Goal: Task Accomplishment & Management: Manage account settings

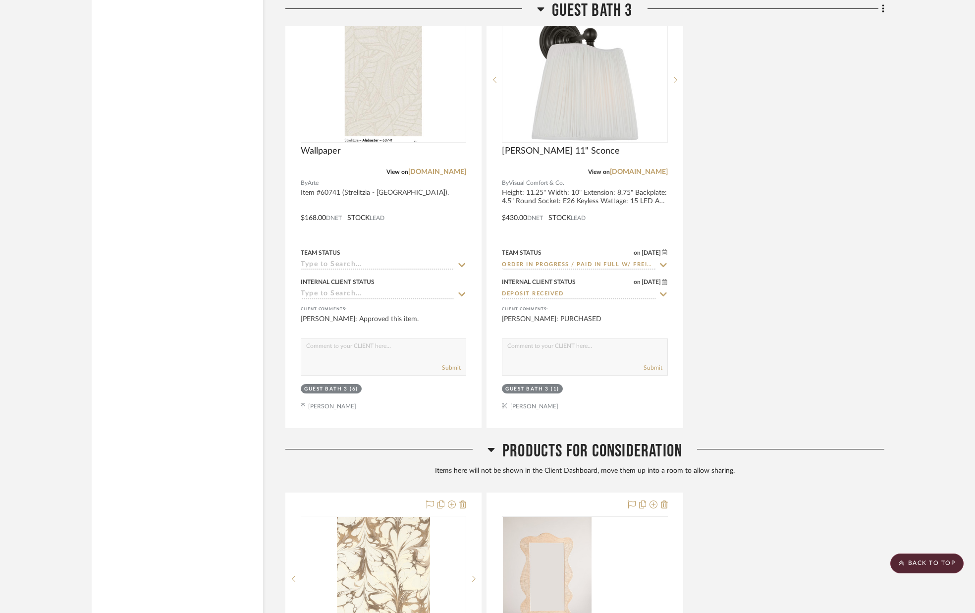
scroll to position [8718, 0]
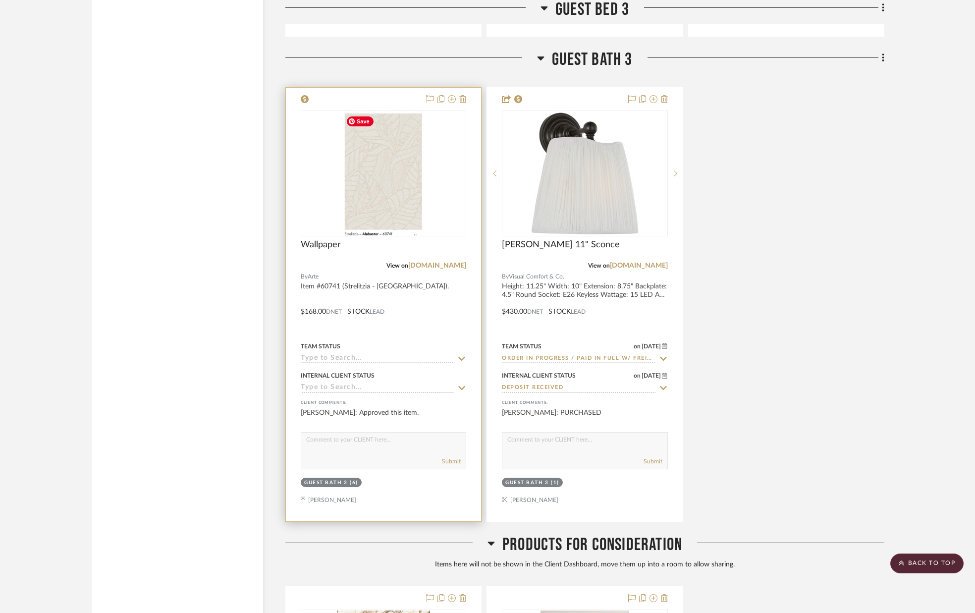
click at [401, 197] on img "0" at bounding box center [384, 173] width 84 height 124
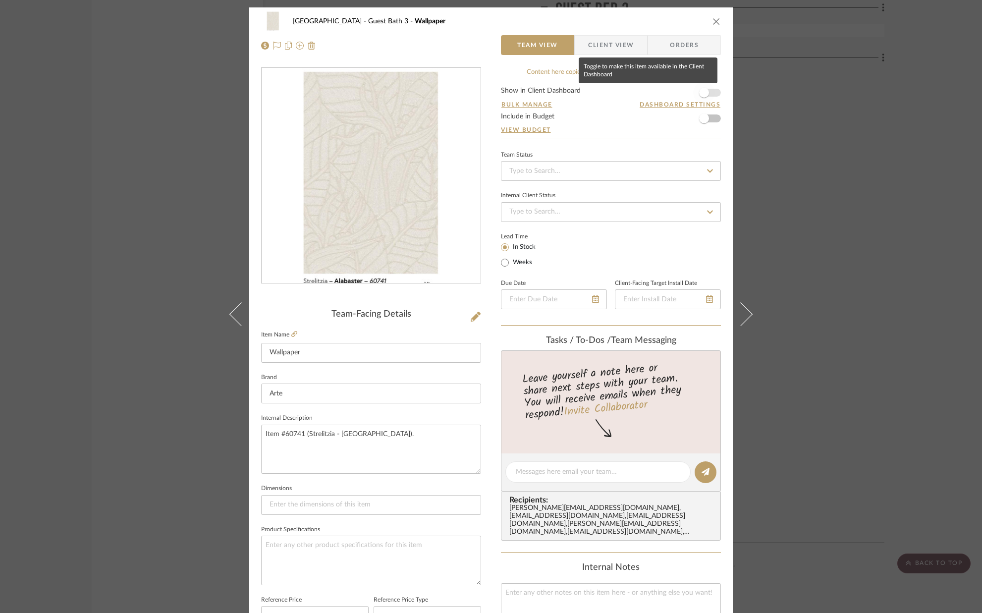
click at [704, 91] on span "button" at bounding box center [704, 93] width 10 height 10
click at [713, 21] on icon "close" at bounding box center [716, 21] width 8 height 8
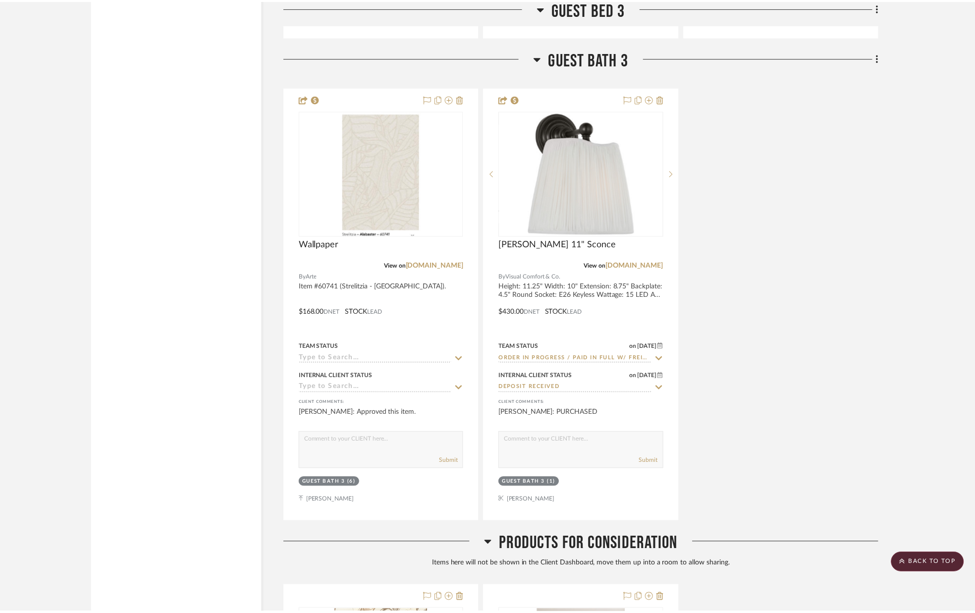
scroll to position [8718, 0]
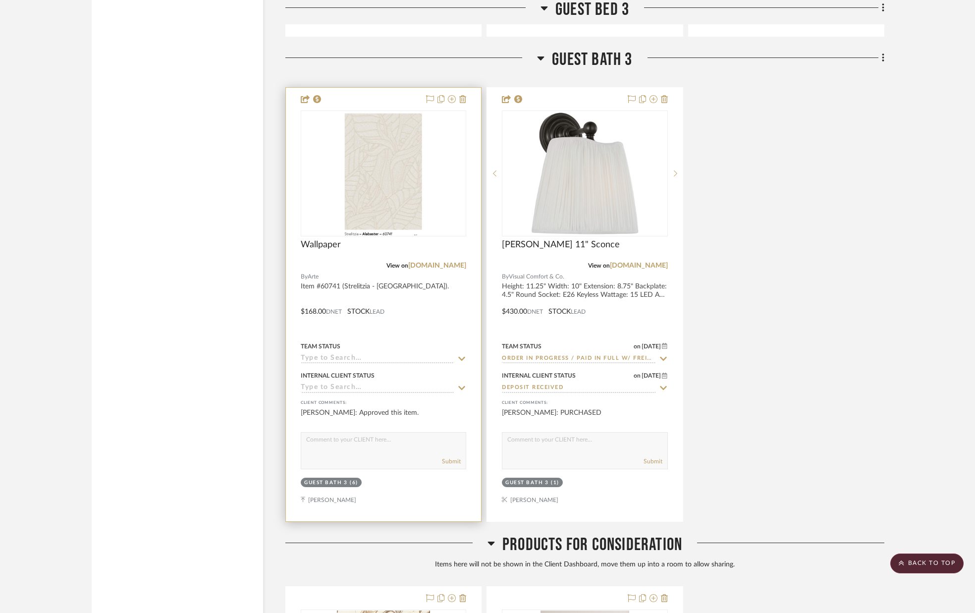
click at [463, 357] on icon at bounding box center [461, 359] width 9 height 8
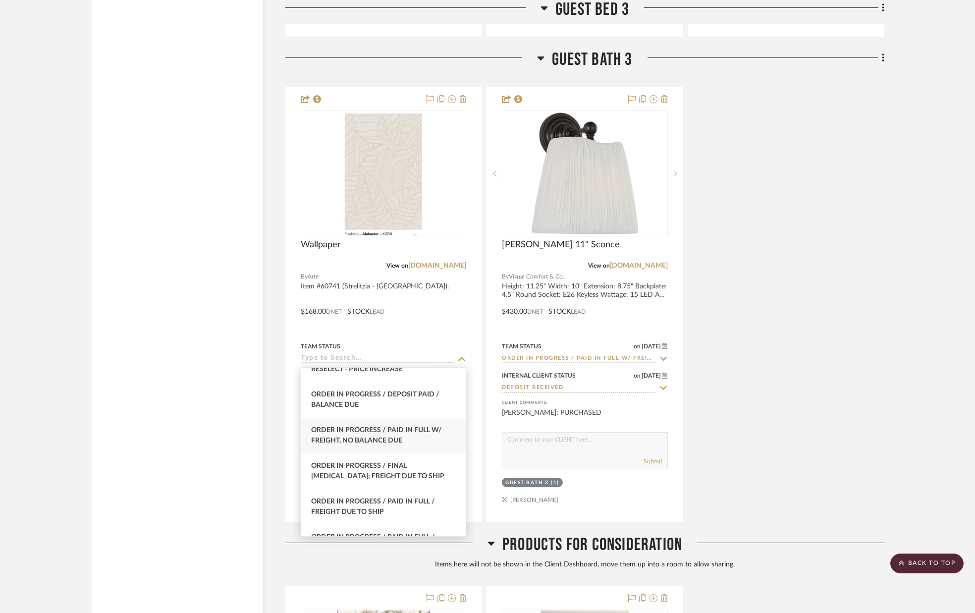
scroll to position [1019, 0]
click at [399, 435] on span "Order In Progress / Paid In Full w/ Freight, No Balance due" at bounding box center [376, 433] width 131 height 17
type input "[DATE]"
type input "Order In Progress / Paid In Full w/ Freight, No Balance due"
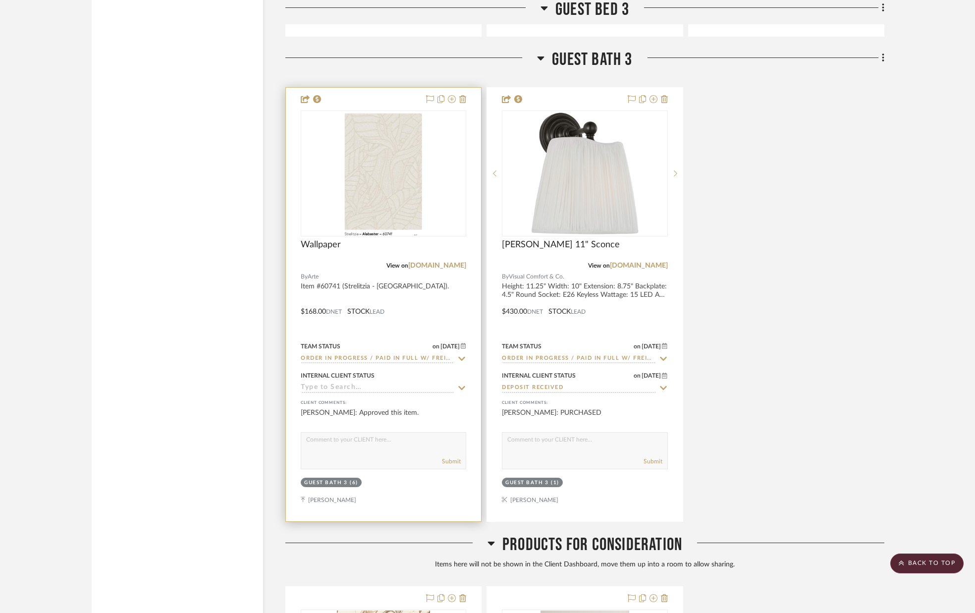
click at [460, 388] on icon at bounding box center [462, 388] width 7 height 4
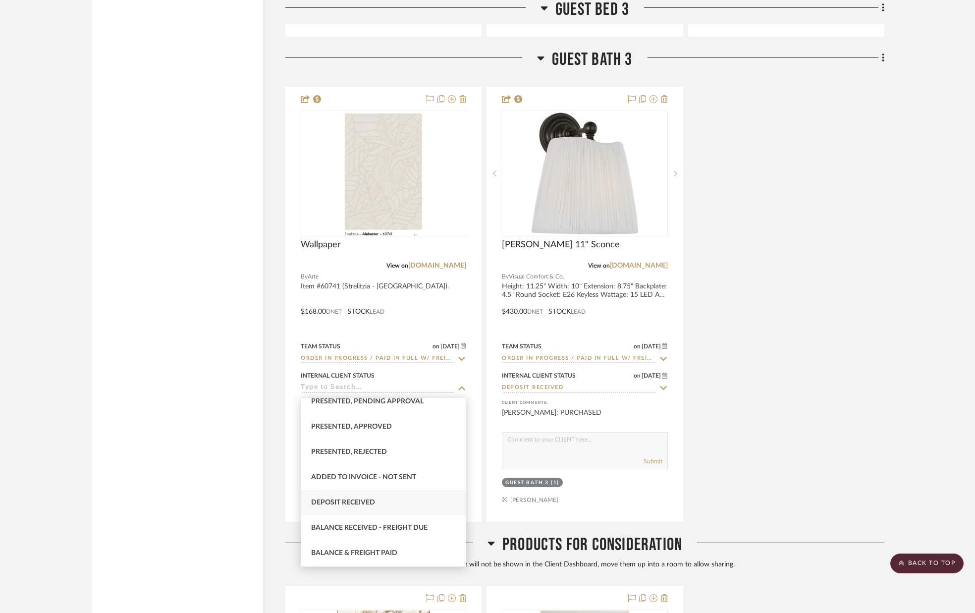
scroll to position [111, 0]
click at [399, 498] on div "Deposit Received" at bounding box center [383, 501] width 164 height 25
type input "[DATE]"
type input "Deposit Received"
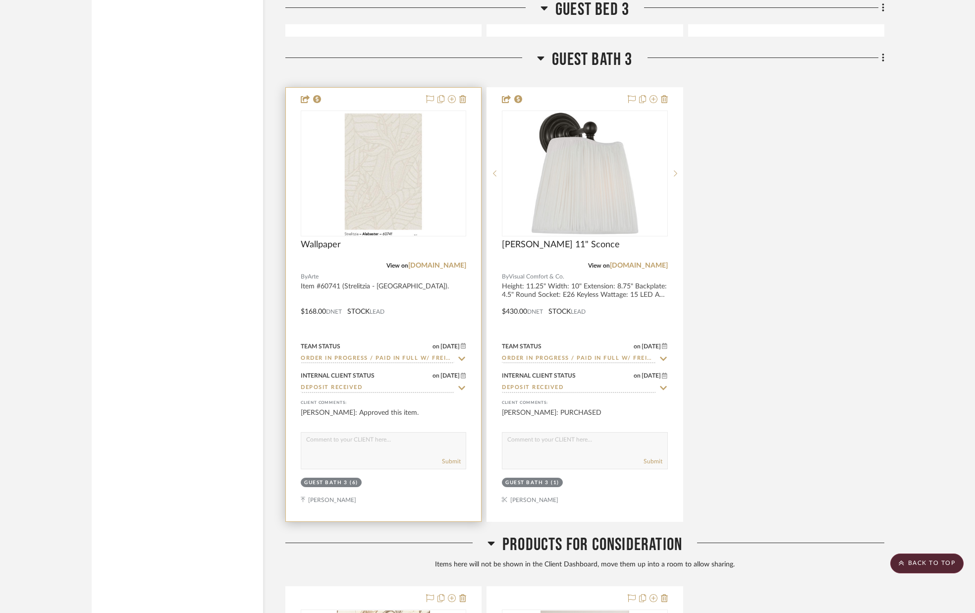
click at [379, 454] on div "Submit" at bounding box center [383, 450] width 165 height 37
click at [371, 451] on textarea at bounding box center [383, 442] width 164 height 19
type textarea "PURCHASED"
click at [447, 460] on button "Submit" at bounding box center [451, 461] width 19 height 9
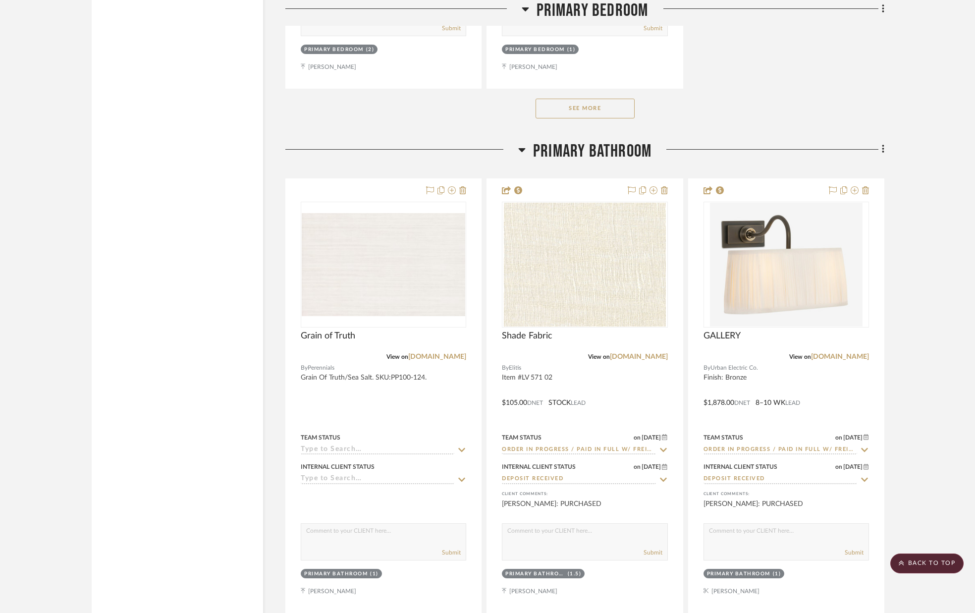
scroll to position [6689, 0]
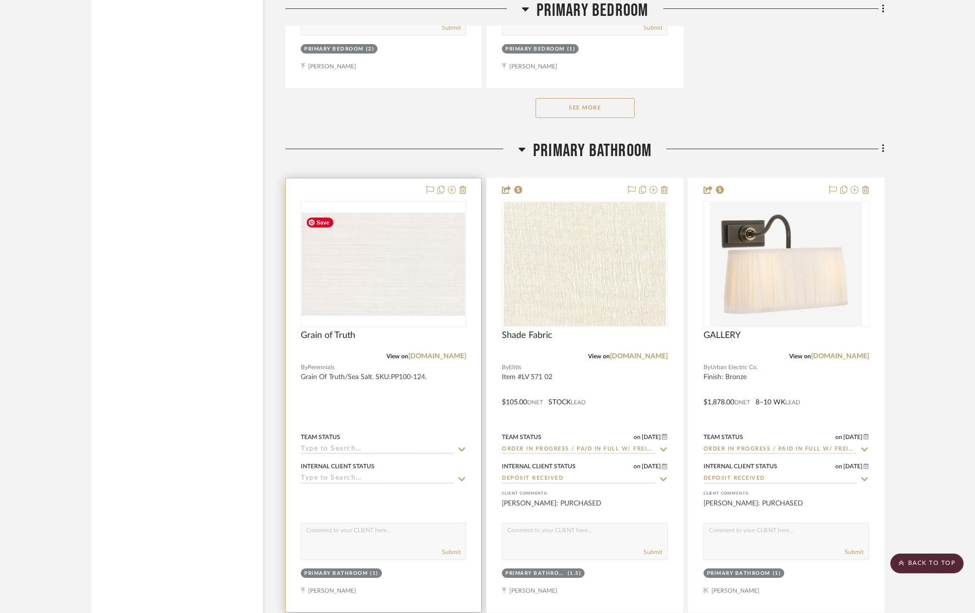
click at [392, 299] on img "0" at bounding box center [383, 264] width 163 height 103
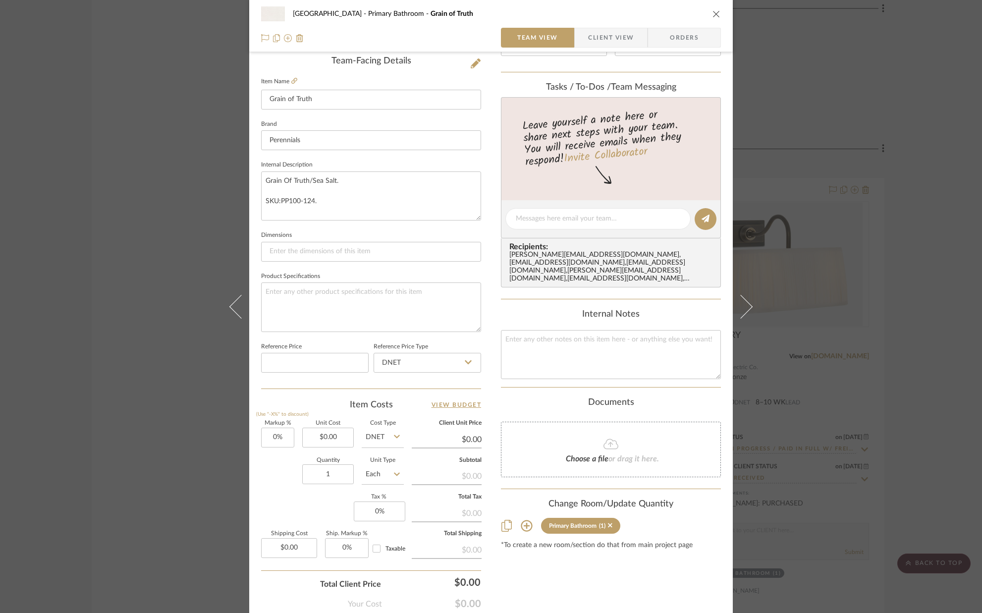
scroll to position [310, 0]
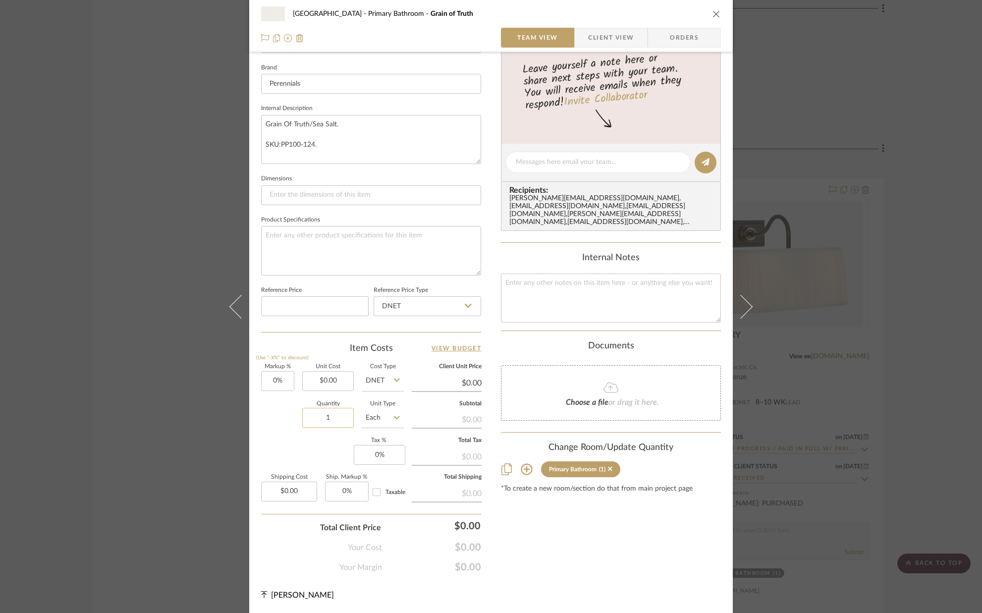
click at [340, 418] on input "1" at bounding box center [328, 418] width 52 height 20
type input "6"
type input "8"
click at [292, 450] on div "Markup % (Use "-X%" to discount) 0% Unit Cost $0.00 Cost Type DNET Client Unit …" at bounding box center [371, 436] width 220 height 145
click at [340, 380] on input "0.00" at bounding box center [328, 381] width 52 height 20
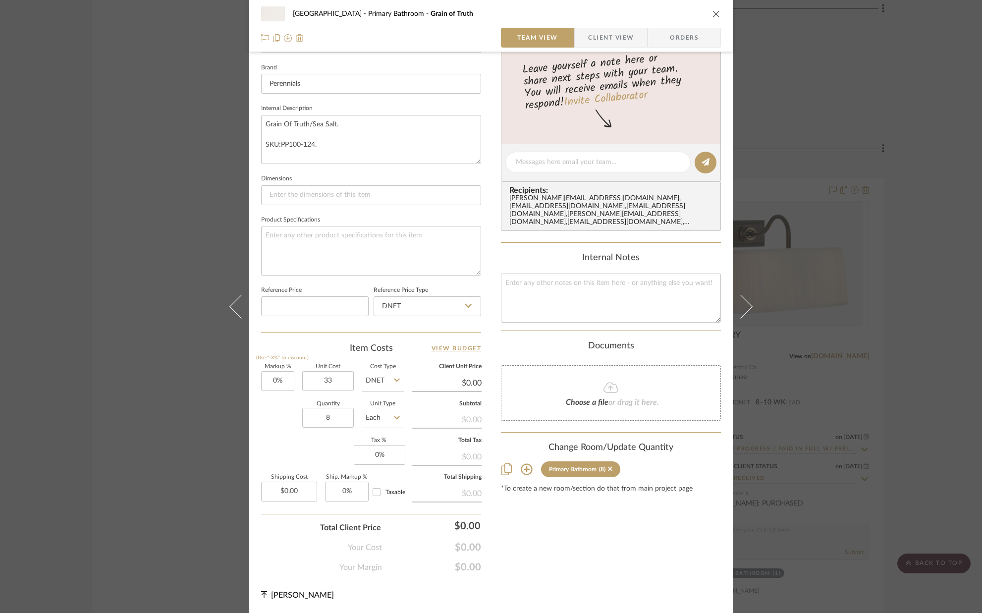
type input "$33.00"
click at [288, 408] on div "Quantity 8 Unit Type Each" at bounding box center [332, 418] width 143 height 35
type input "$33.00"
click at [339, 418] on input "8" at bounding box center [328, 418] width 52 height 20
click at [323, 436] on div "Markup % (Use "-X%" to discount) 0% Unit Cost $33.00 Cost Type DNET Client Unit…" at bounding box center [371, 436] width 220 height 145
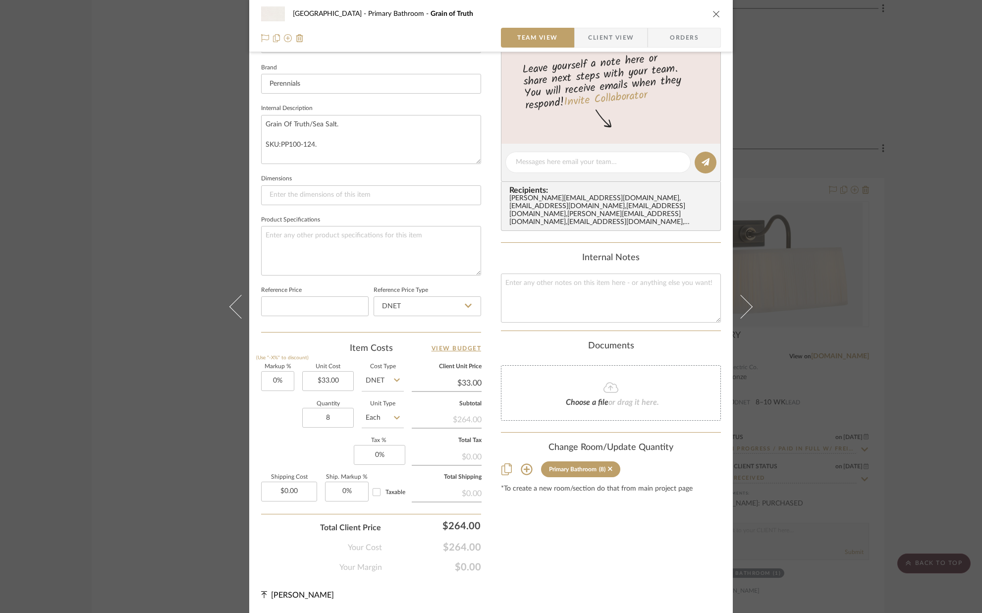
click at [310, 446] on div "Markup % (Use "-X%" to discount) 0% Unit Cost $33.00 Cost Type DNET Client Unit…" at bounding box center [371, 436] width 220 height 145
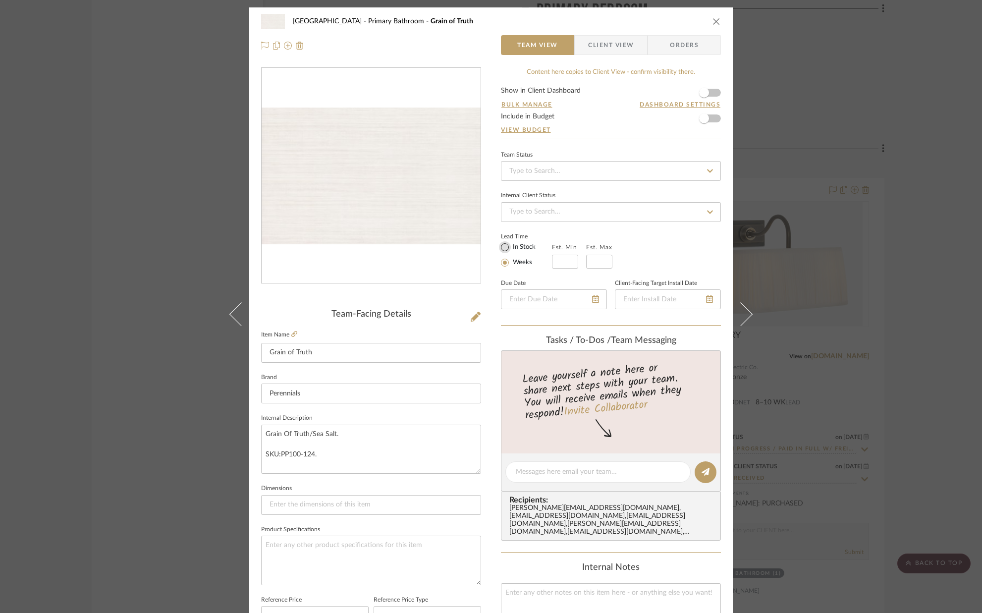
click at [500, 247] on input "In Stock" at bounding box center [505, 247] width 12 height 12
radio input "true"
drag, startPoint x: 710, startPoint y: 20, endPoint x: 685, endPoint y: 32, distance: 28.1
click at [712, 20] on icon "close" at bounding box center [716, 21] width 8 height 8
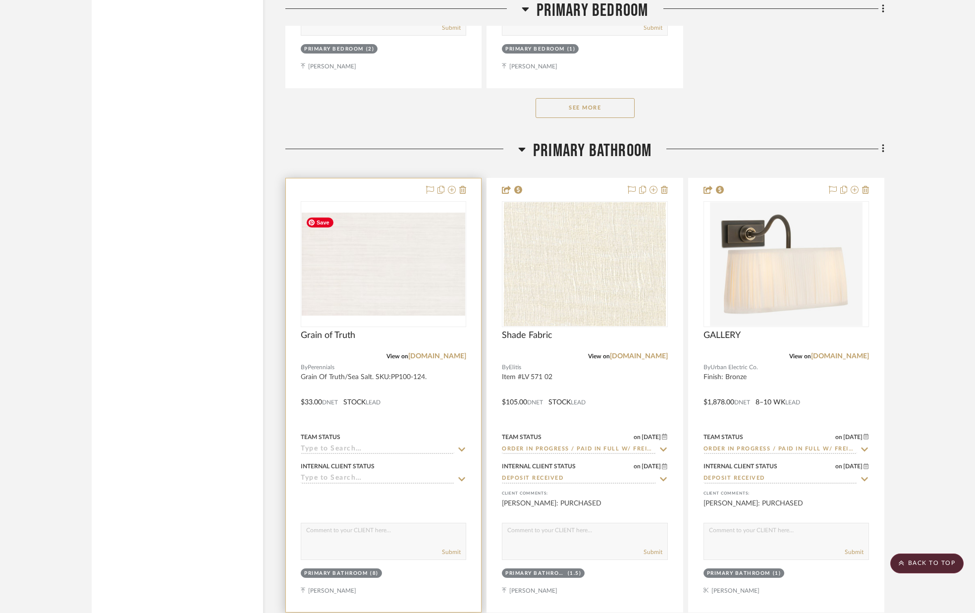
scroll to position [6688, 0]
click at [395, 297] on img "0" at bounding box center [383, 265] width 163 height 103
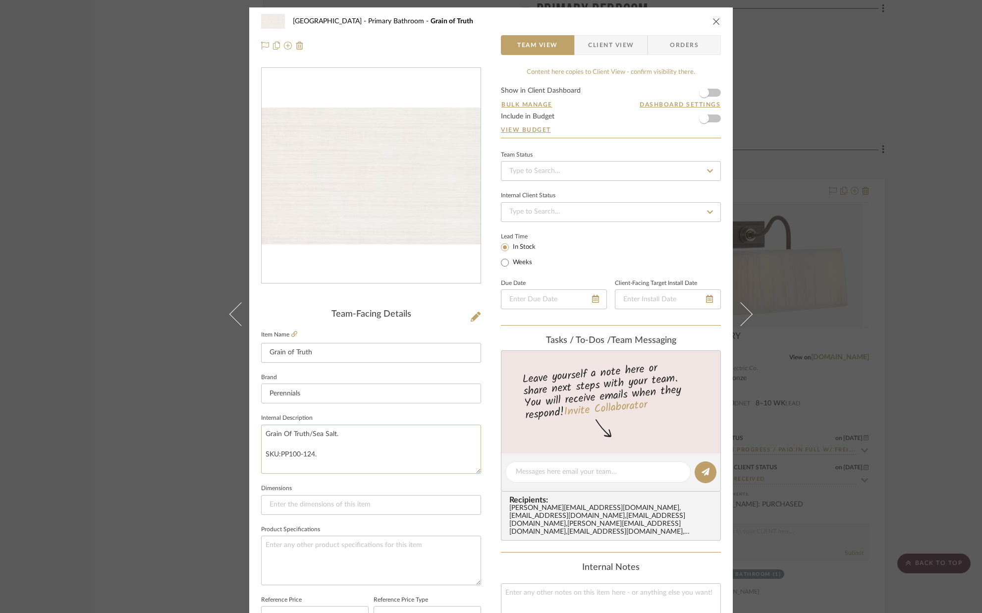
click at [327, 447] on textarea "Grain Of Truth/Sea Salt. SKU:PP100-124." at bounding box center [371, 449] width 220 height 49
type textarea "Grain Of Truth/Sea Salt. Sold by yard (each roll has 30 yards). SKU:PP100-124."
click at [340, 479] on sr-form-field "Internal Description Grain Of Truth/Sea Salt. Sold by yard (each roll has 30 ya…" at bounding box center [371, 446] width 220 height 70
click at [714, 21] on icon "close" at bounding box center [716, 21] width 8 height 8
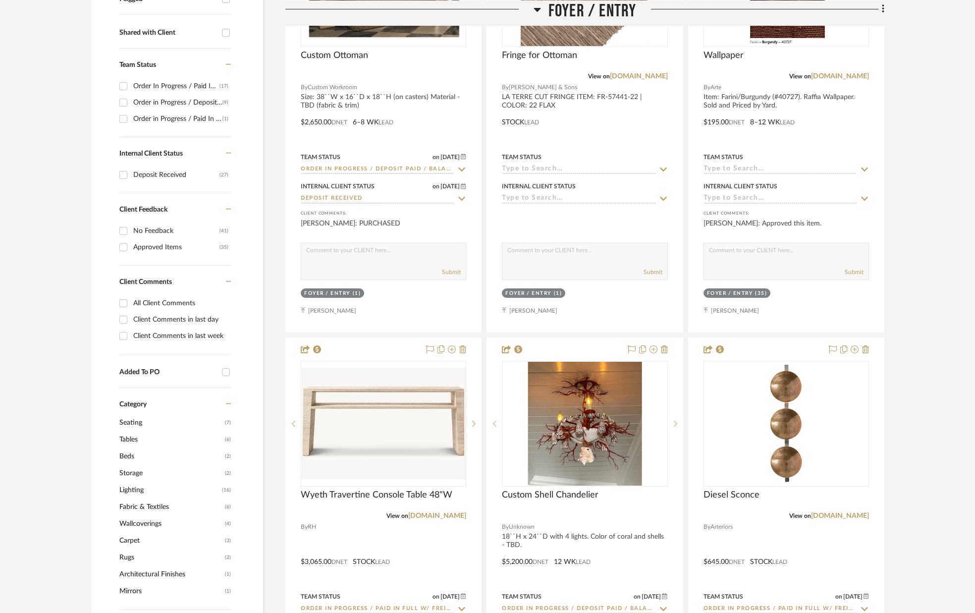
scroll to position [377, 0]
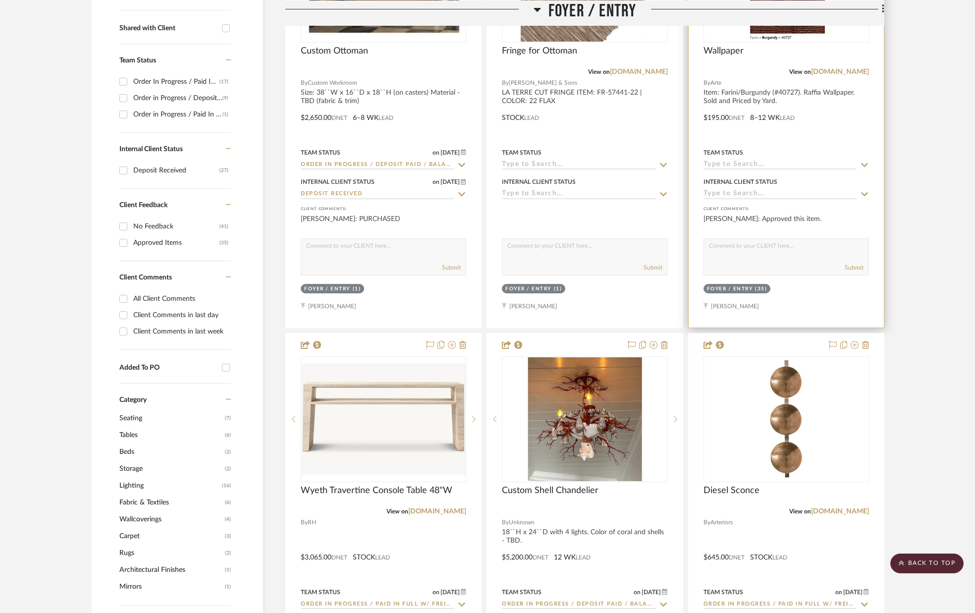
click at [865, 164] on icon at bounding box center [864, 165] width 9 height 8
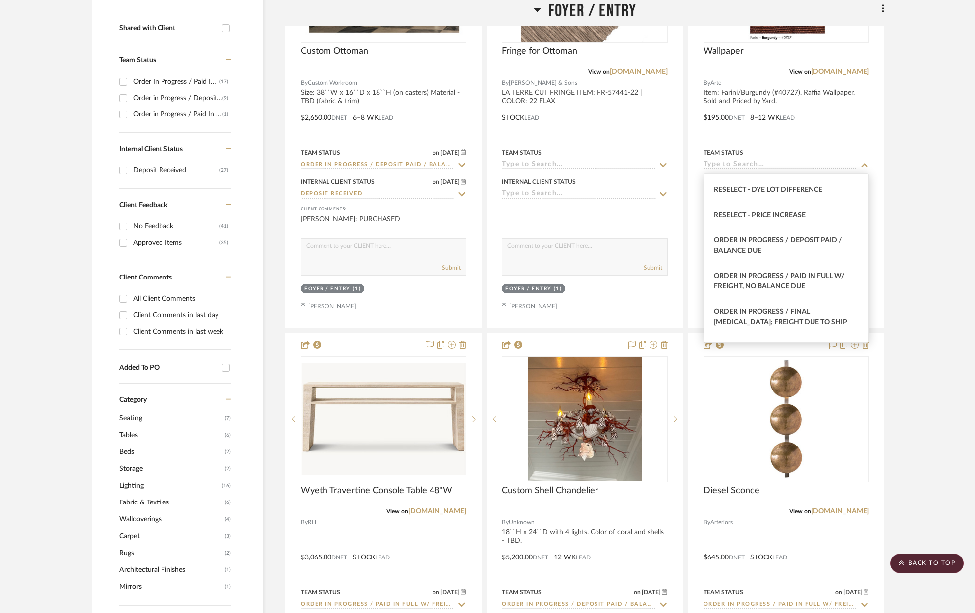
scroll to position [989, 0]
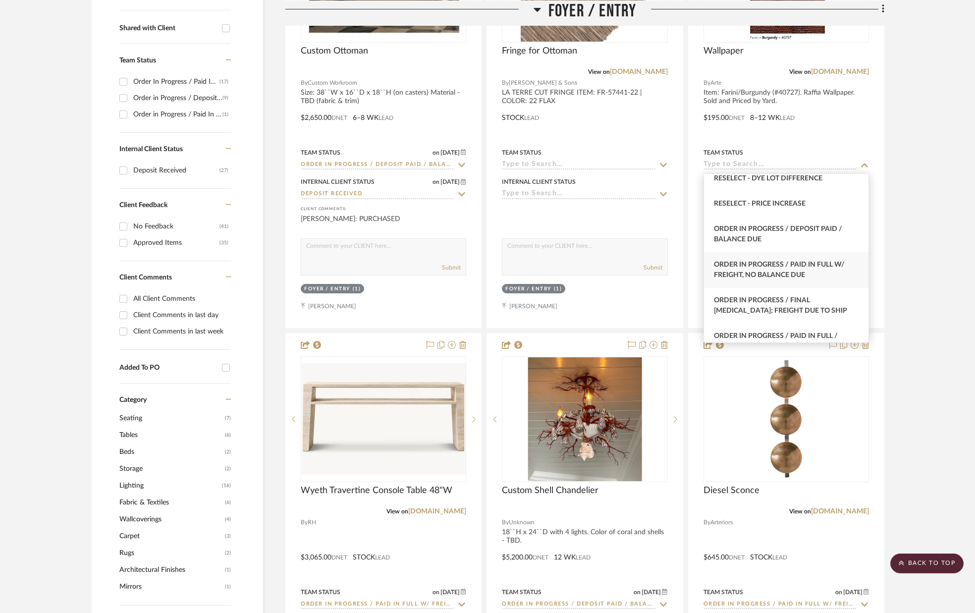
click at [780, 267] on span "Order In Progress / Paid In Full w/ Freight, No Balance due" at bounding box center [779, 269] width 131 height 17
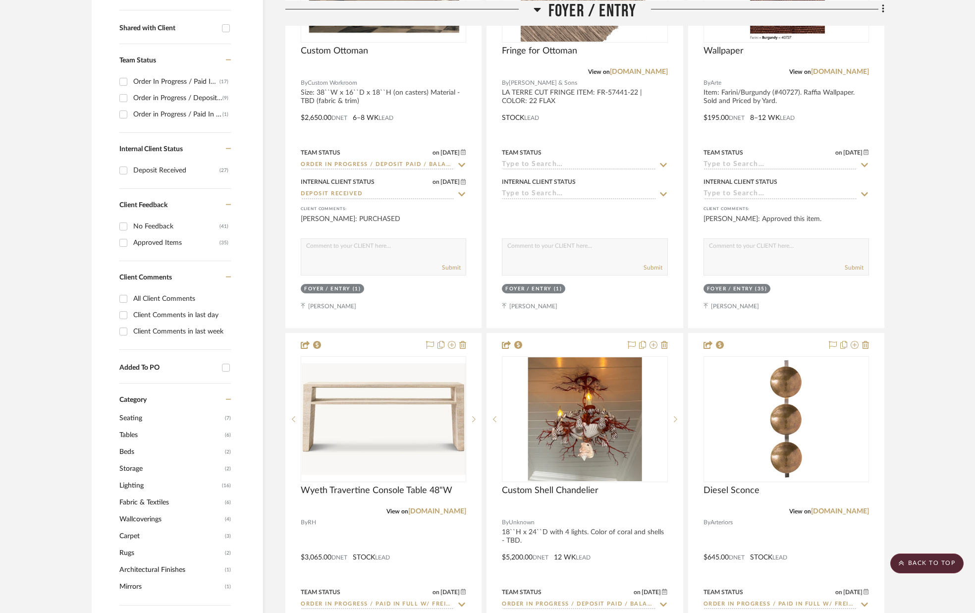
type input "[DATE]"
type input "Order In Progress / Paid In Full w/ Freight, No Balance due"
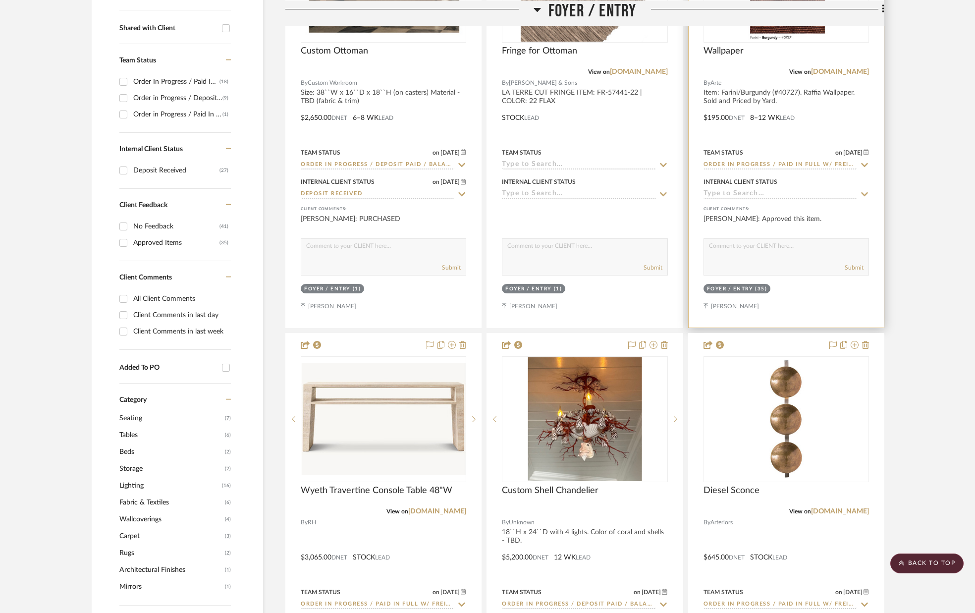
click at [863, 194] on icon at bounding box center [864, 194] width 9 height 8
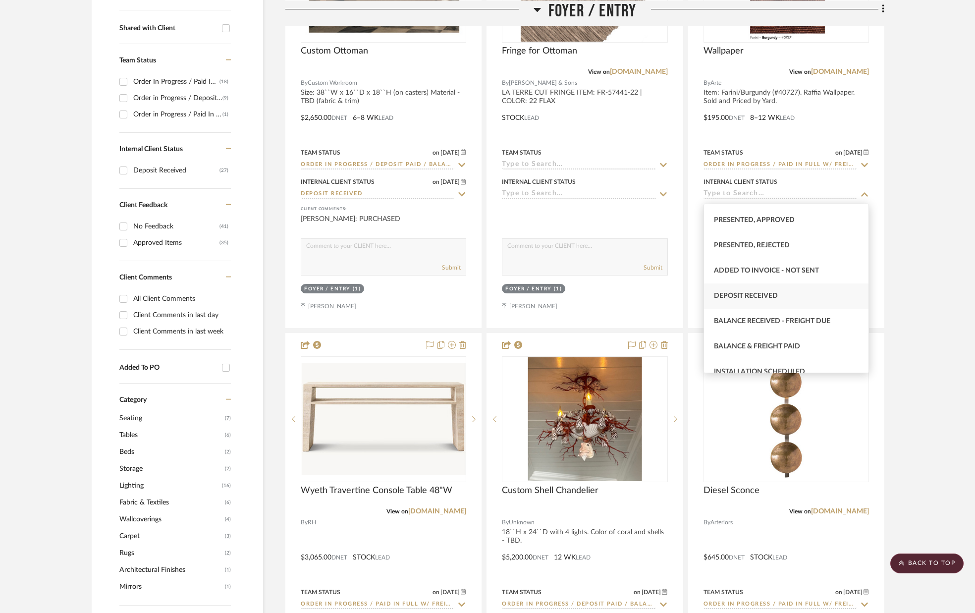
scroll to position [126, 0]
click at [794, 295] on div "Deposit Received" at bounding box center [786, 292] width 164 height 25
type input "[DATE]"
type input "Deposit Received"
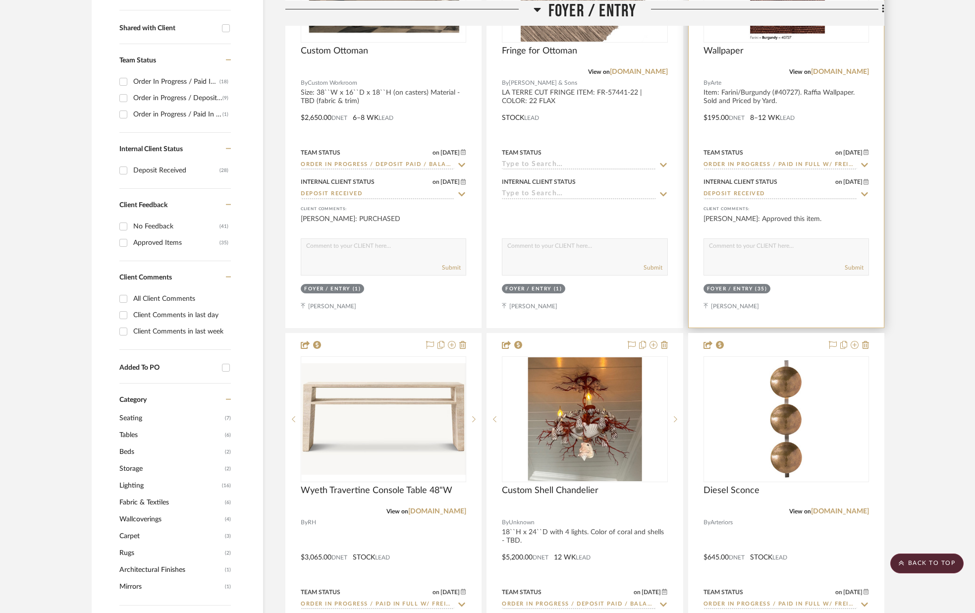
click at [816, 260] on div "Submit" at bounding box center [786, 256] width 165 height 37
click at [782, 254] on textarea at bounding box center [786, 248] width 164 height 19
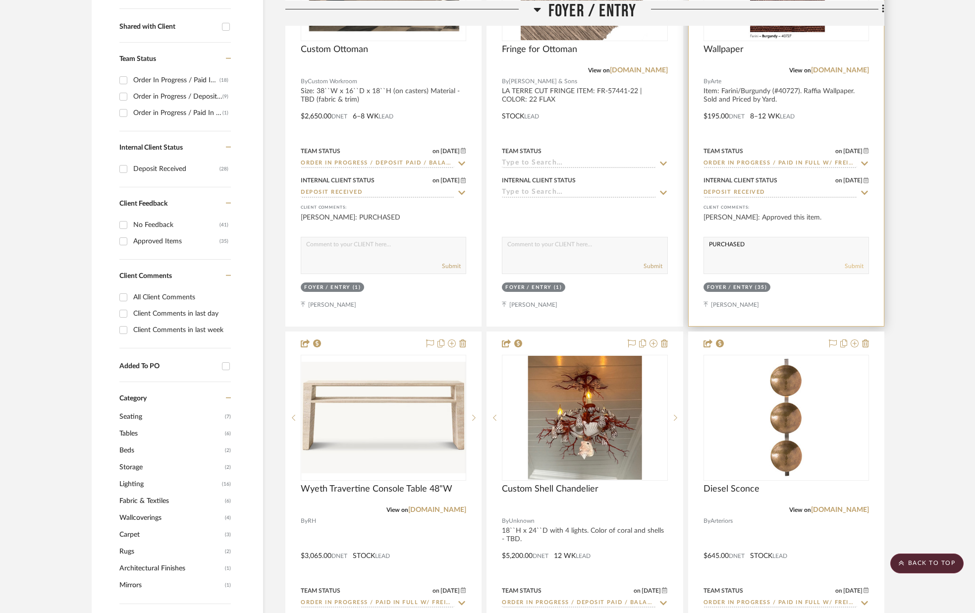
type textarea "PURCHASED"
click at [850, 266] on button "Submit" at bounding box center [854, 266] width 19 height 9
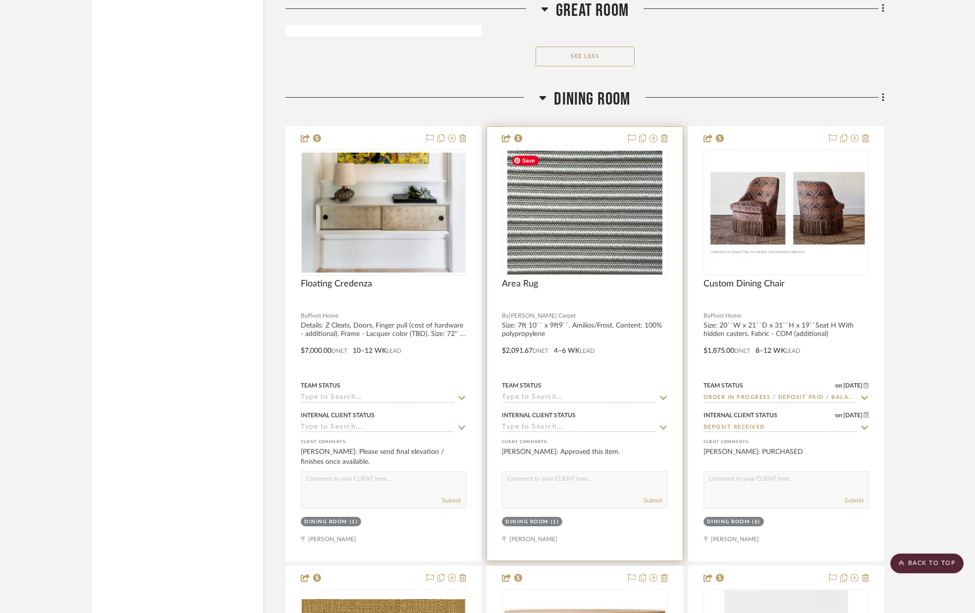
scroll to position [3363, 0]
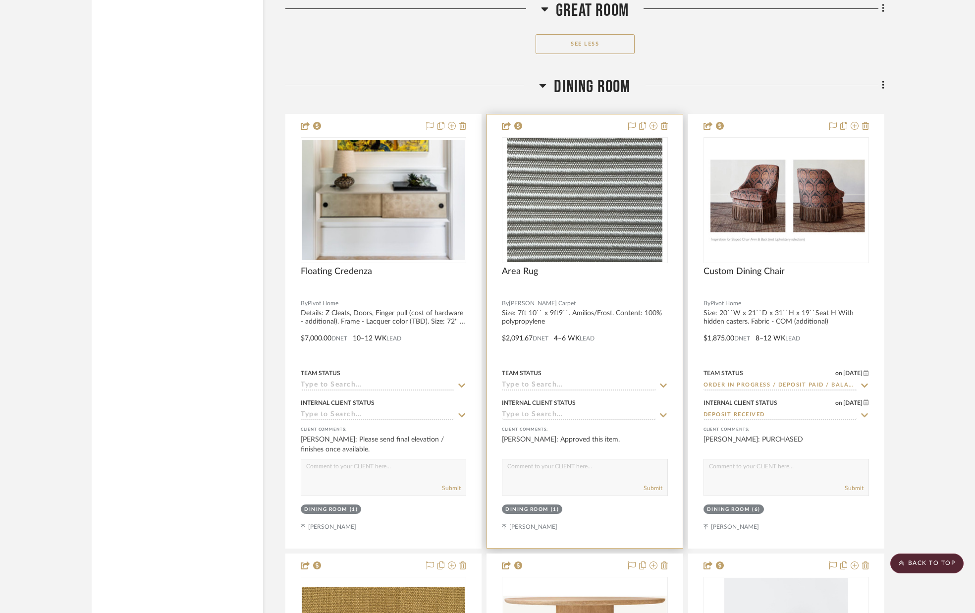
click at [661, 386] on icon at bounding box center [663, 385] width 9 height 8
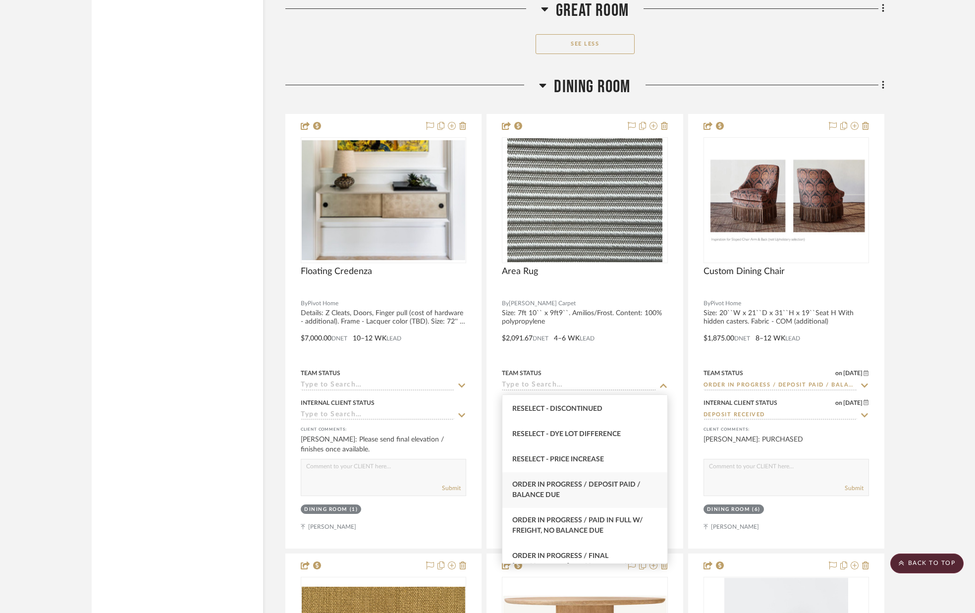
scroll to position [955, 0]
click at [580, 511] on div "Order In Progress / Paid In Full w/ Freight, No Balance due" at bounding box center [584, 525] width 164 height 36
type input "[DATE]"
type input "Order In Progress / Paid In Full w/ Freight, No Balance due"
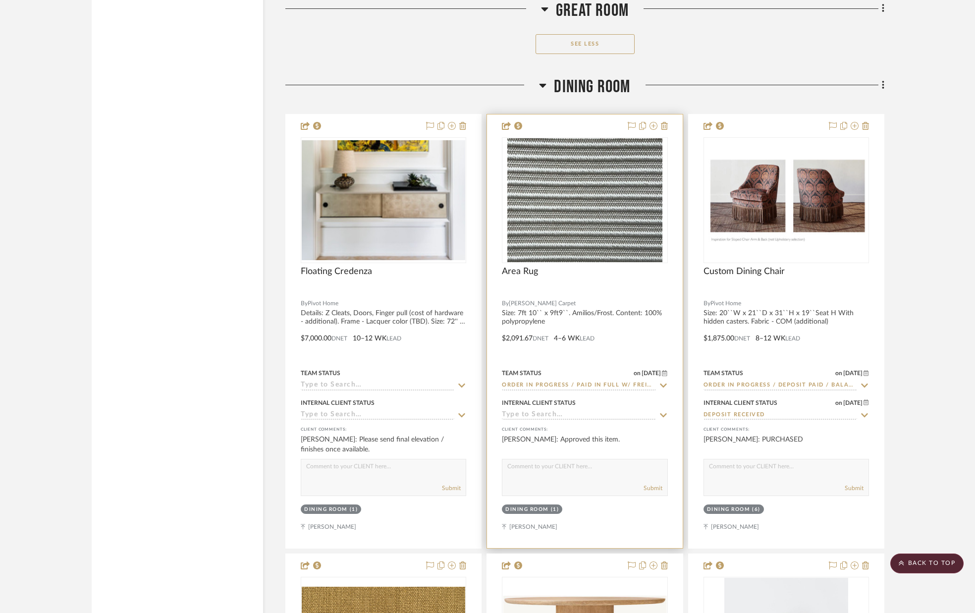
click at [660, 414] on icon at bounding box center [663, 415] width 9 height 8
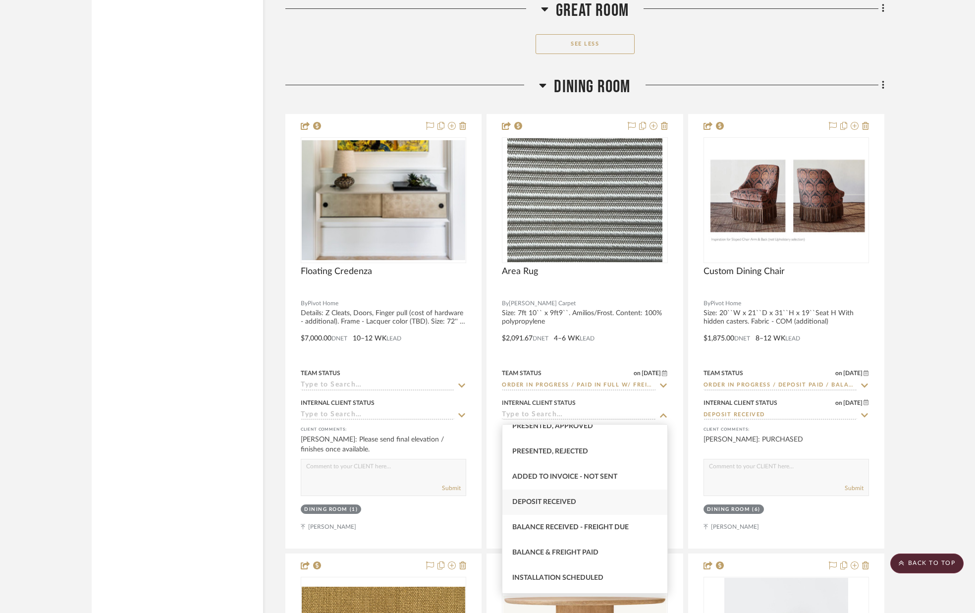
scroll to position [141, 0]
click at [601, 503] on div "Deposit Received" at bounding box center [584, 498] width 164 height 25
type input "[DATE]"
type input "Deposit Received"
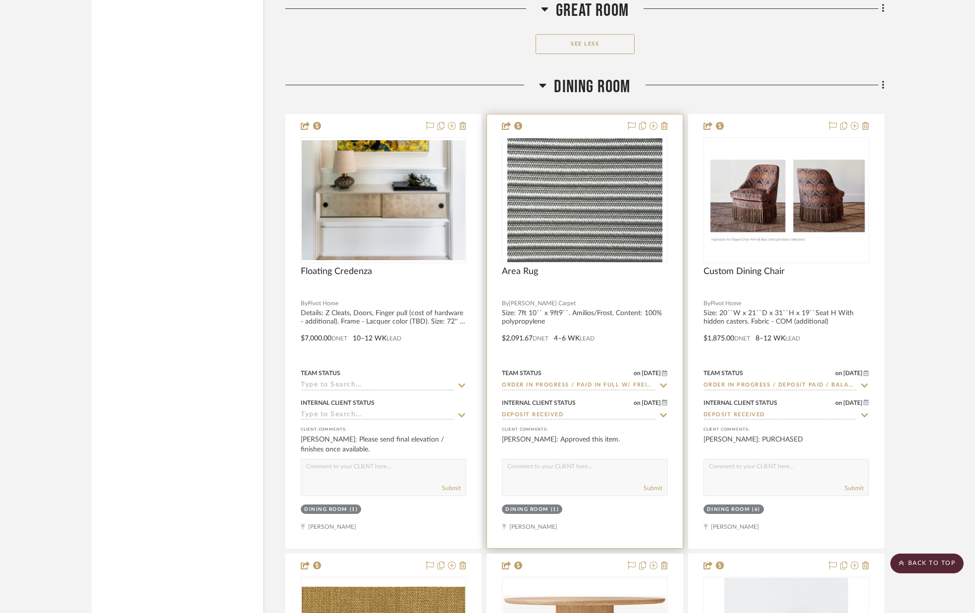
click at [578, 471] on textarea at bounding box center [584, 468] width 164 height 19
type textarea "PURCHASED"
click at [655, 486] on button "Submit" at bounding box center [653, 487] width 19 height 9
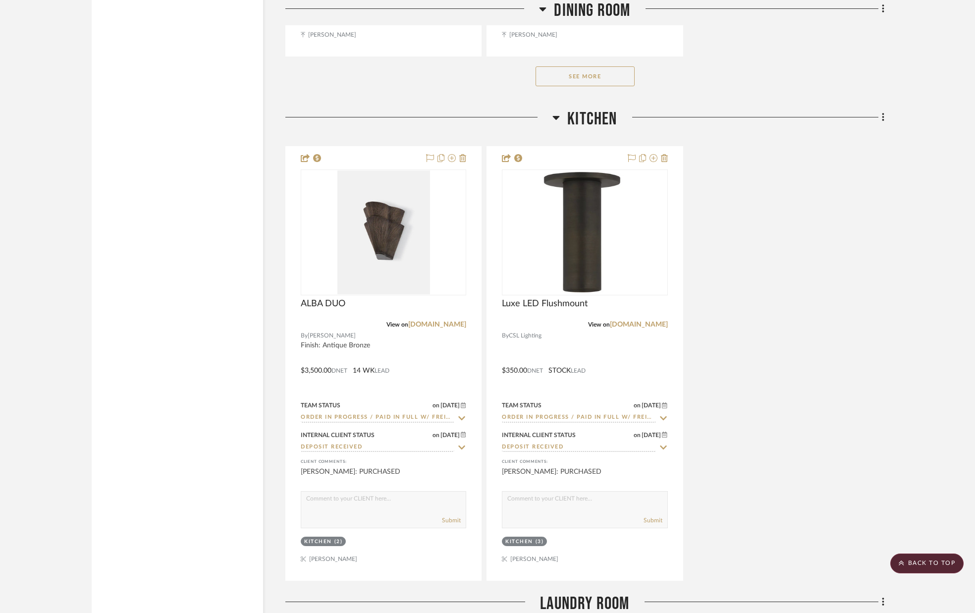
scroll to position [4727, 0]
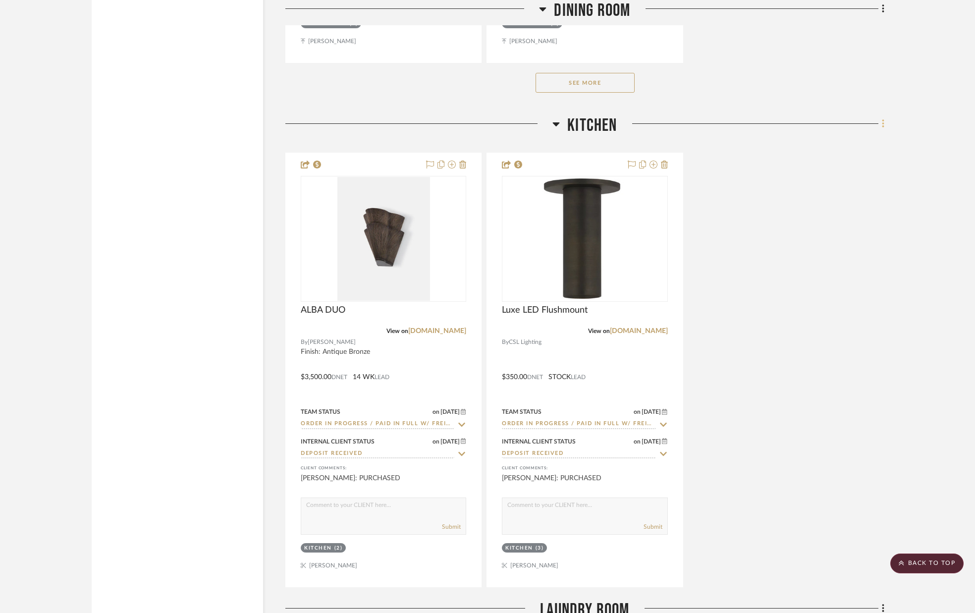
click at [883, 123] on icon at bounding box center [883, 123] width 2 height 8
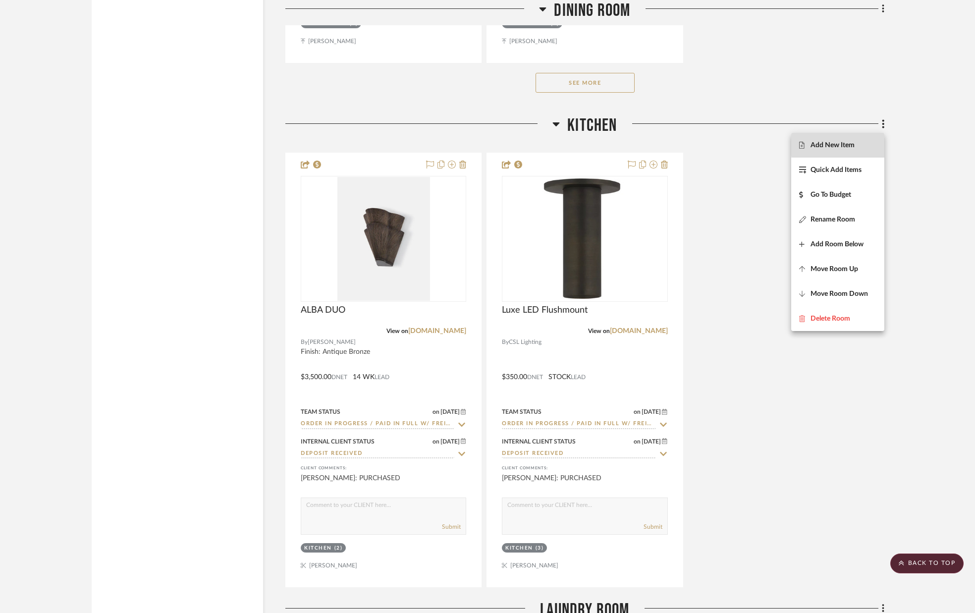
click at [858, 145] on span "Add New Item" at bounding box center [837, 145] width 77 height 8
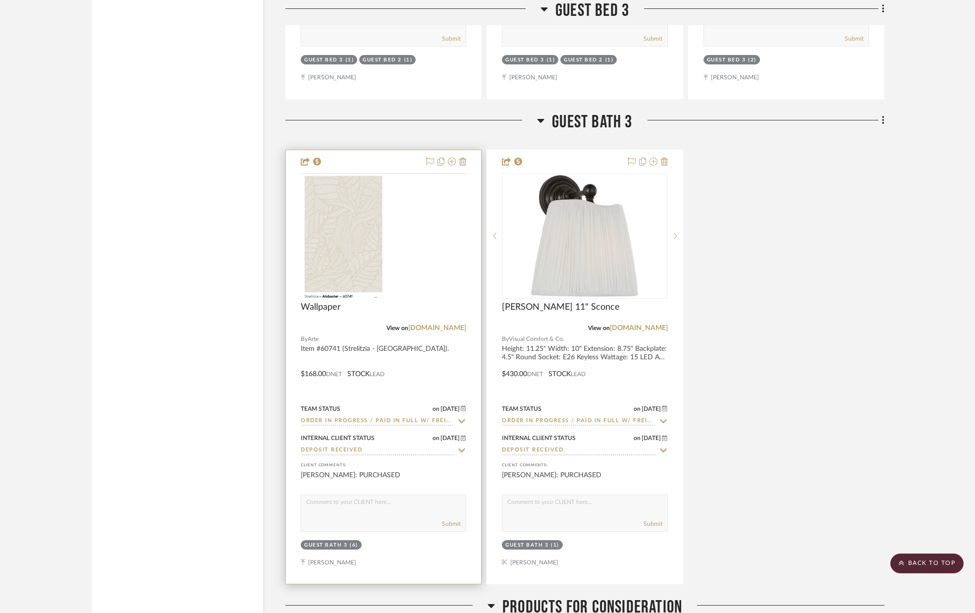
scroll to position [7776, 0]
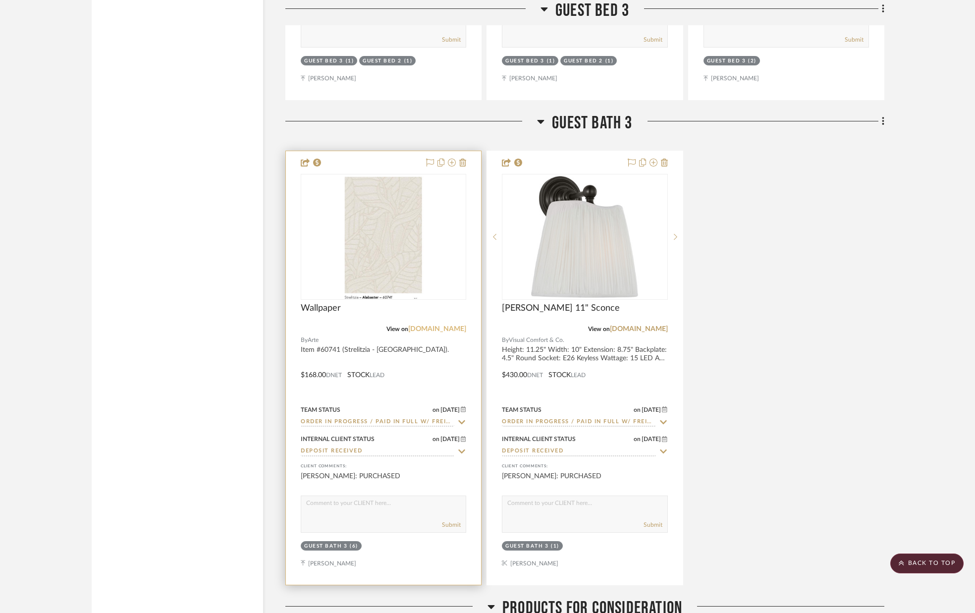
click at [448, 326] on link "[DOMAIN_NAME]" at bounding box center [437, 329] width 58 height 7
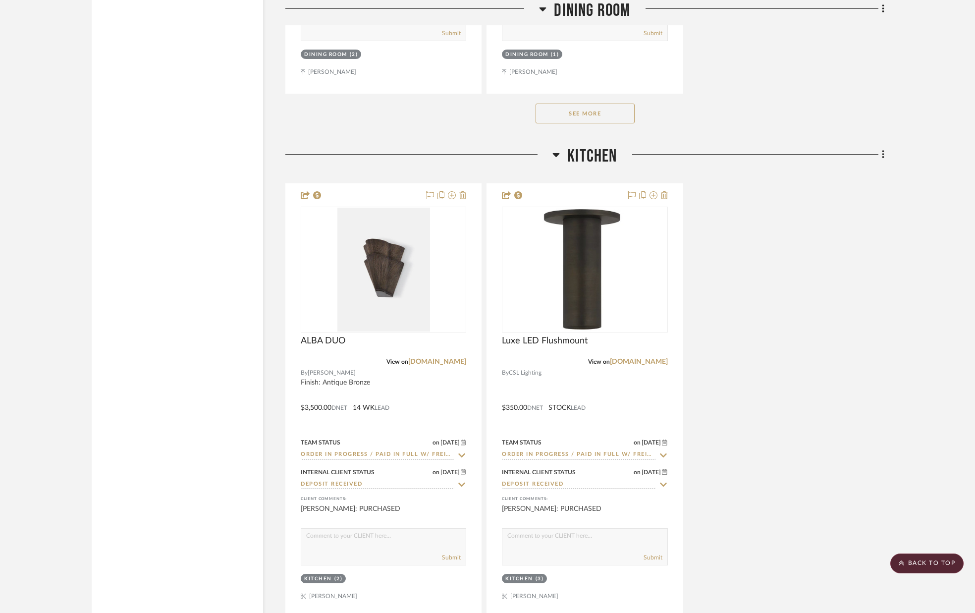
scroll to position [3818, 0]
click at [883, 156] on icon at bounding box center [883, 154] width 3 height 11
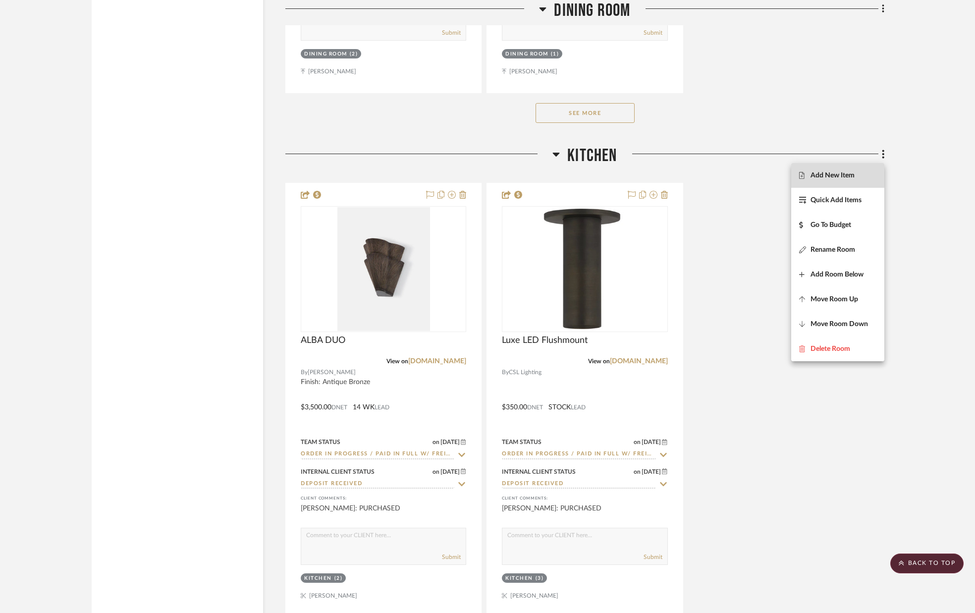
click at [861, 168] on button "Add New Item" at bounding box center [837, 175] width 93 height 25
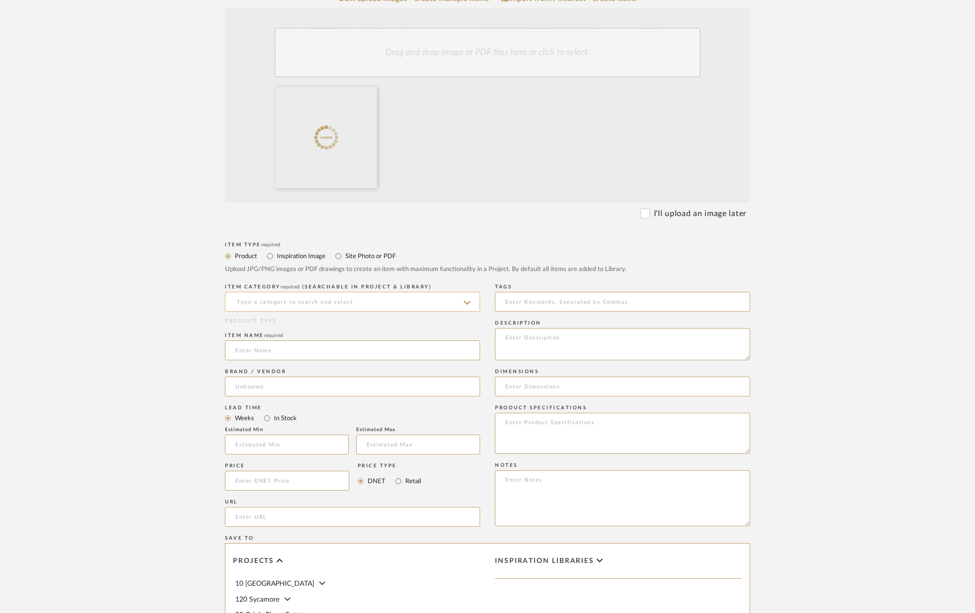
scroll to position [211, 0]
click at [349, 293] on input at bounding box center [352, 298] width 255 height 20
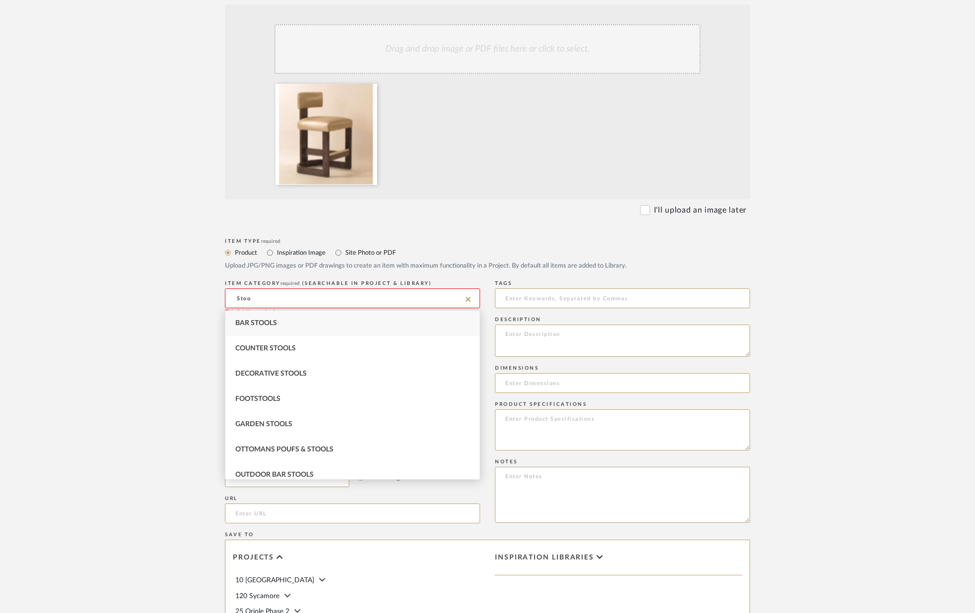
click at [319, 343] on div "Counter Stools" at bounding box center [352, 348] width 254 height 25
type input "Counter Stools"
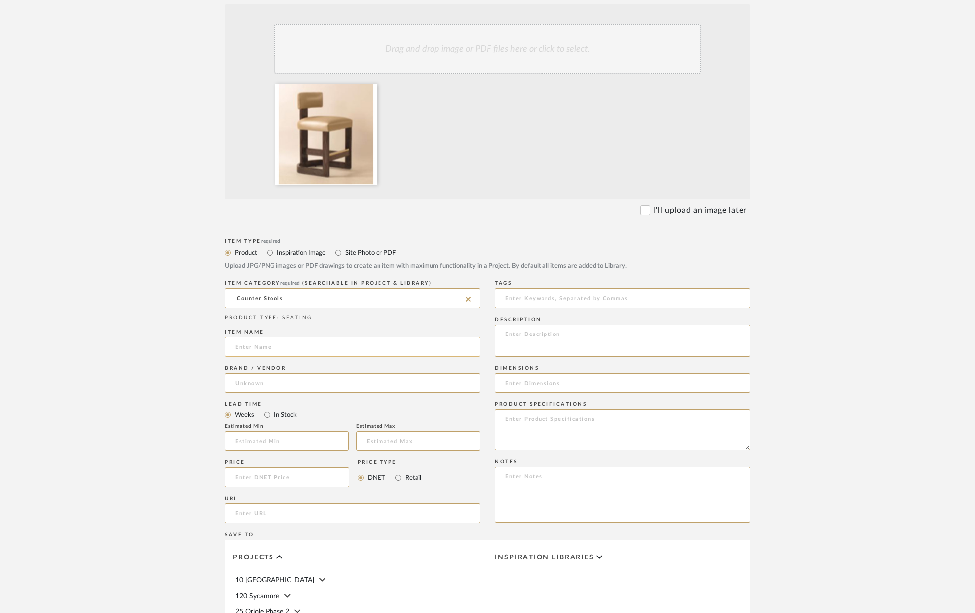
click at [275, 350] on input at bounding box center [352, 347] width 255 height 20
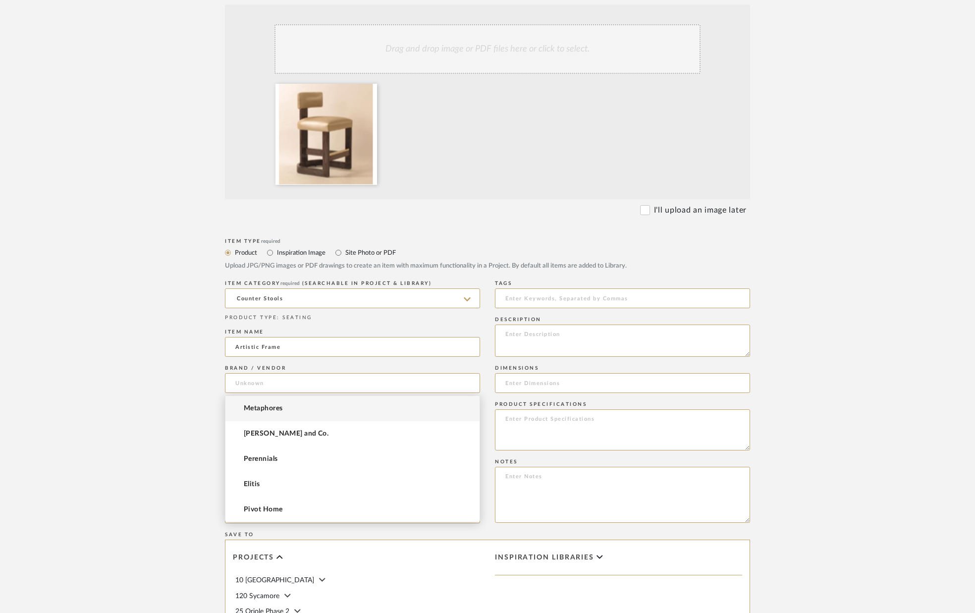
drag, startPoint x: 287, startPoint y: 348, endPoint x: 191, endPoint y: 347, distance: 96.6
click at [191, 347] on form "Bulk upload images - create multiple items Import from Pinterest - create items…" at bounding box center [487, 403] width 631 height 824
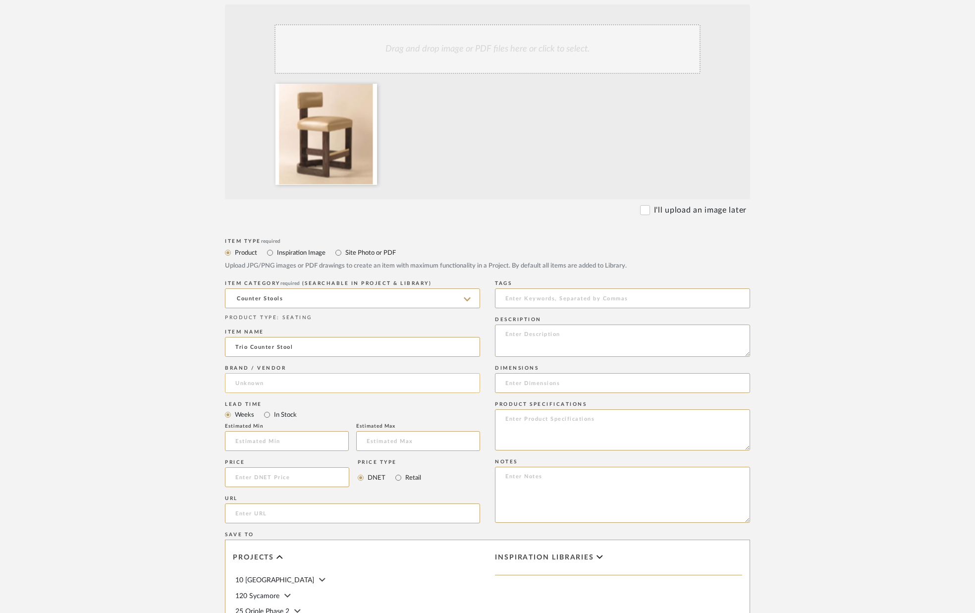
type input "Trio Counter Stool"
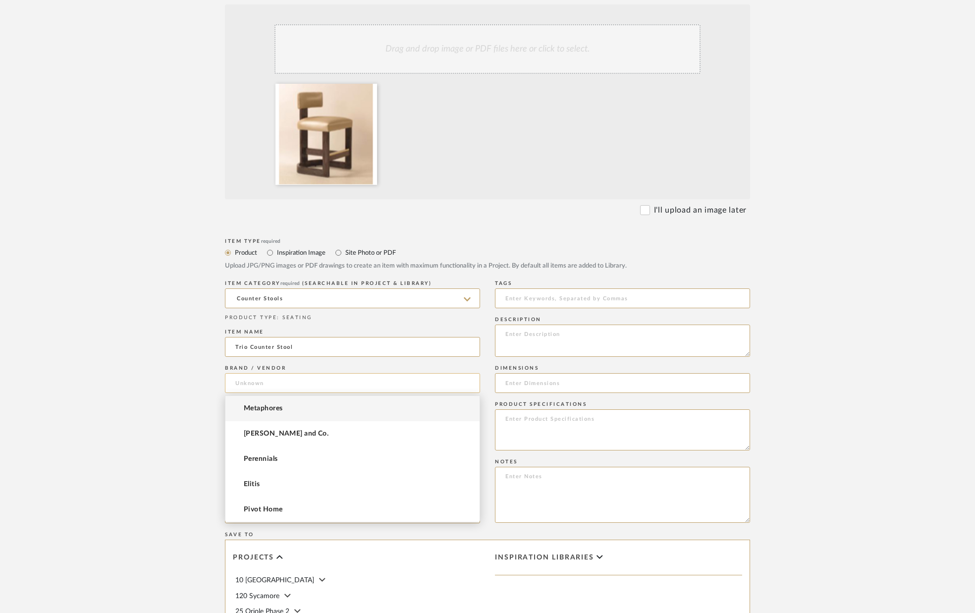
click at [247, 384] on input at bounding box center [352, 383] width 255 height 20
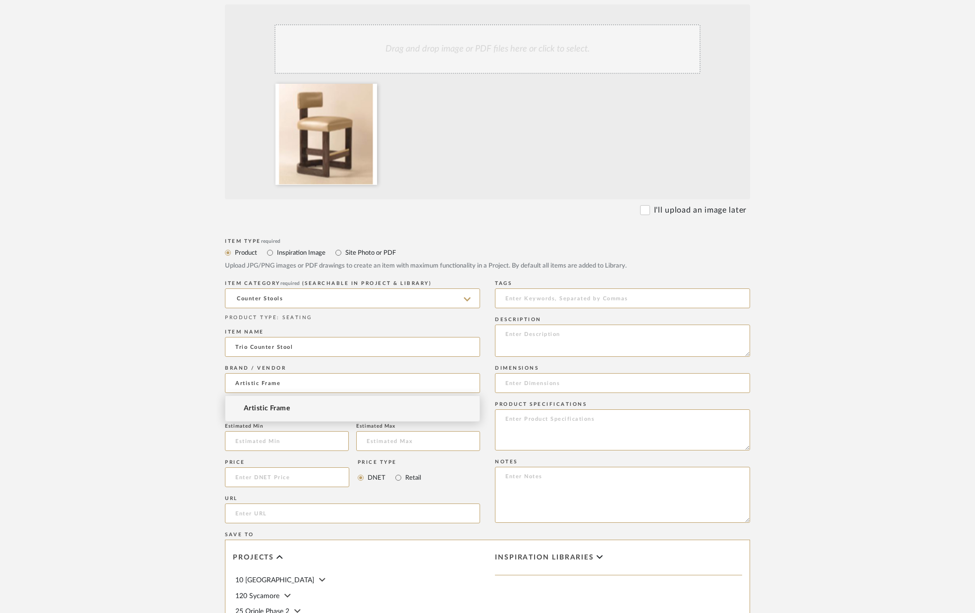
type input "Artistic Frame"
click at [263, 406] on span "Artistic Frame" at bounding box center [267, 408] width 46 height 8
click at [272, 435] on input "text" at bounding box center [287, 441] width 124 height 20
type input "12"
click at [373, 440] on input "text" at bounding box center [418, 441] width 124 height 20
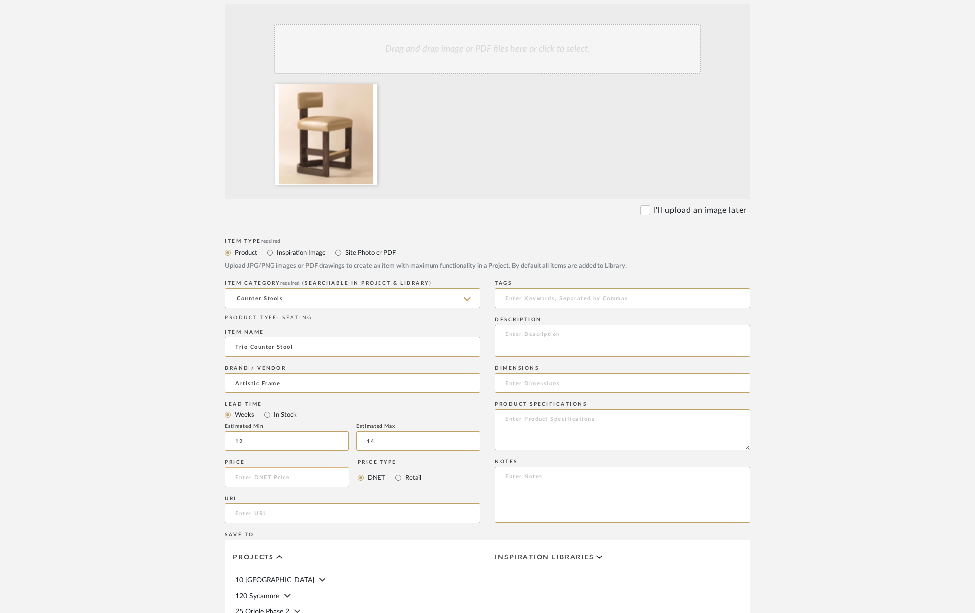
type input "14"
click at [291, 480] on input at bounding box center [287, 477] width 124 height 20
type input "$2,790.00"
click at [313, 495] on div "URL" at bounding box center [352, 511] width 255 height 36
click at [572, 346] on textarea at bounding box center [622, 341] width 255 height 32
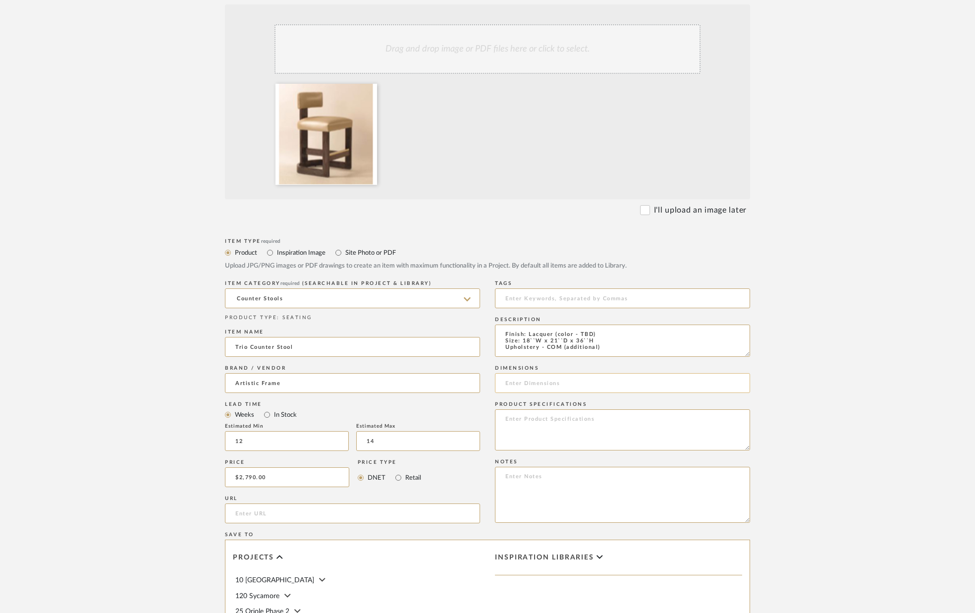
type textarea "Finish: Lacquer (color - TBD) Size: 18``W x 21``D x 36``H Upholstery - COM (add…"
click at [562, 382] on input at bounding box center [622, 383] width 255 height 20
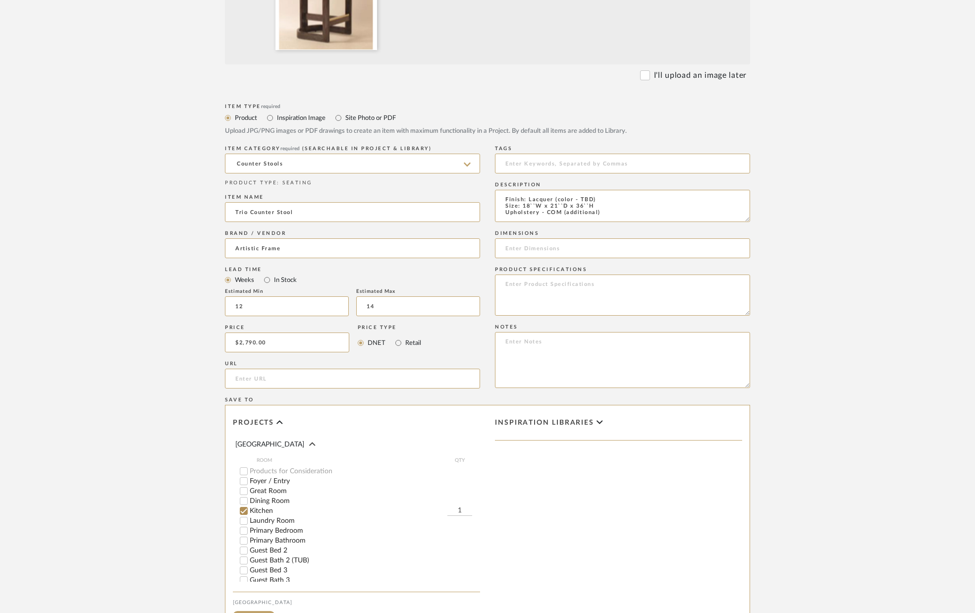
scroll to position [175, 0]
click at [467, 504] on input "1" at bounding box center [459, 509] width 25 height 10
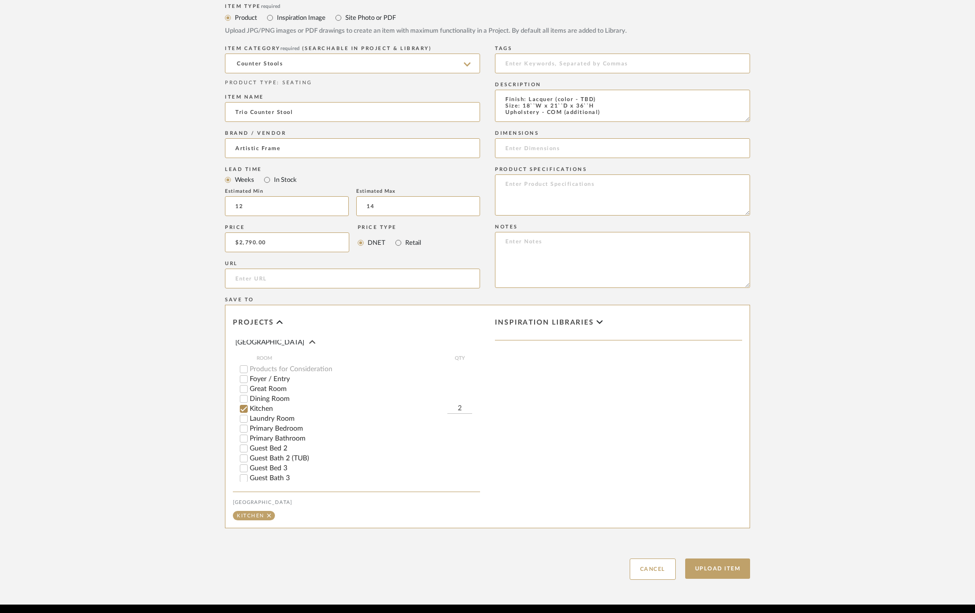
scroll to position [484, 0]
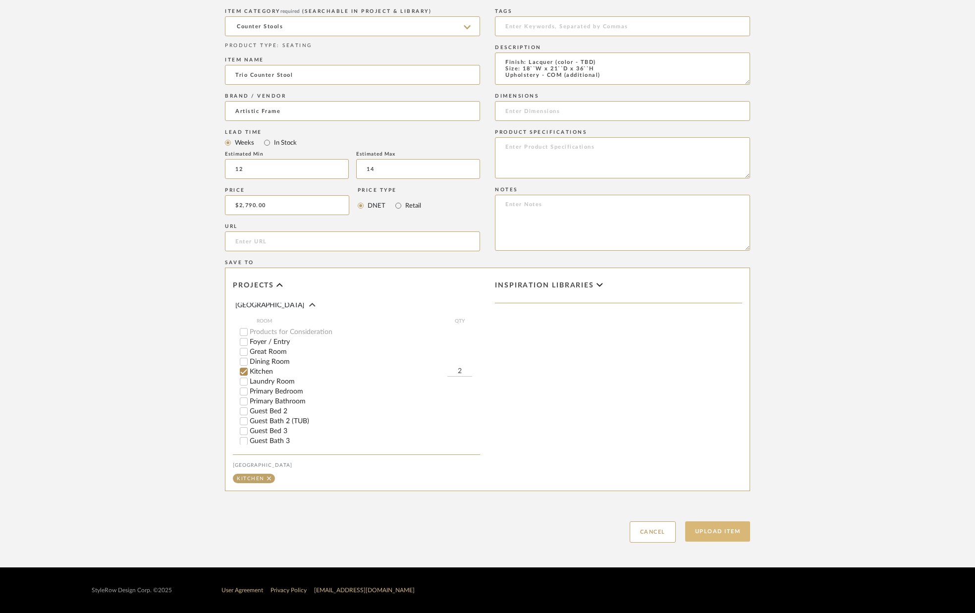
type input "2"
click at [723, 530] on button "Upload Item" at bounding box center [717, 531] width 65 height 20
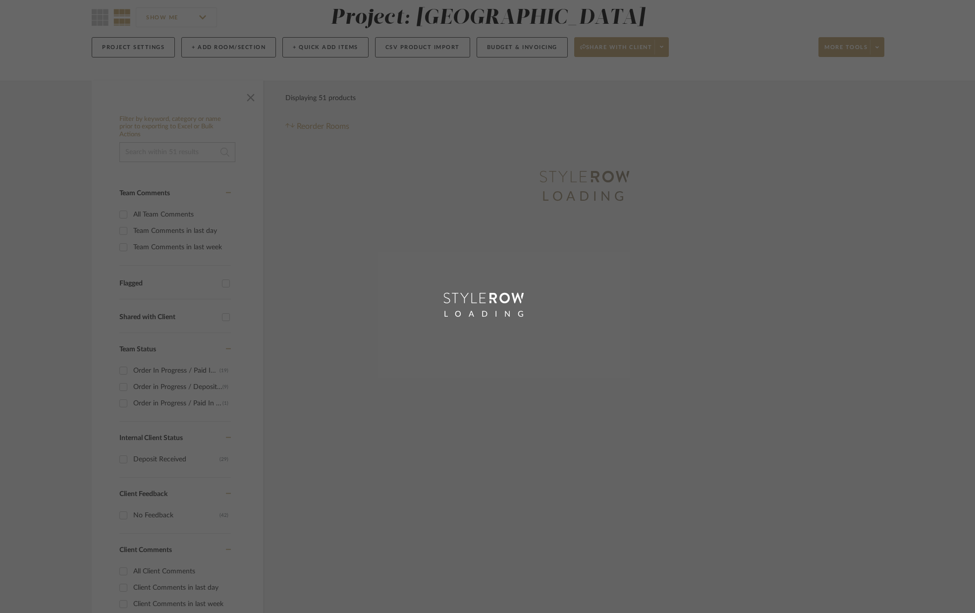
scroll to position [5, 0]
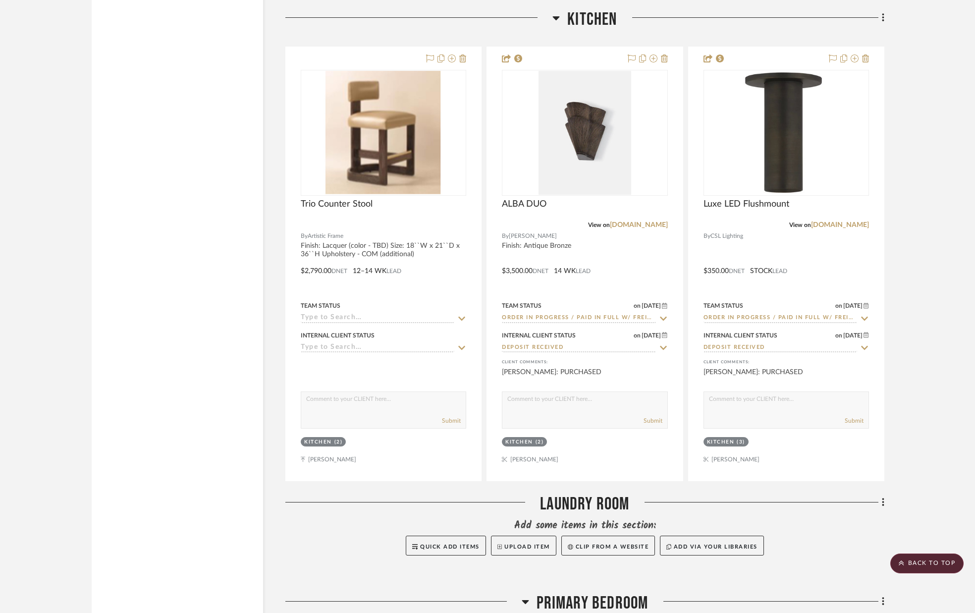
scroll to position [3958, 0]
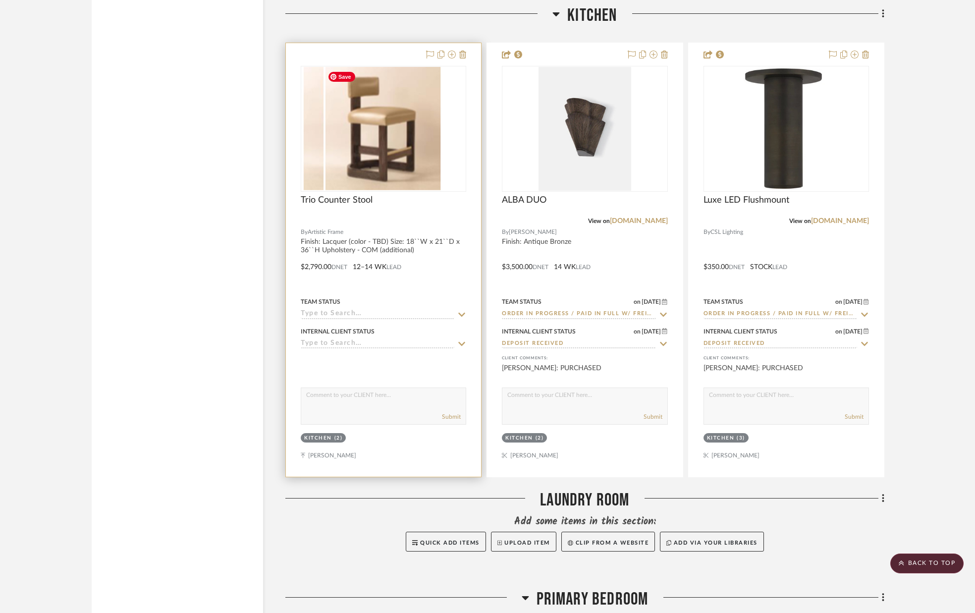
click at [371, 135] on div at bounding box center [383, 129] width 165 height 126
click at [372, 135] on img "0" at bounding box center [384, 129] width 120 height 124
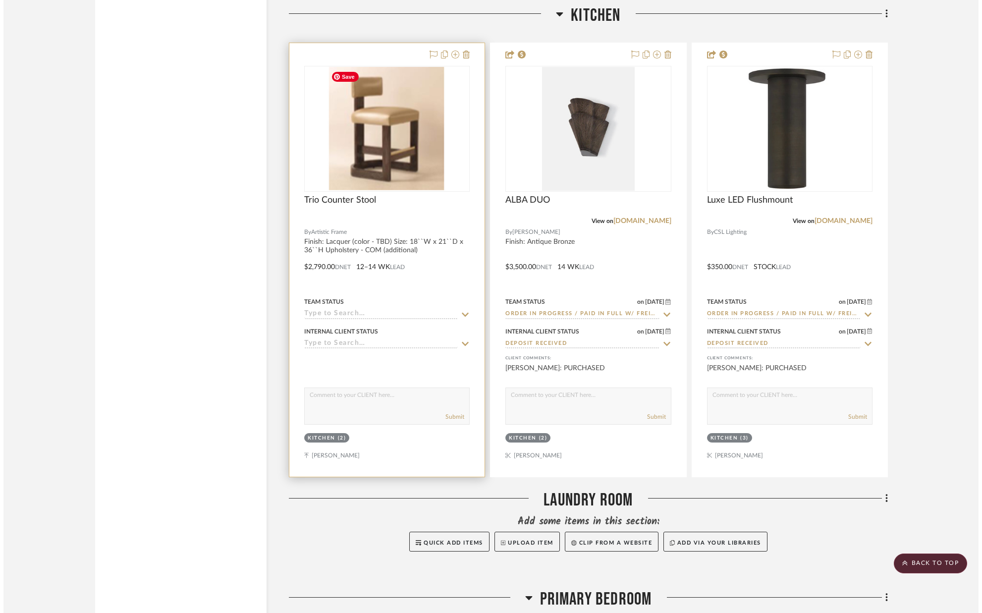
scroll to position [0, 0]
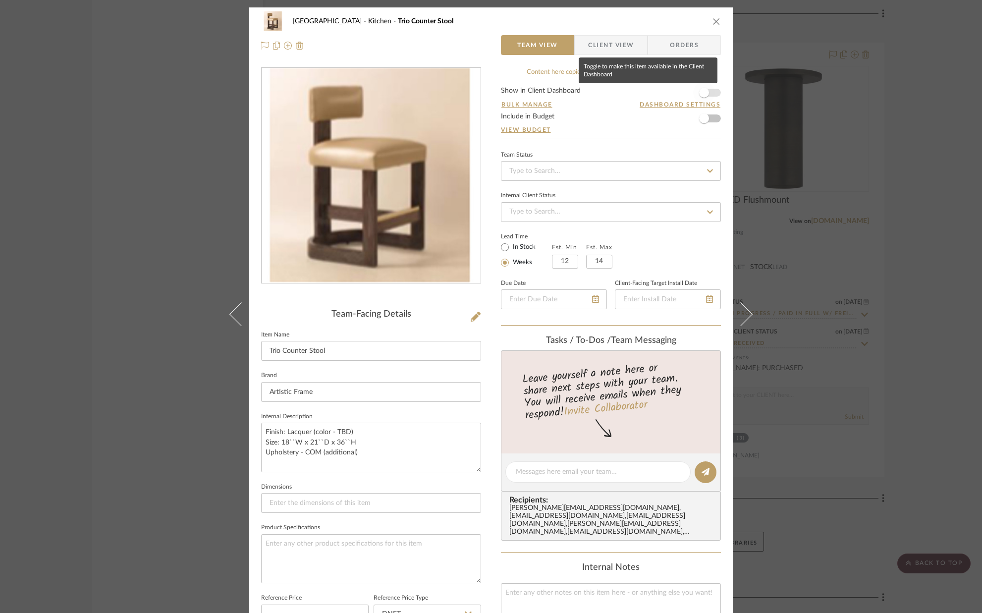
click at [703, 96] on span "button" at bounding box center [704, 93] width 10 height 10
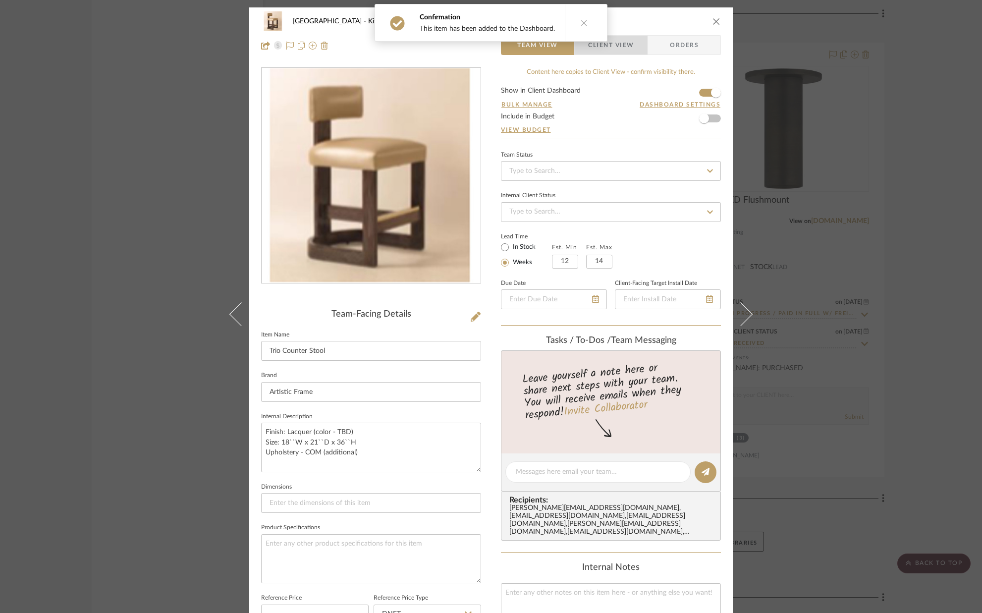
drag, startPoint x: 633, startPoint y: 44, endPoint x: 618, endPoint y: 60, distance: 22.1
click at [633, 44] on span "Client View" at bounding box center [611, 45] width 72 height 20
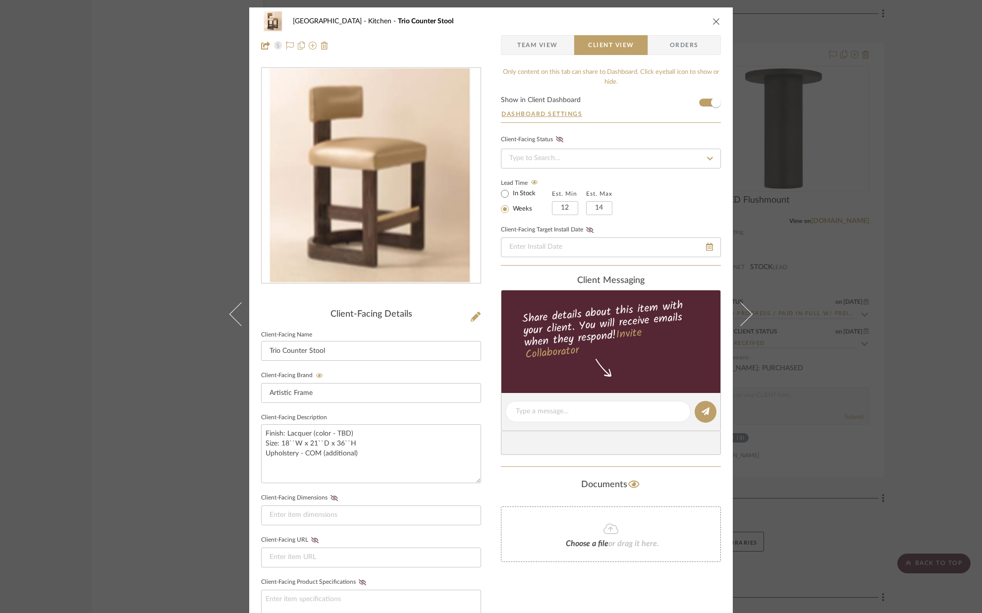
click at [712, 20] on icon "close" at bounding box center [716, 21] width 8 height 8
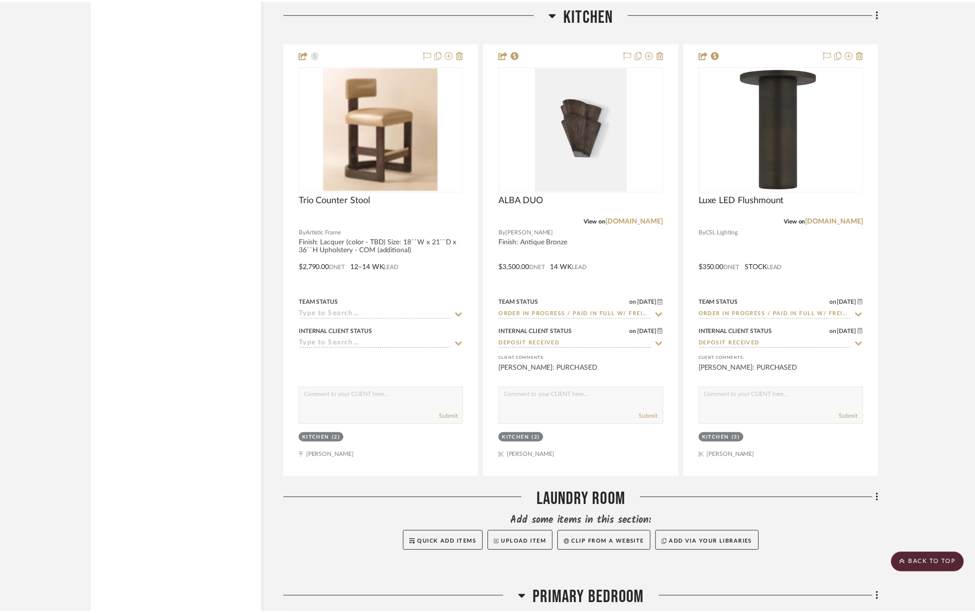
scroll to position [3958, 0]
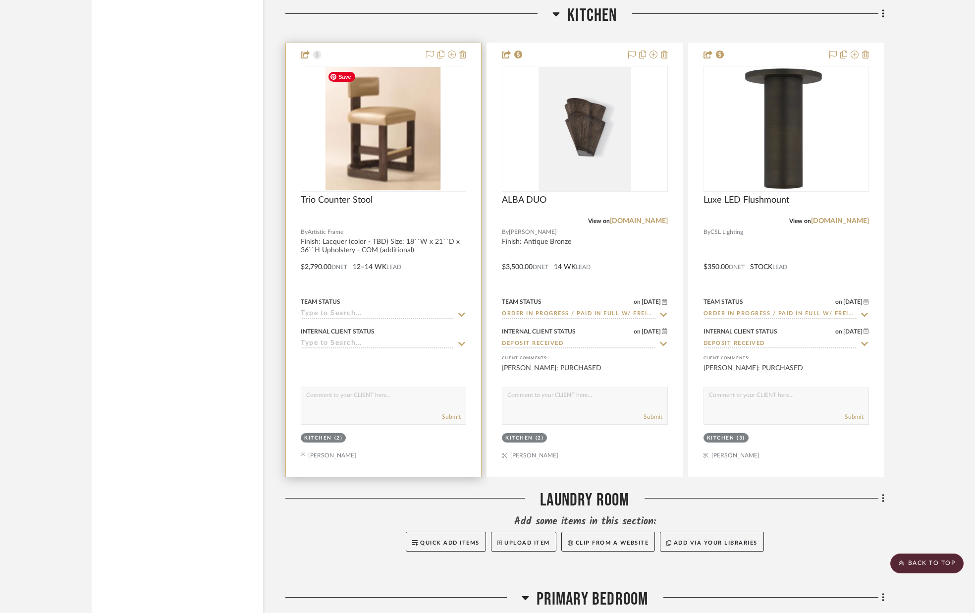
click at [386, 118] on img "0" at bounding box center [384, 129] width 120 height 124
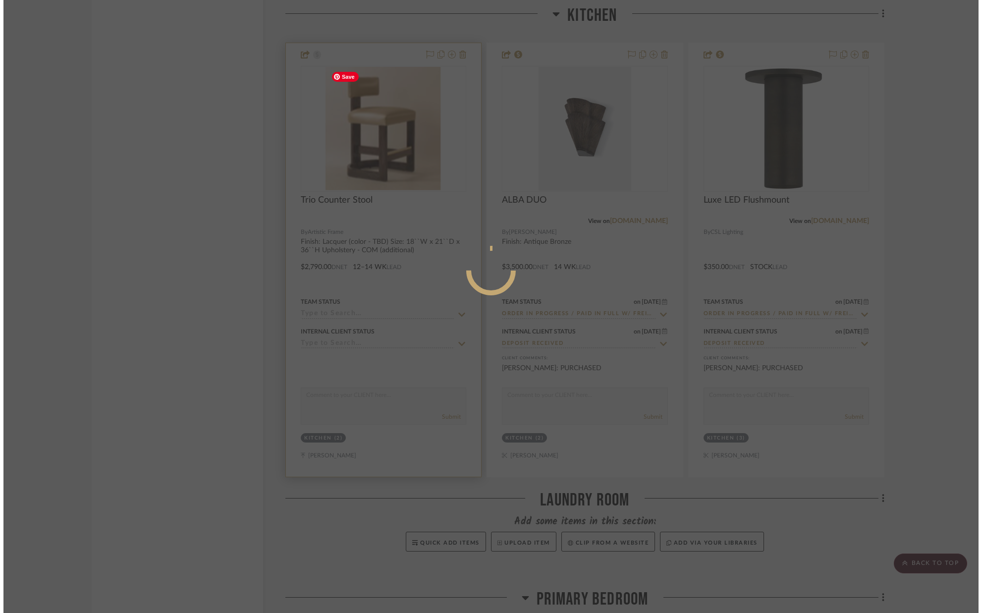
scroll to position [0, 0]
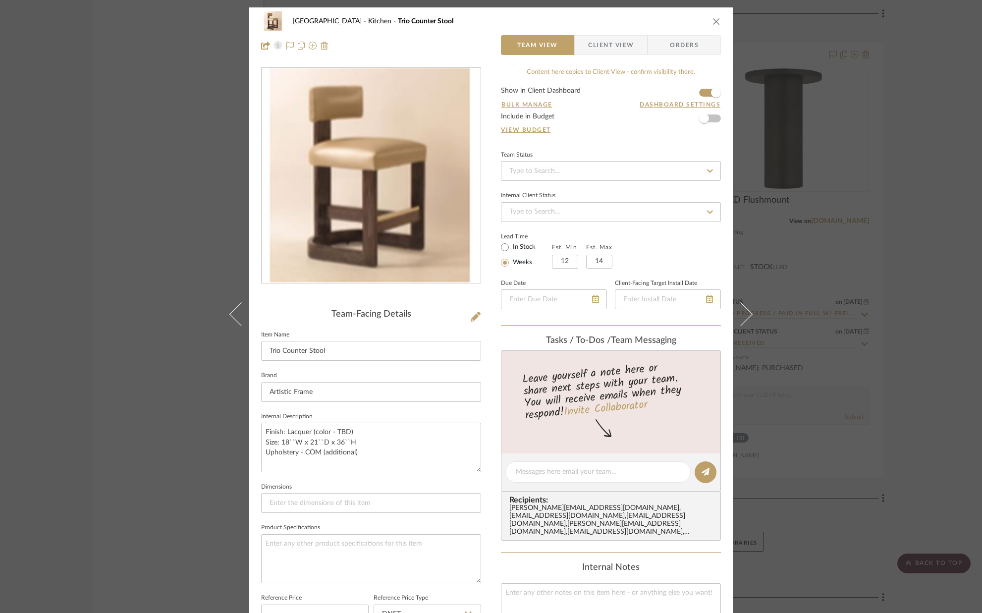
click at [471, 317] on icon at bounding box center [476, 317] width 10 height 10
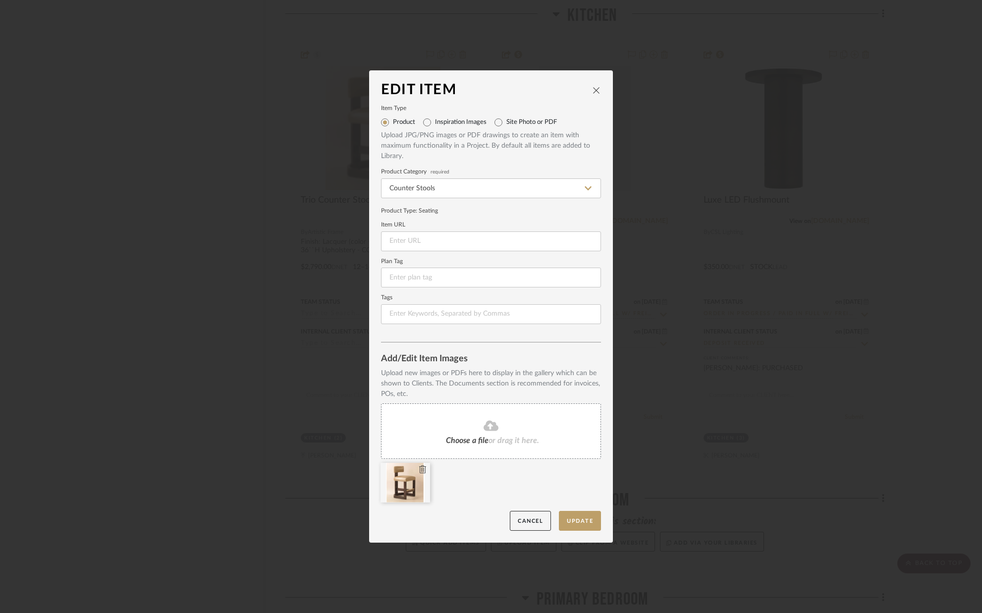
click at [421, 467] on icon at bounding box center [422, 469] width 7 height 8
click at [582, 519] on button "Update" at bounding box center [580, 521] width 42 height 20
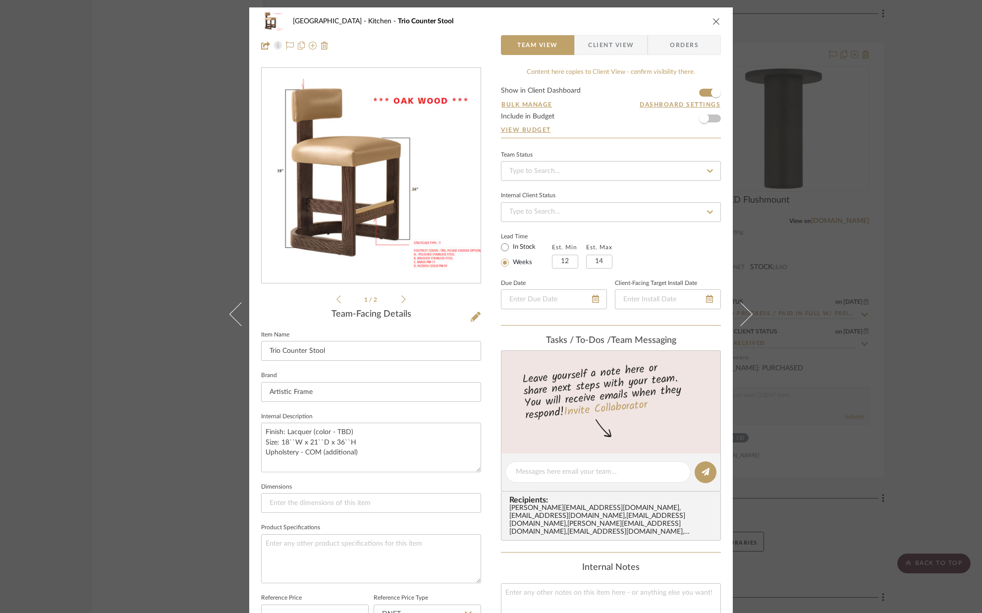
click at [713, 20] on icon "close" at bounding box center [716, 21] width 8 height 8
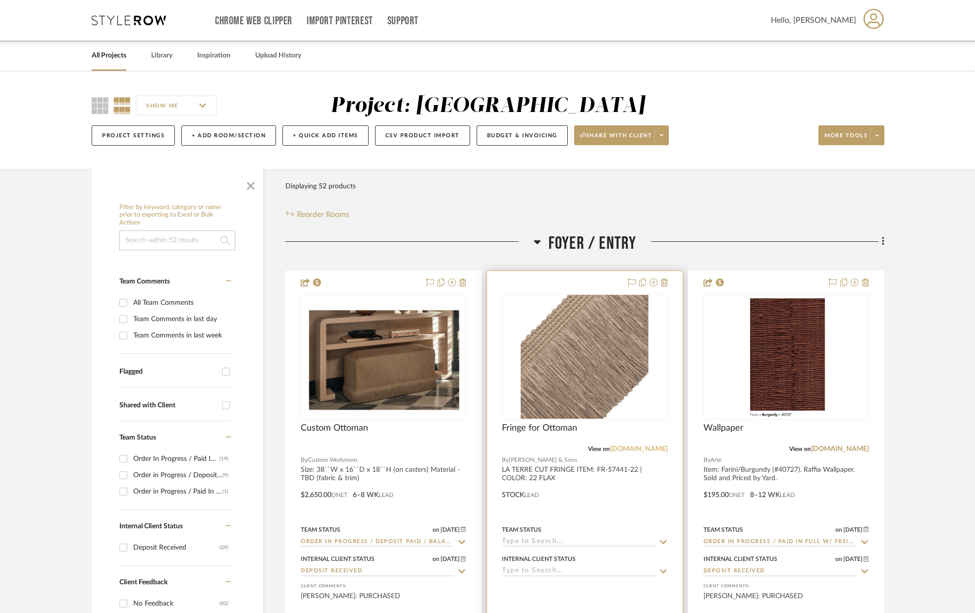
click at [635, 449] on link "[DOMAIN_NAME]" at bounding box center [639, 448] width 58 height 7
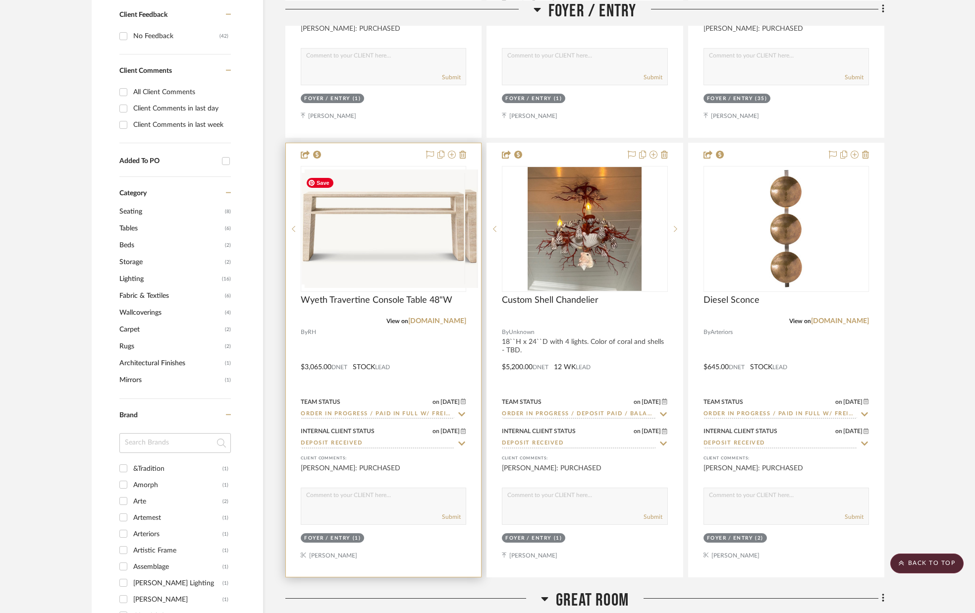
scroll to position [569, 0]
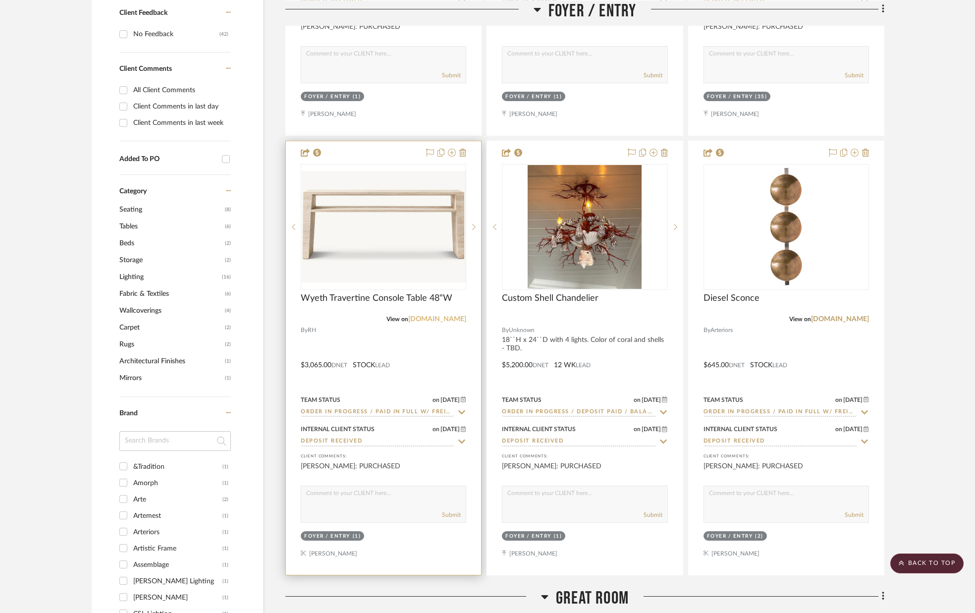
click at [454, 320] on link "[DOMAIN_NAME]" at bounding box center [437, 319] width 58 height 7
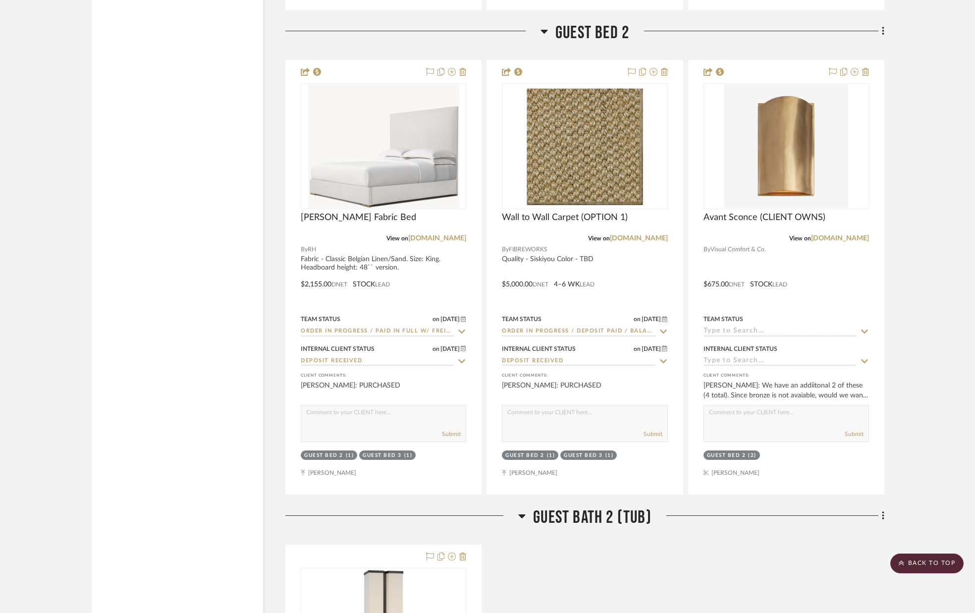
scroll to position [6400, 0]
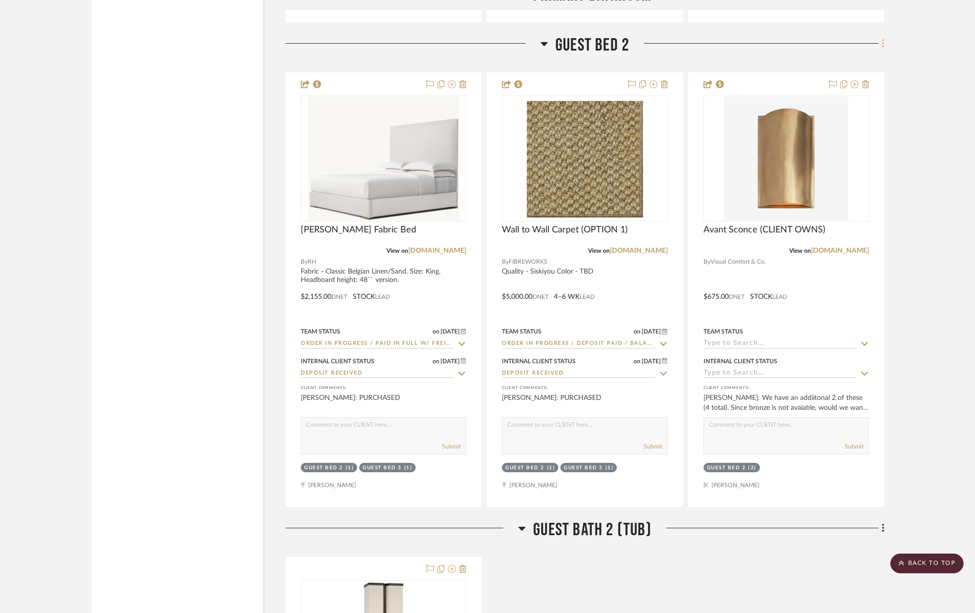
click at [880, 45] on fa-icon at bounding box center [881, 44] width 6 height 16
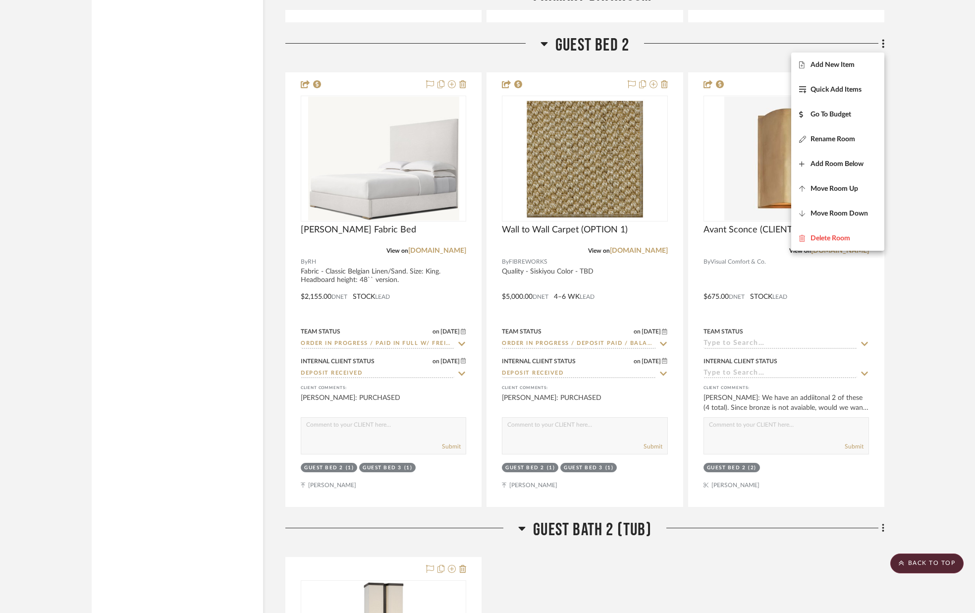
click at [841, 62] on span "Add New Item" at bounding box center [833, 64] width 44 height 8
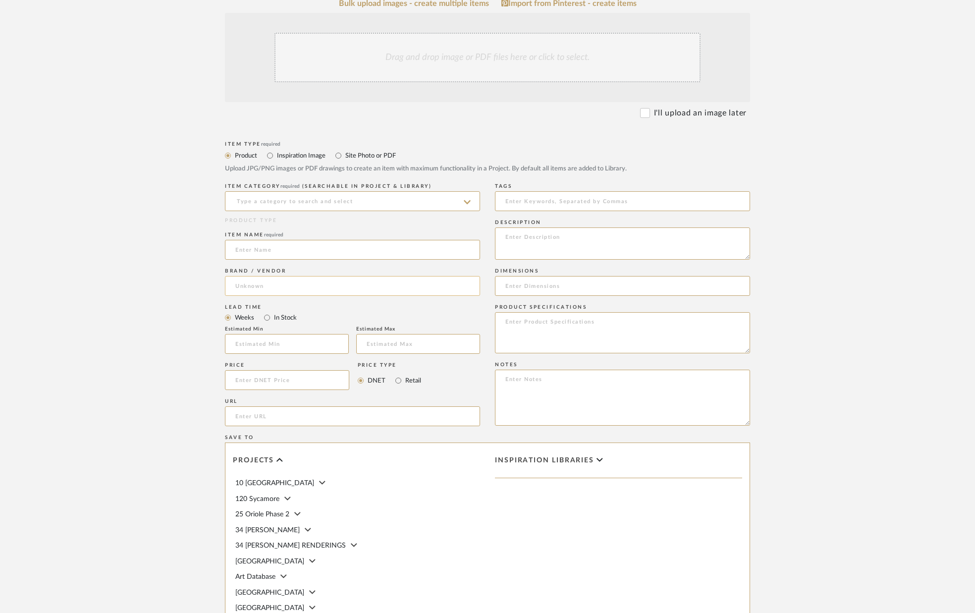
scroll to position [205, 0]
click at [274, 414] on input "url" at bounding box center [352, 414] width 255 height 20
paste input "[URL][DOMAIN_NAME]"
type input "[URL][DOMAIN_NAME]"
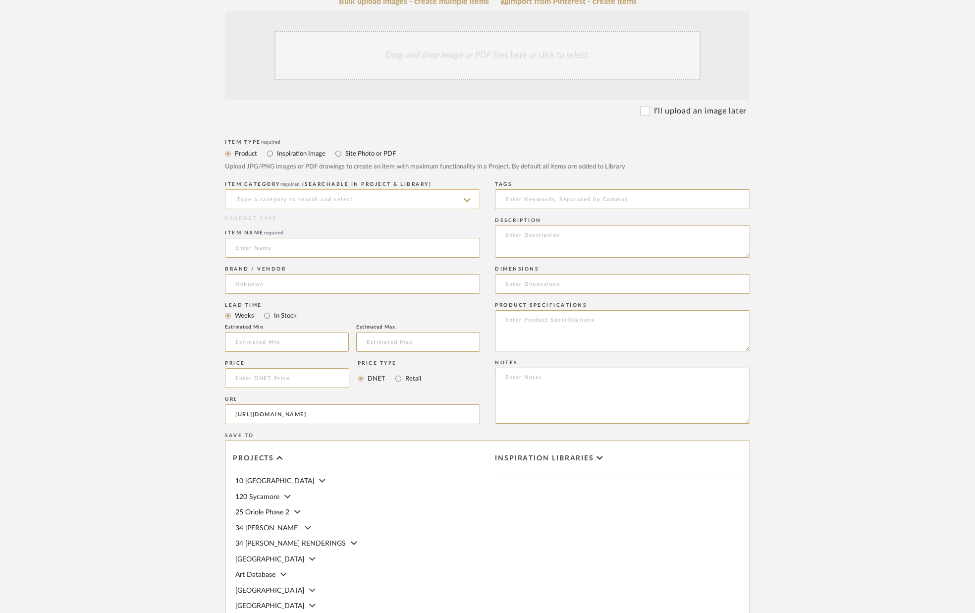
scroll to position [0, 0]
click at [289, 206] on input at bounding box center [352, 199] width 255 height 20
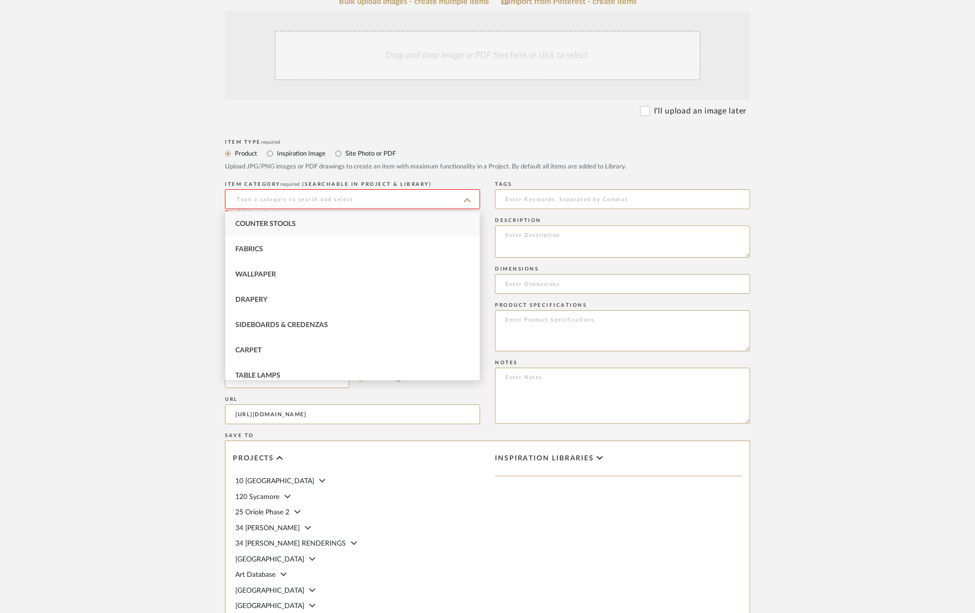
click at [283, 274] on div "Wallpaper" at bounding box center [352, 274] width 254 height 25
type input "Wallpaper"
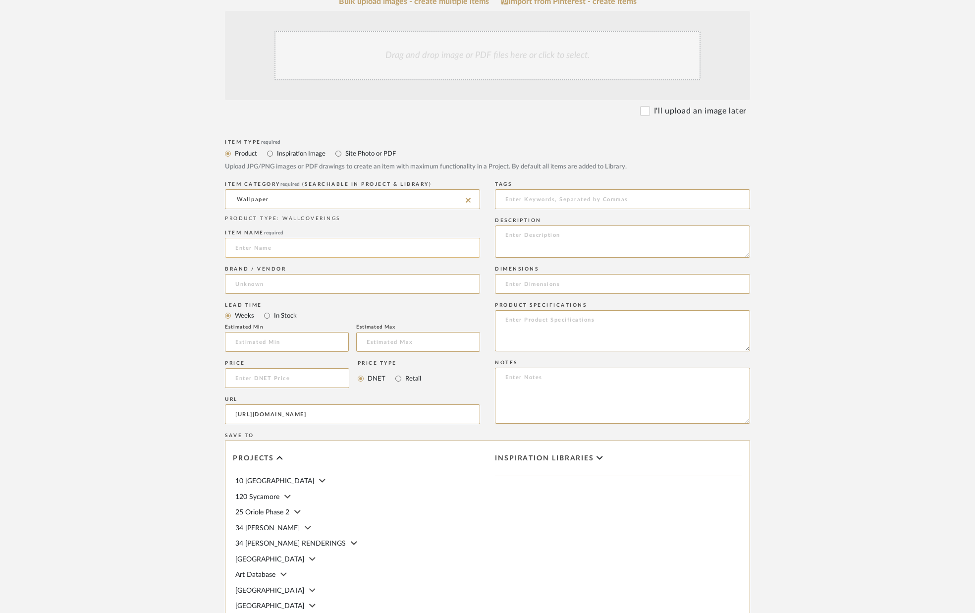
click at [283, 250] on input at bounding box center [352, 248] width 255 height 20
type input "Wallpaper"
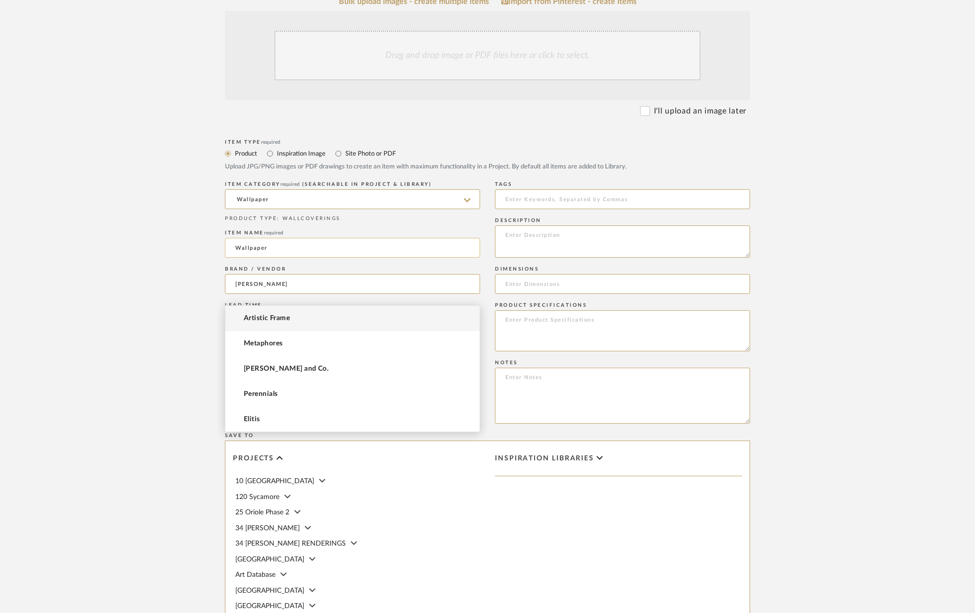
scroll to position [196, 0]
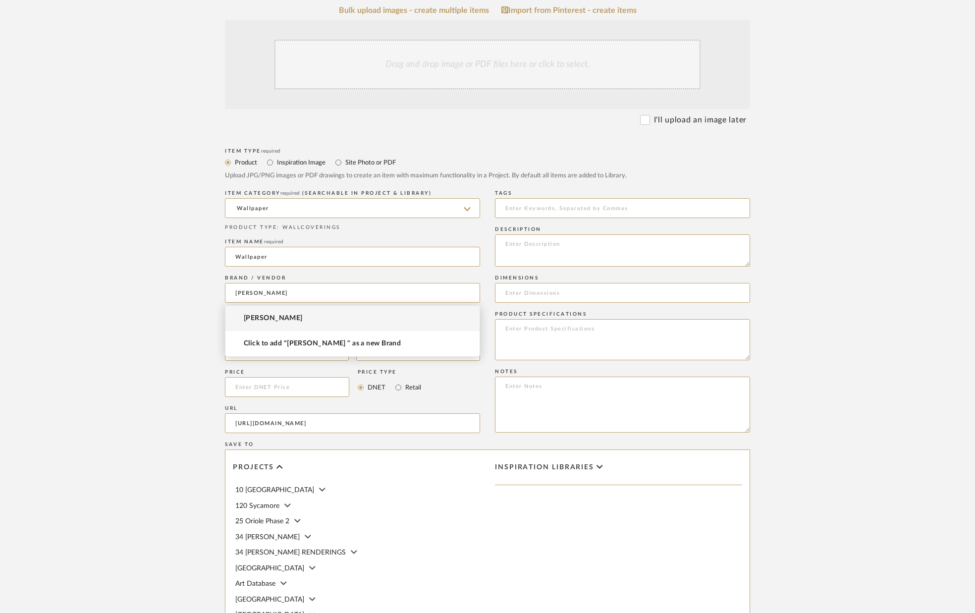
click at [294, 317] on mat-option "[PERSON_NAME]" at bounding box center [352, 318] width 254 height 25
type input "[PERSON_NAME]"
click at [267, 324] on input "In Stock" at bounding box center [267, 325] width 12 height 12
radio input "true"
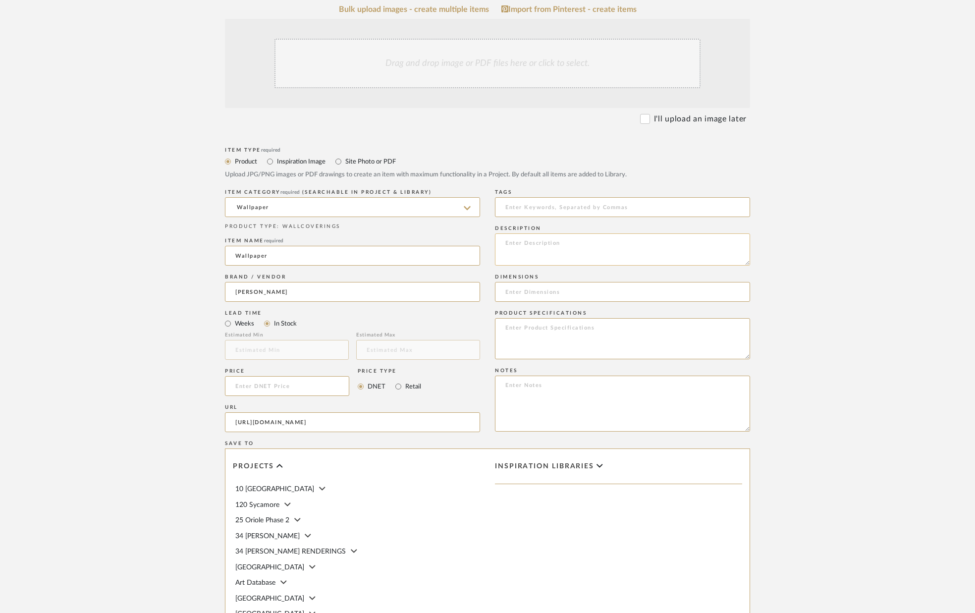
click at [527, 248] on textarea at bounding box center [622, 249] width 255 height 32
type textarea "#MW153/02 (Maze - Powder) Grasscloth Print. Roll size - 8 yards."
click at [521, 293] on input at bounding box center [622, 292] width 255 height 20
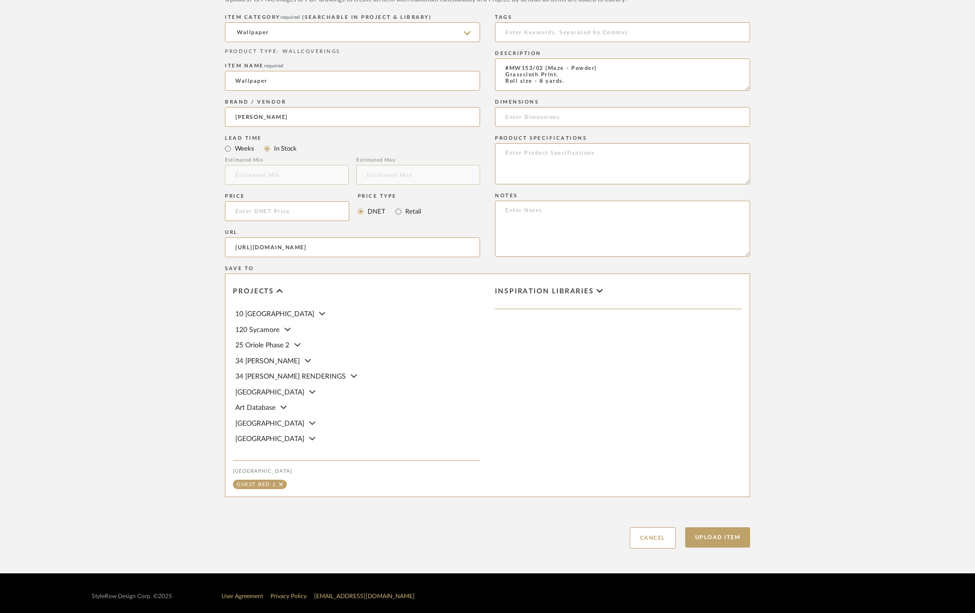
scroll to position [378, 0]
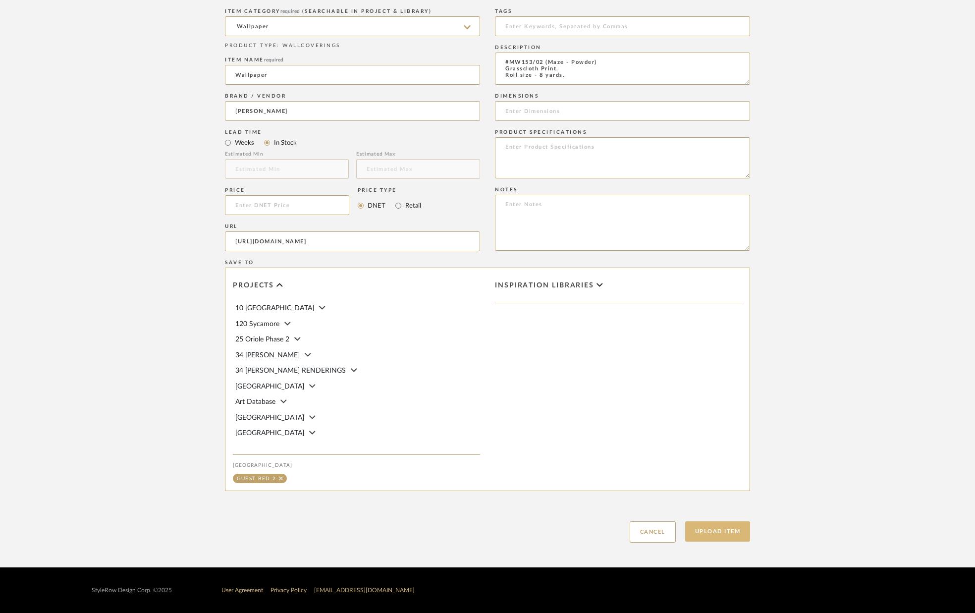
click at [726, 525] on button "Upload Item" at bounding box center [717, 531] width 65 height 20
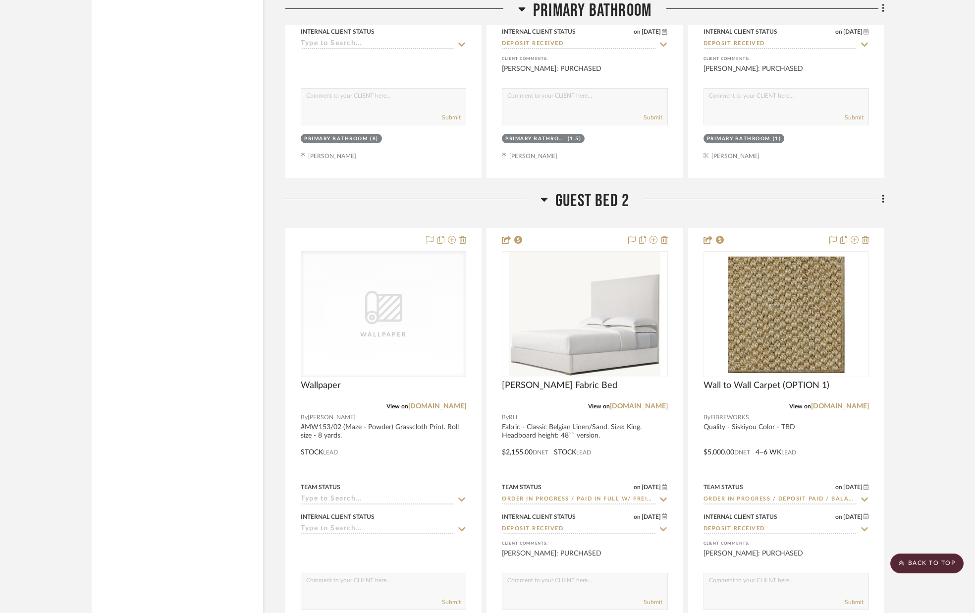
scroll to position [6423, 0]
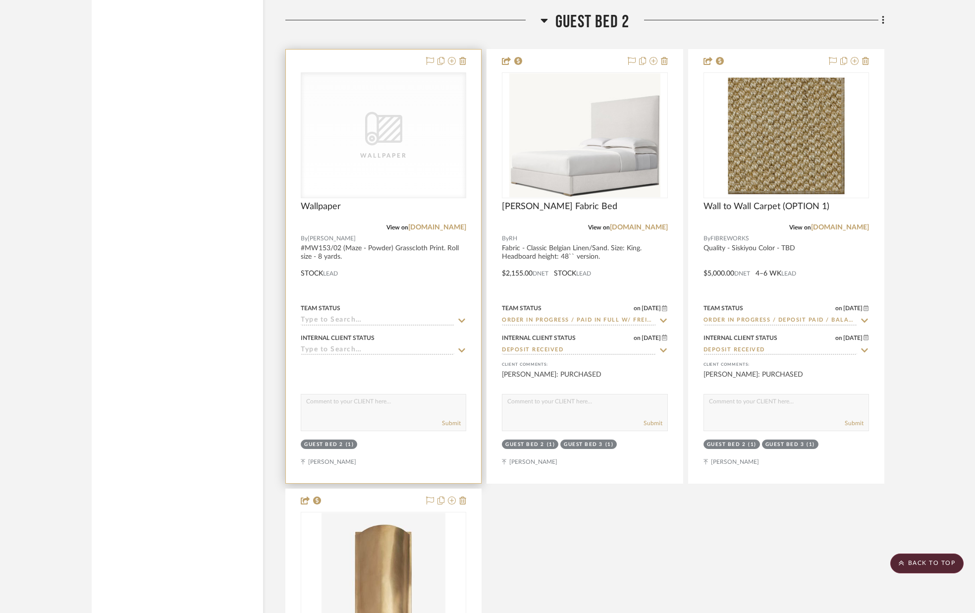
click at [405, 147] on div "CategoryIconWallcovering Created with Sketch. Wallpaper" at bounding box center [383, 135] width 164 height 125
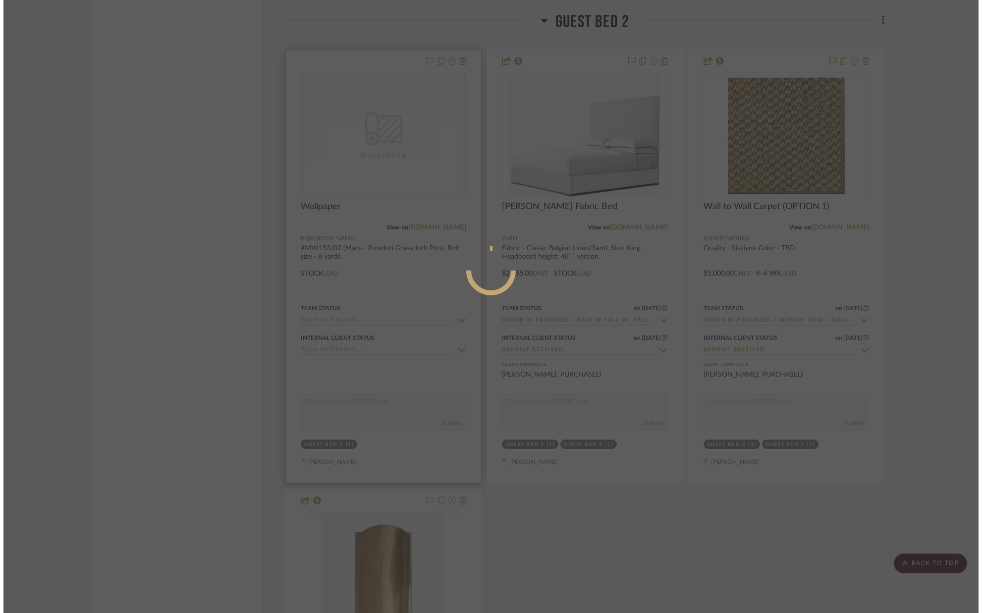
scroll to position [0, 0]
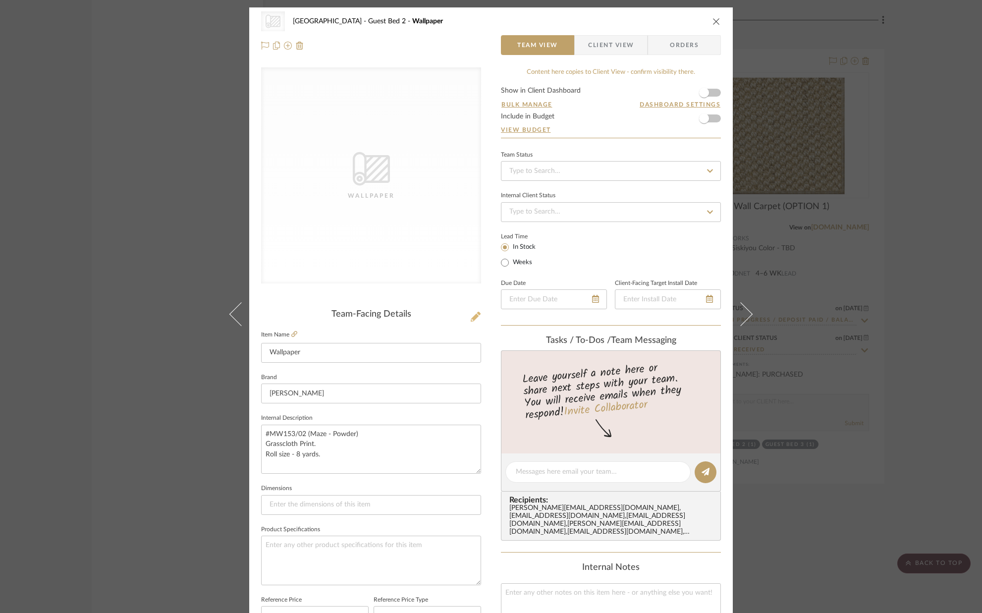
click at [472, 318] on icon at bounding box center [476, 317] width 10 height 10
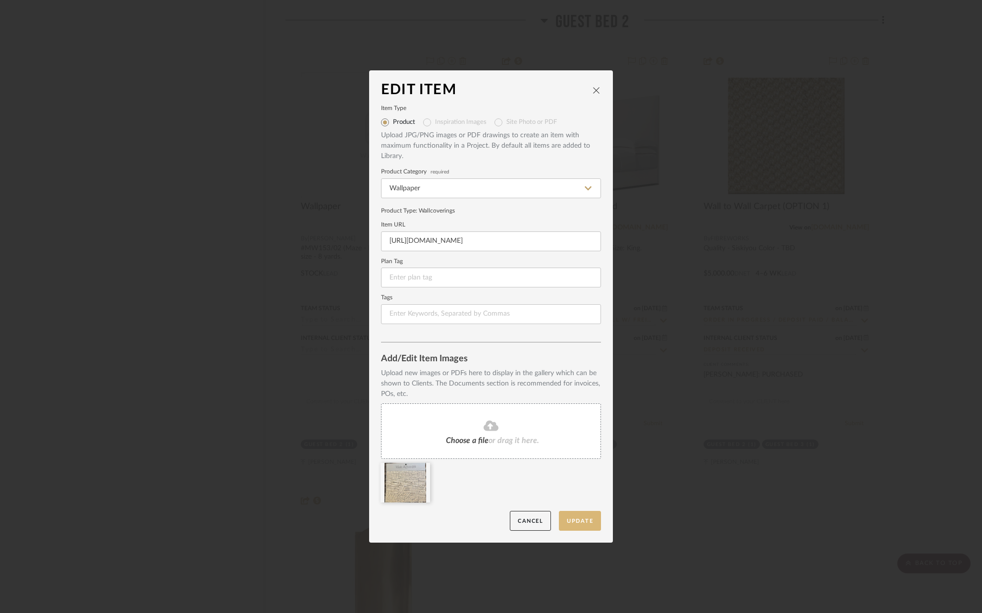
click at [572, 517] on button "Update" at bounding box center [580, 521] width 42 height 20
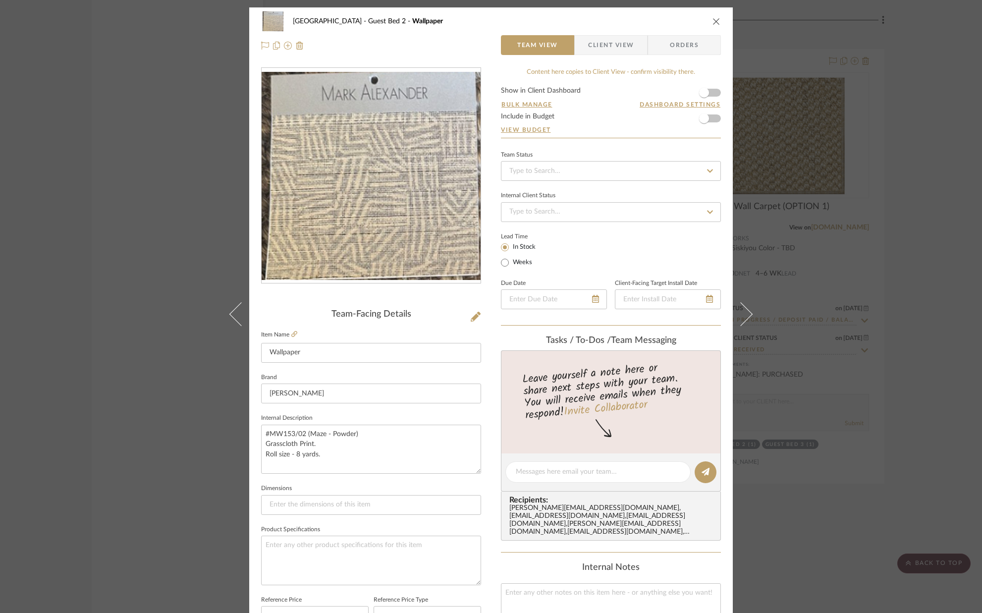
click at [713, 21] on icon "close" at bounding box center [716, 21] width 8 height 8
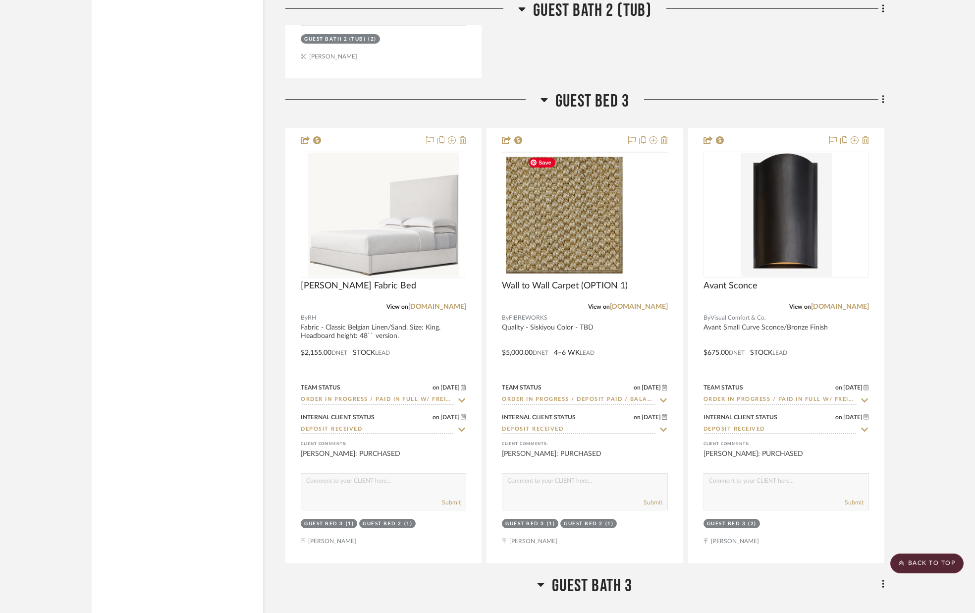
scroll to position [7754, 0]
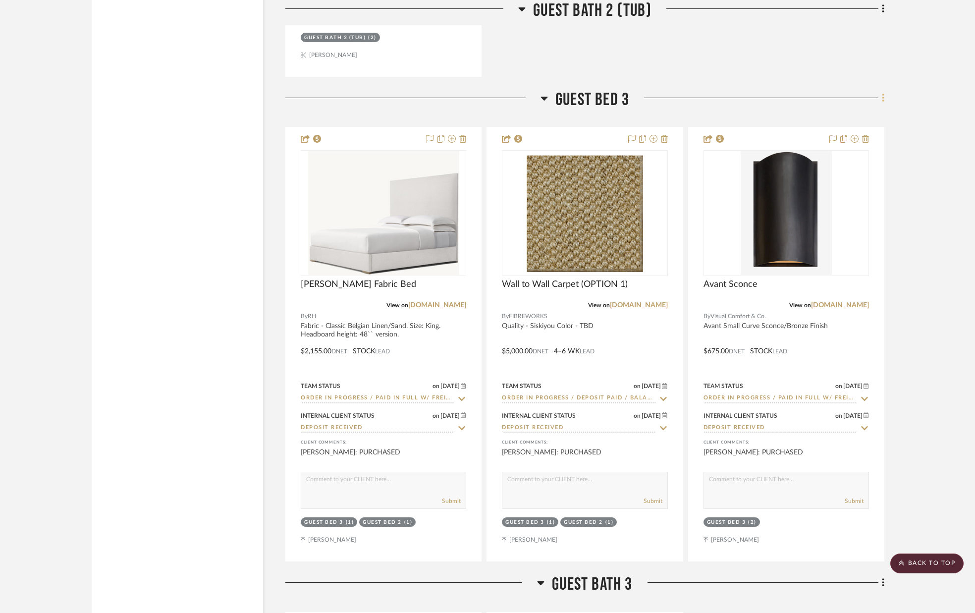
click at [881, 99] on fa-icon at bounding box center [881, 99] width 6 height 16
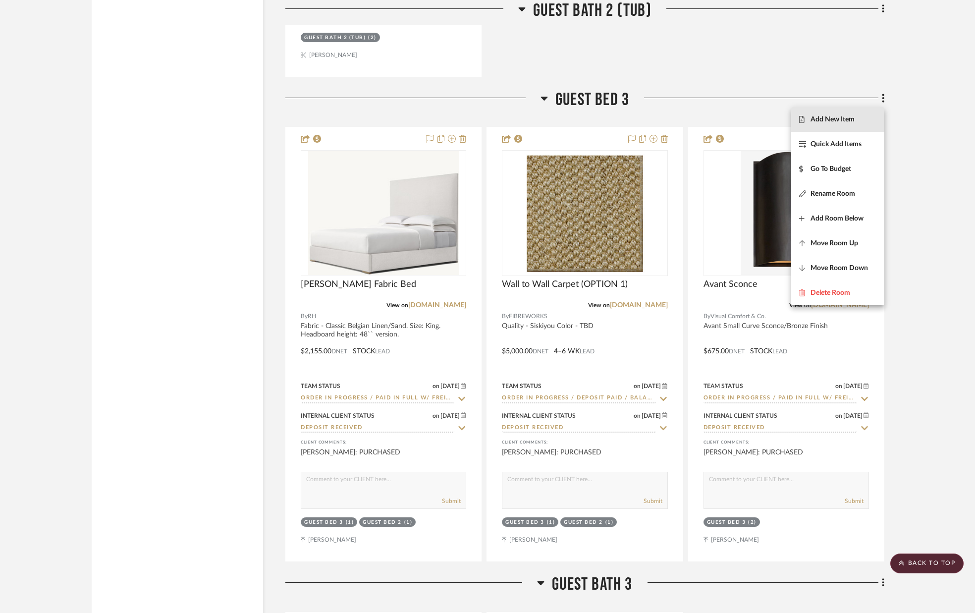
click at [858, 118] on span "Add New Item" at bounding box center [837, 119] width 77 height 8
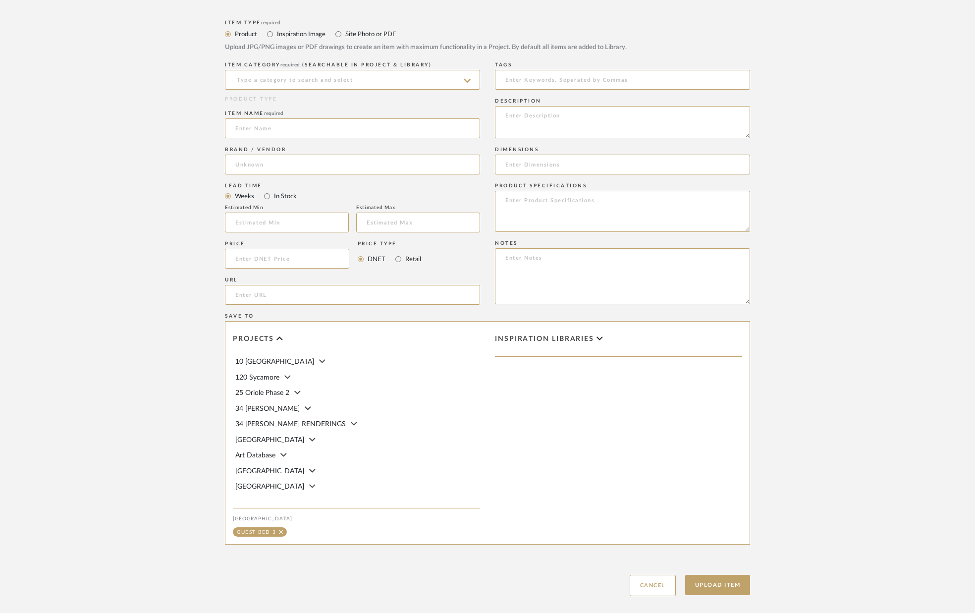
scroll to position [325, 0]
click at [300, 295] on input "url" at bounding box center [352, 294] width 255 height 20
paste input "[URL][DOMAIN_NAME]"
type input "[URL][DOMAIN_NAME]"
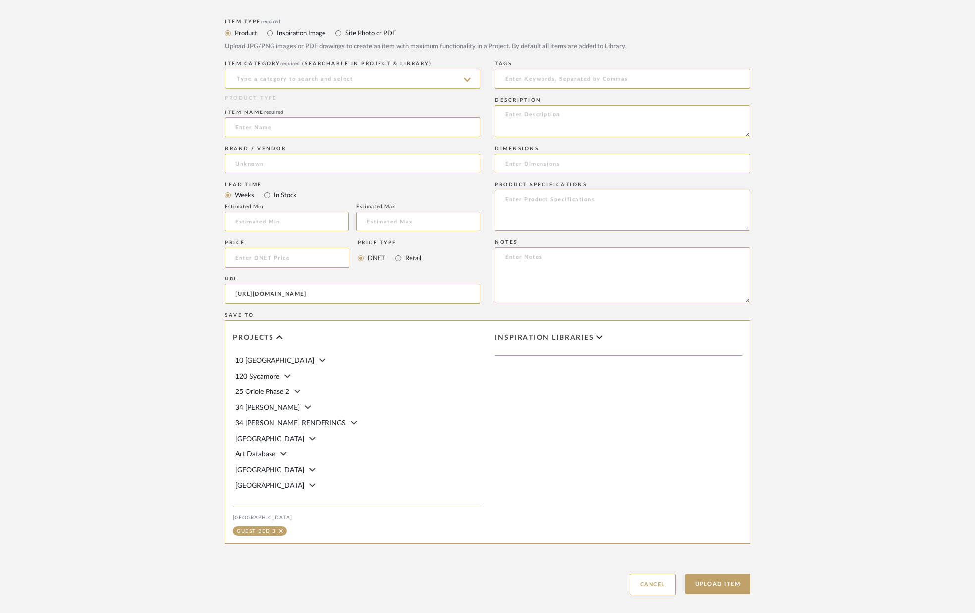
scroll to position [0, 0]
click at [300, 77] on input at bounding box center [352, 79] width 255 height 20
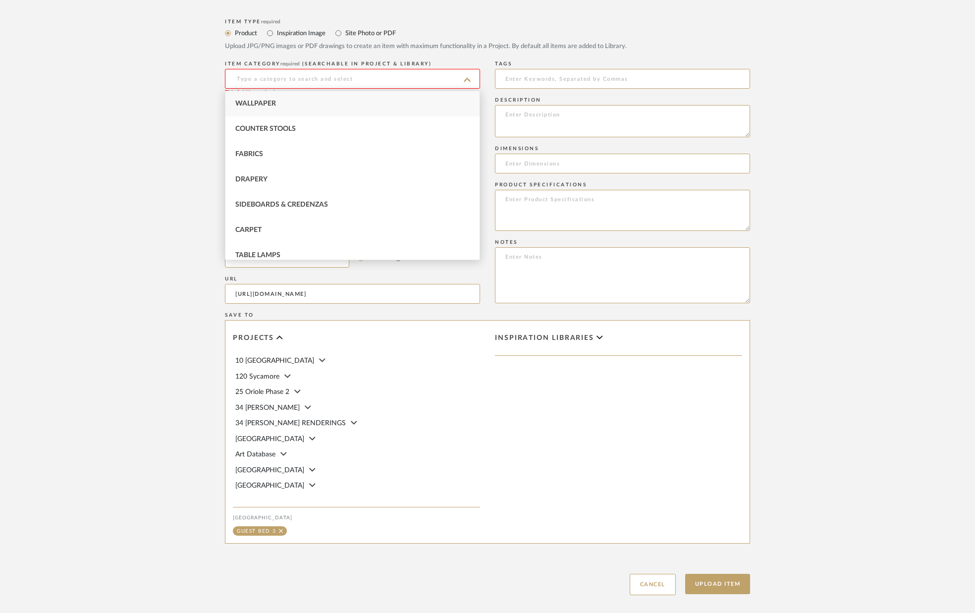
click at [290, 101] on div "Wallpaper" at bounding box center [352, 103] width 254 height 25
type input "Wallpaper"
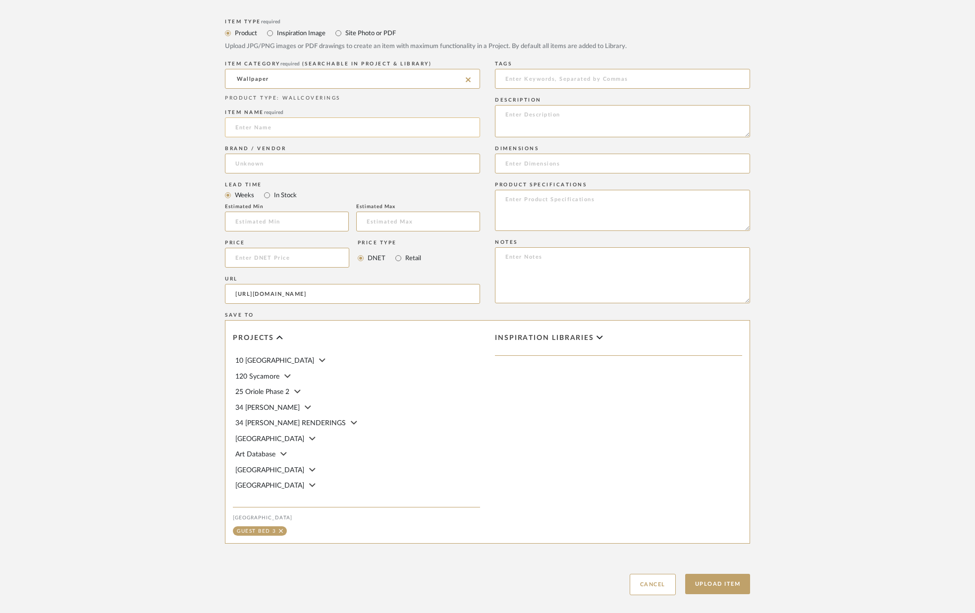
click at [287, 119] on input at bounding box center [352, 127] width 255 height 20
type input "Wallpaper"
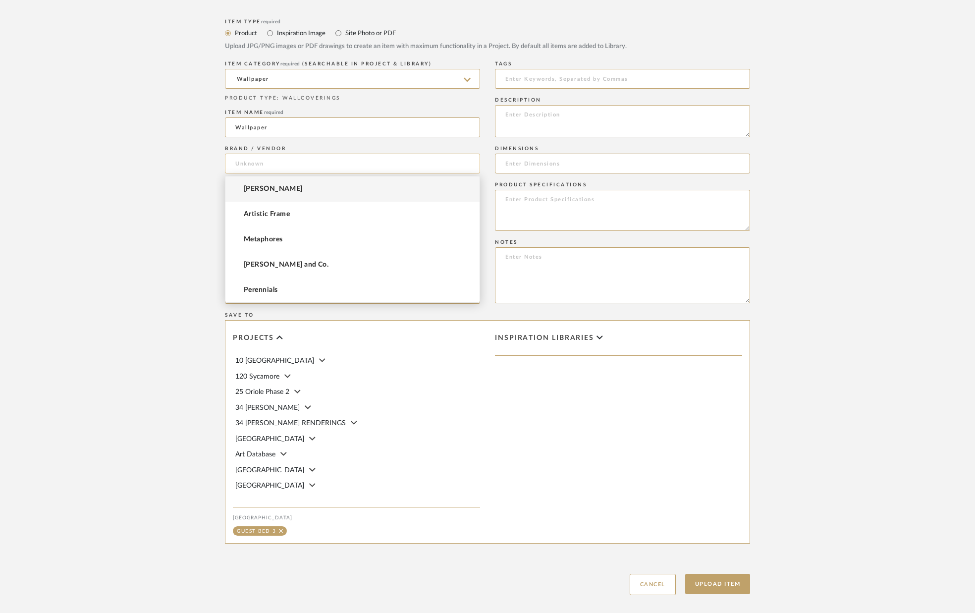
click at [286, 163] on input at bounding box center [352, 164] width 255 height 20
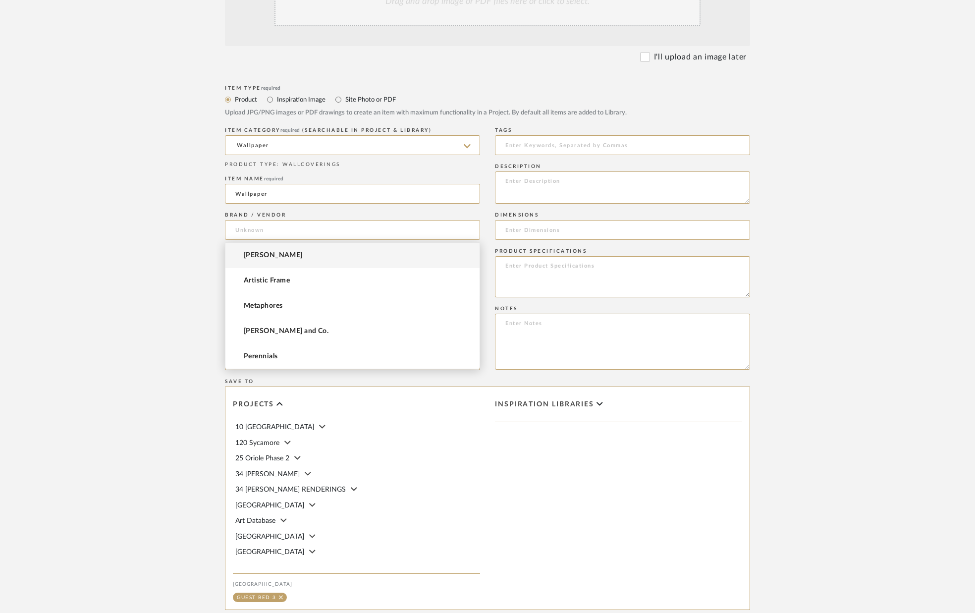
scroll to position [242, 0]
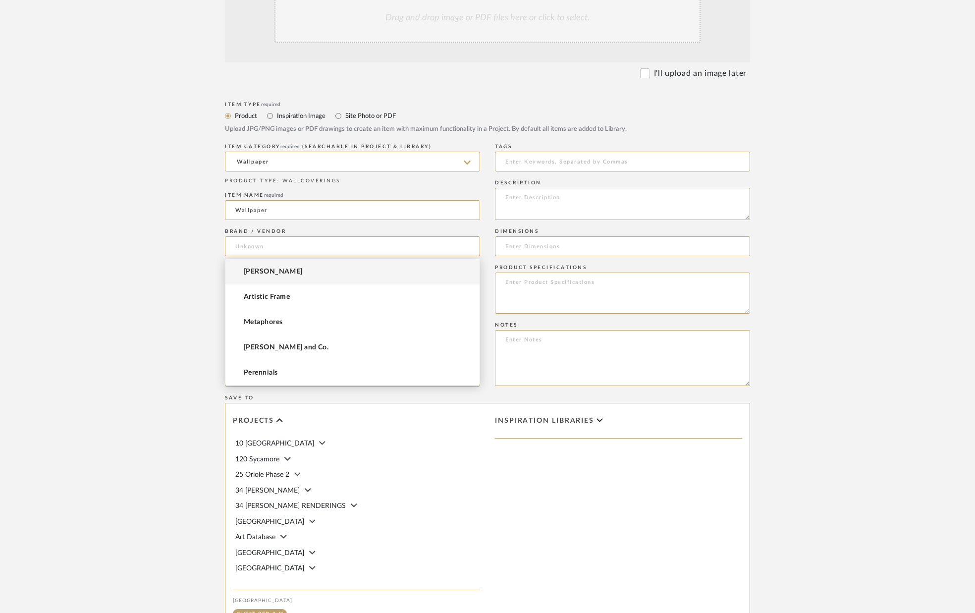
click at [272, 270] on mat-option "[PERSON_NAME]" at bounding box center [352, 271] width 254 height 25
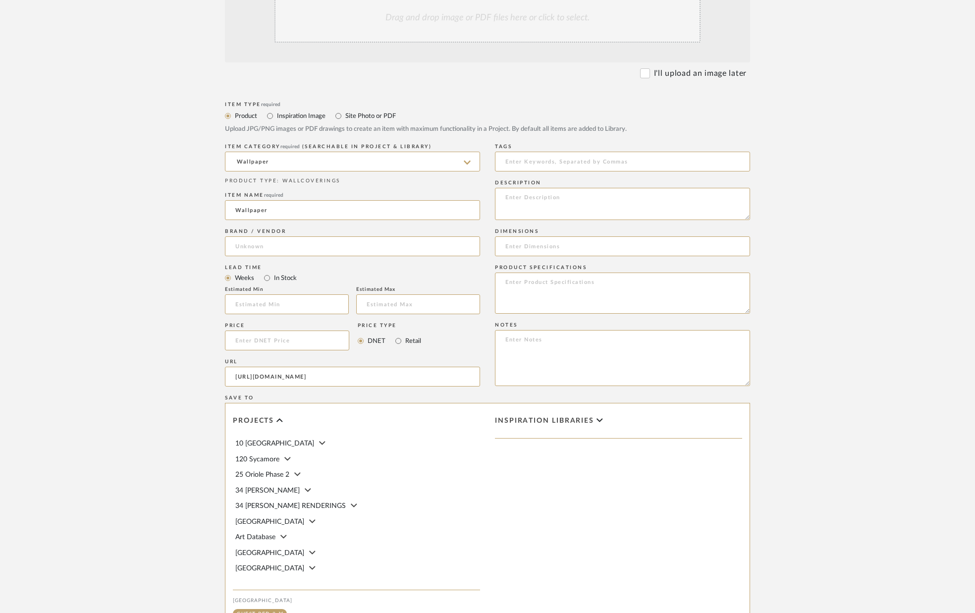
type input "[PERSON_NAME]"
click at [273, 281] on label "In Stock" at bounding box center [285, 277] width 24 height 11
click at [273, 281] on input "In Stock" at bounding box center [267, 278] width 12 height 12
radio input "true"
click at [555, 210] on textarea at bounding box center [622, 204] width 255 height 32
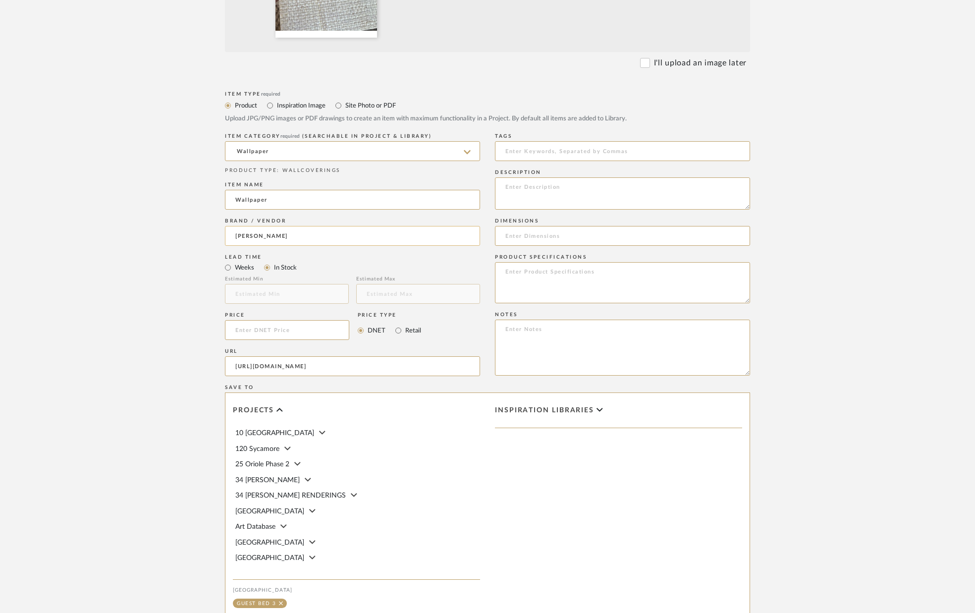
scroll to position [360, 0]
click at [522, 186] on textarea at bounding box center [622, 192] width 255 height 32
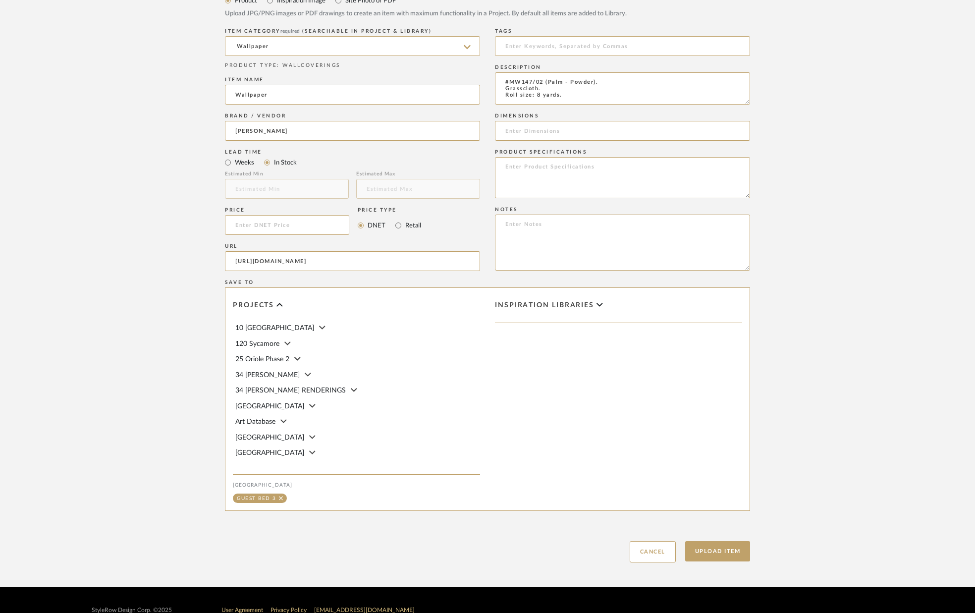
scroll to position [484, 0]
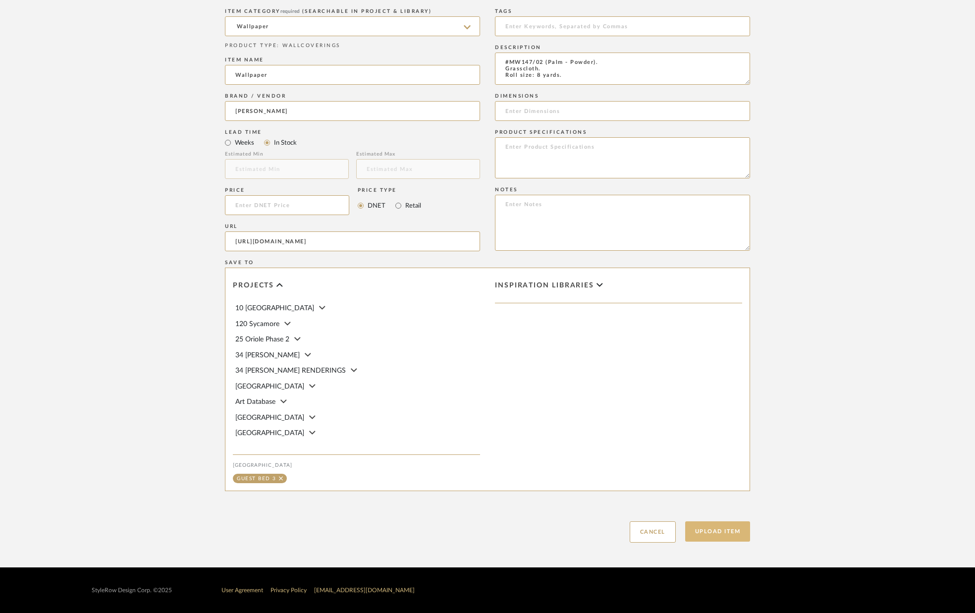
type textarea "#MW147/02 (Palm - Powder). Grasscloth. Roll size: 8 yards."
click at [711, 529] on button "Upload Item" at bounding box center [717, 531] width 65 height 20
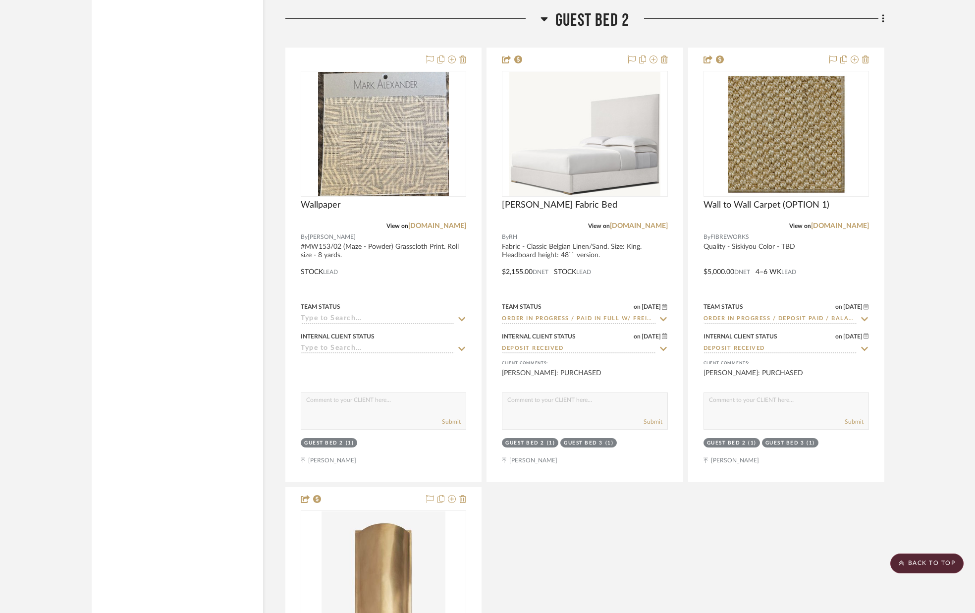
scroll to position [6486, 0]
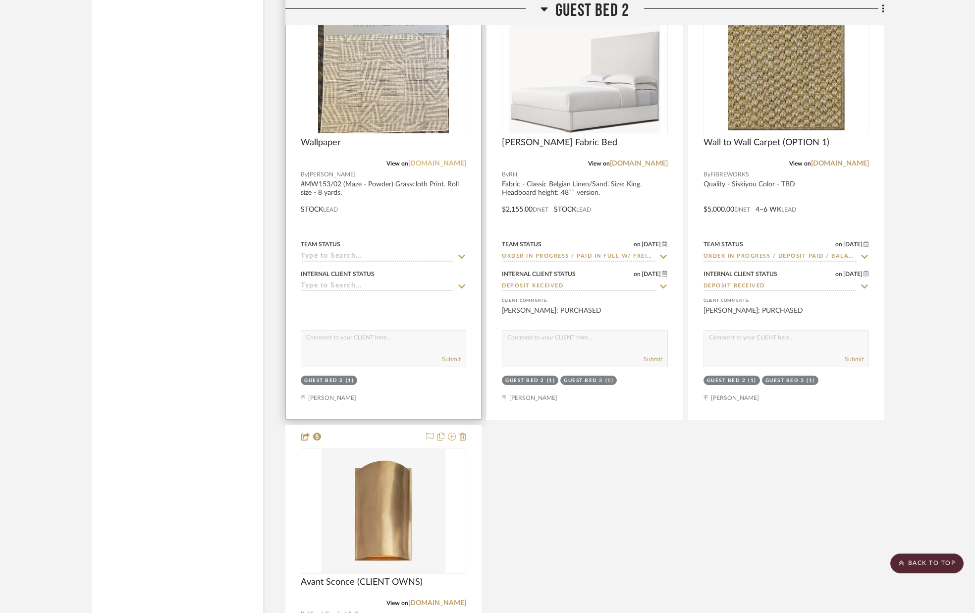
click at [421, 162] on link "[DOMAIN_NAME]" at bounding box center [437, 163] width 58 height 7
click at [405, 87] on img "0" at bounding box center [383, 71] width 131 height 124
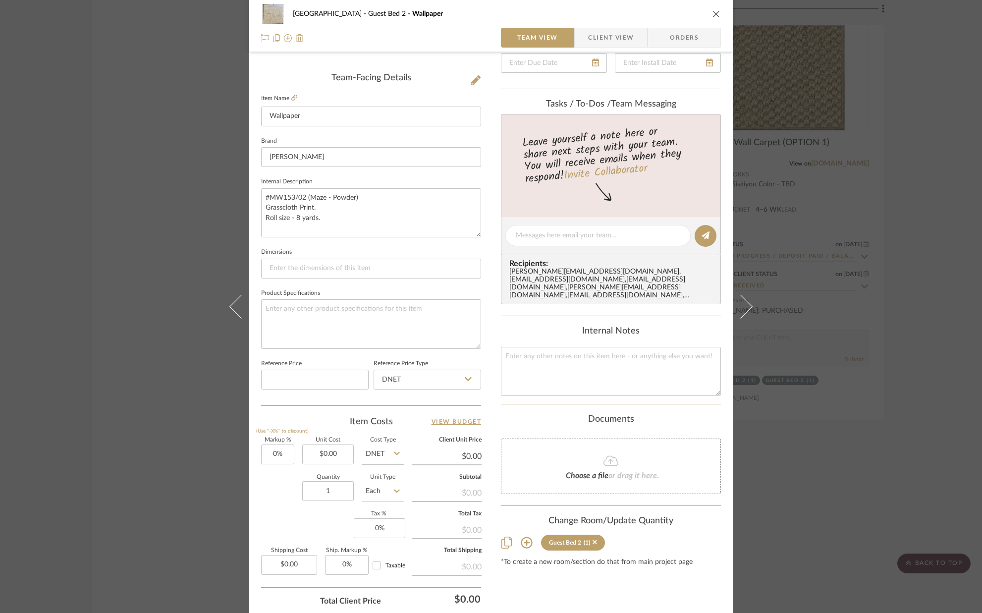
scroll to position [237, 0]
click at [345, 453] on input "0.00" at bounding box center [328, 454] width 52 height 20
type input "$451.00"
click at [326, 217] on textarea "#MW153/02 (Maze - Powder) Grasscloth Print. Roll size - 8 yards." at bounding box center [371, 212] width 220 height 49
type input "$451.00"
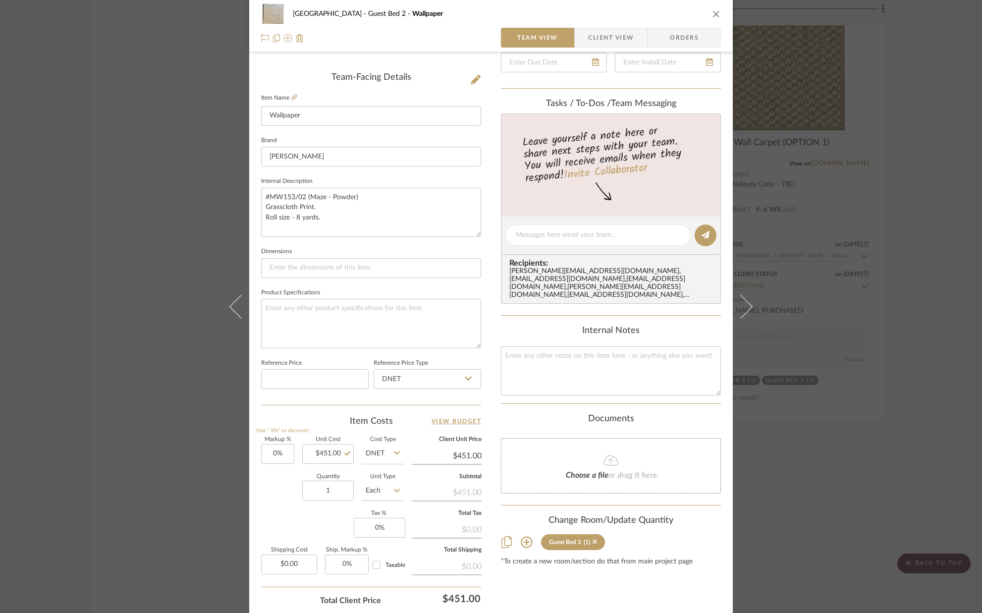
click at [272, 502] on div "Quantity 1 Unit Type Each" at bounding box center [332, 491] width 143 height 35
click at [712, 13] on icon "close" at bounding box center [716, 14] width 8 height 8
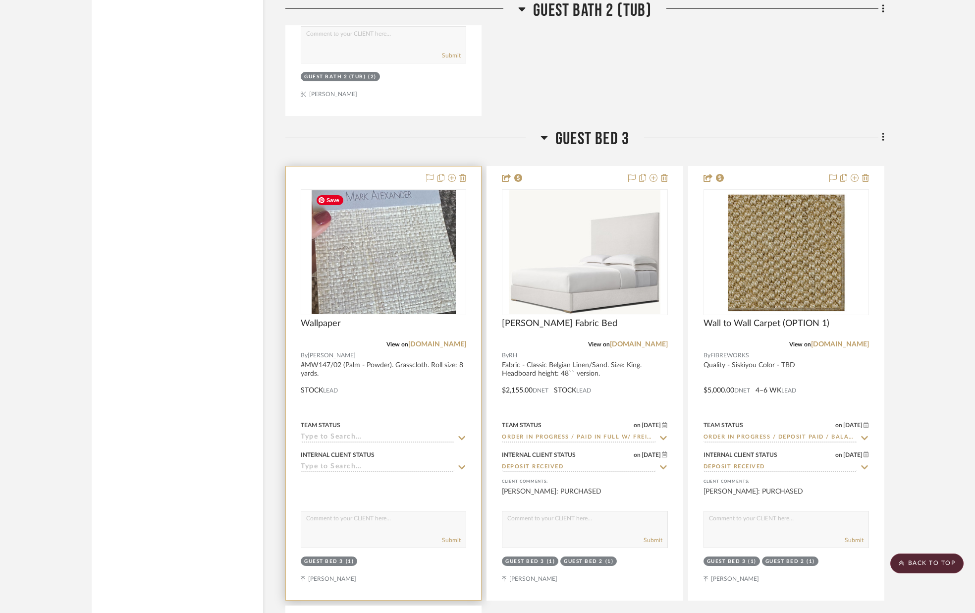
scroll to position [7716, 0]
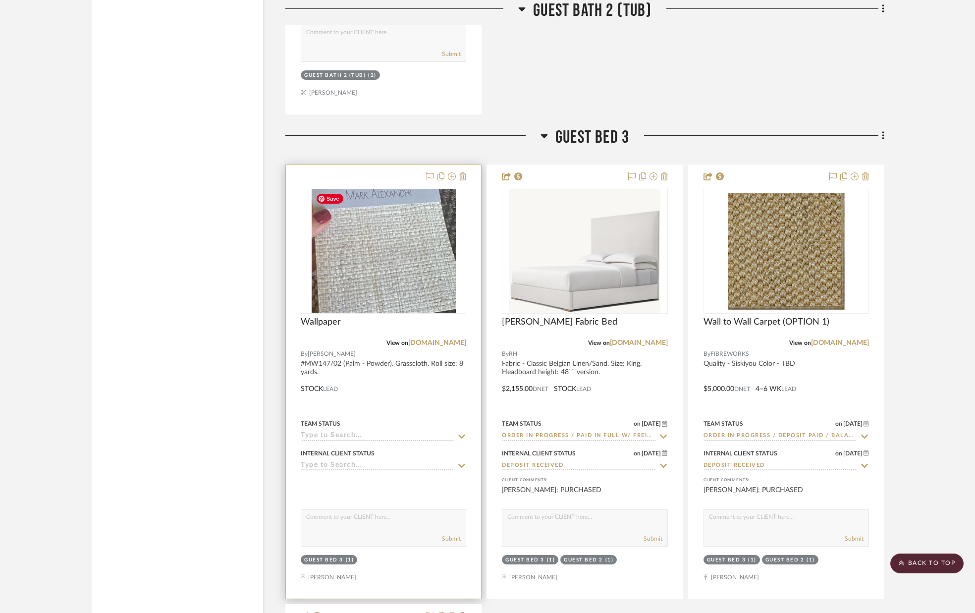
click at [368, 273] on img "0" at bounding box center [384, 251] width 144 height 124
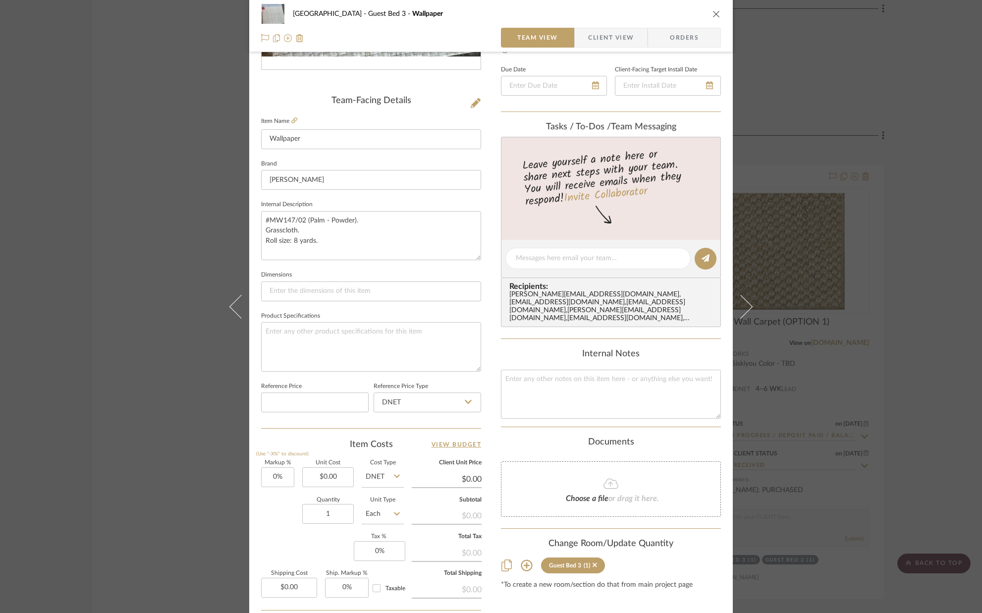
scroll to position [217, 0]
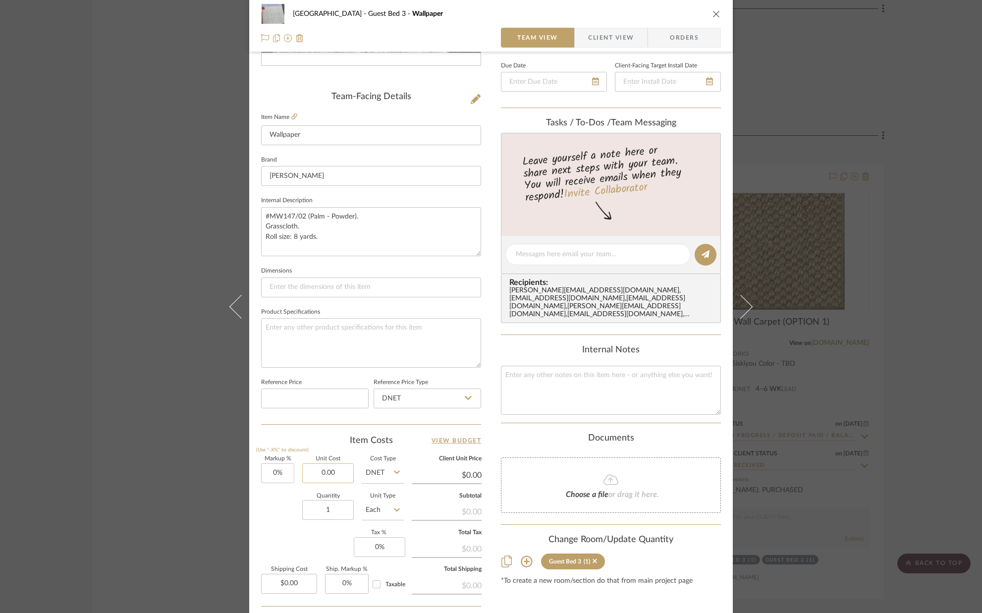
click at [342, 472] on input "0.00" at bounding box center [328, 473] width 52 height 20
type input "$389.00"
click at [289, 499] on div "Quantity 1 Unit Type Each" at bounding box center [332, 511] width 143 height 35
type input "$389.00"
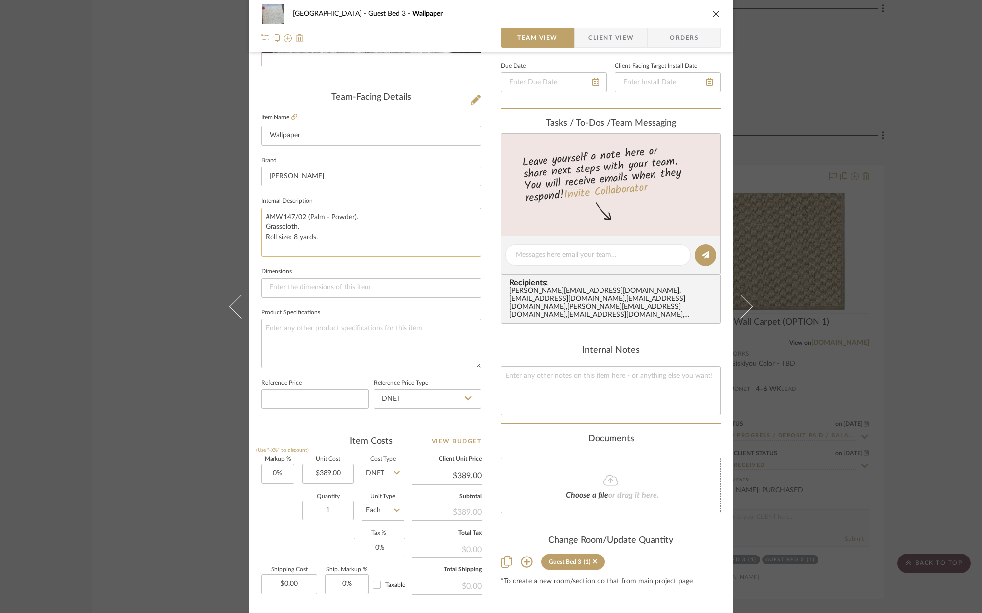
click at [343, 238] on textarea "#MW147/02 (Palm - Powder). Grasscloth. Roll size: 8 yards." at bounding box center [371, 232] width 220 height 49
type textarea "#MW147/02 (Palm - Powder). Grasscloth. Roll size: 8 yards (product is sold by r…"
click at [369, 269] on fieldset "Dimensions" at bounding box center [371, 281] width 220 height 33
click at [339, 511] on input "1" at bounding box center [328, 510] width 52 height 20
type input "7"
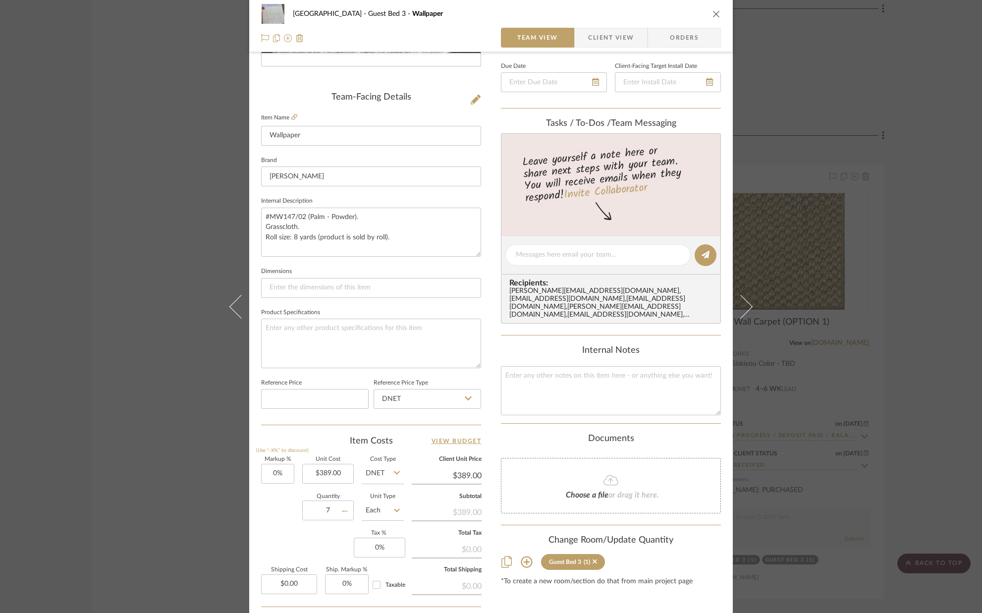
click at [319, 535] on div "Markup % (Use "-X%" to discount) 0% Unit Cost $389.00 Cost Type DNET Client Uni…" at bounding box center [371, 529] width 220 height 145
click at [333, 510] on input "7" at bounding box center [328, 510] width 52 height 20
type input "2"
click at [305, 526] on sr-form-field "Quantity 2" at bounding box center [328, 511] width 52 height 35
click at [331, 511] on input "2" at bounding box center [328, 510] width 52 height 20
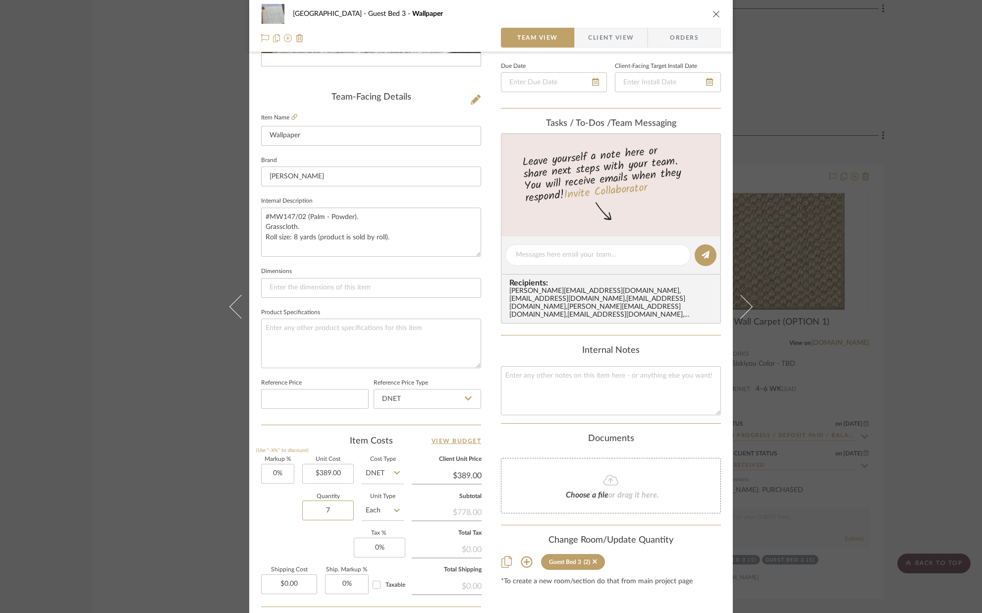
type input "7"
click at [303, 535] on div "Markup % (Use "-X%" to discount) 0% Unit Cost $389.00 Cost Type DNET Client Uni…" at bounding box center [371, 529] width 220 height 145
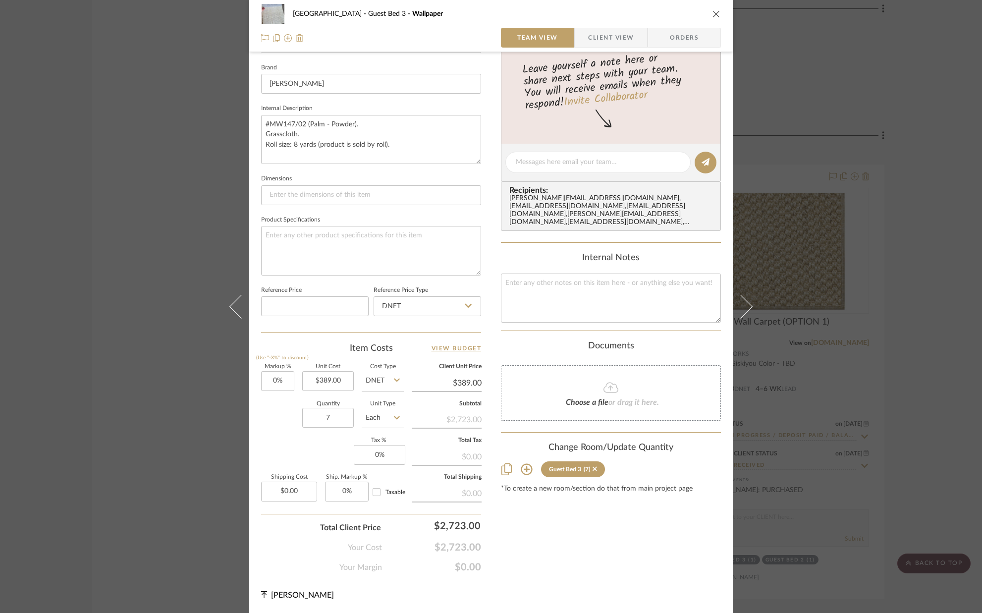
scroll to position [0, 0]
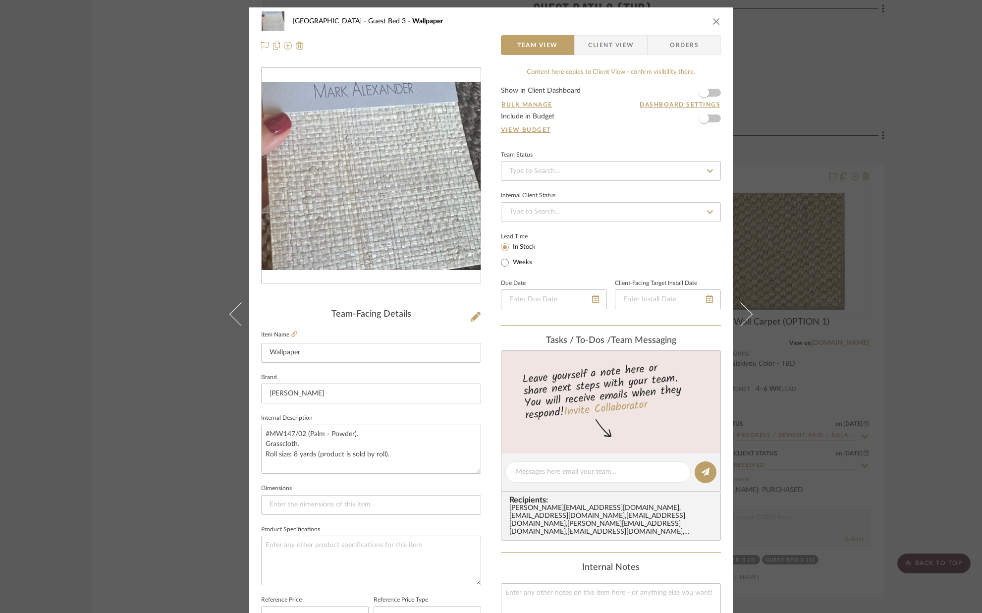
click at [713, 22] on icon "close" at bounding box center [716, 21] width 8 height 8
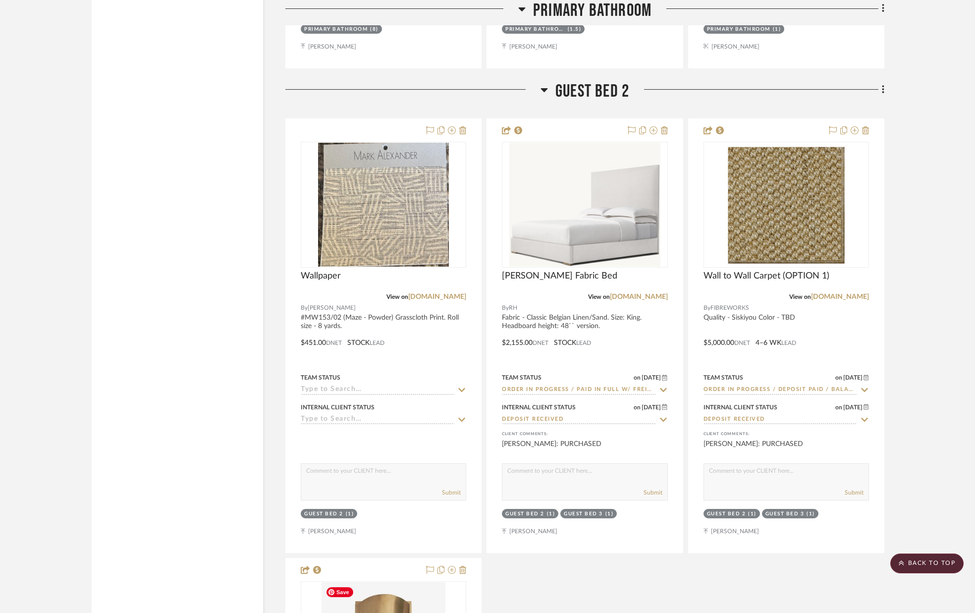
scroll to position [6350, 0]
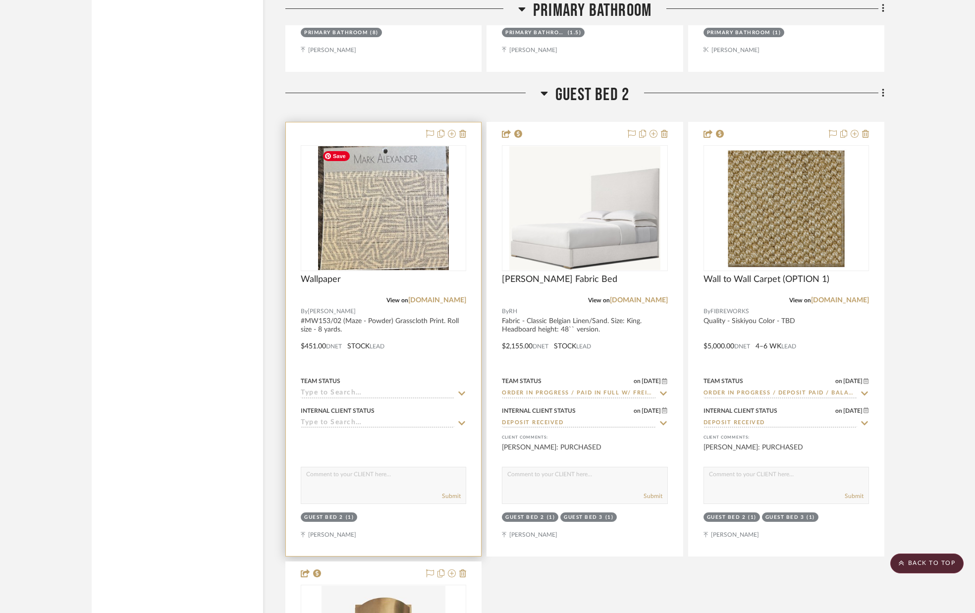
click at [392, 222] on img "0" at bounding box center [383, 208] width 131 height 124
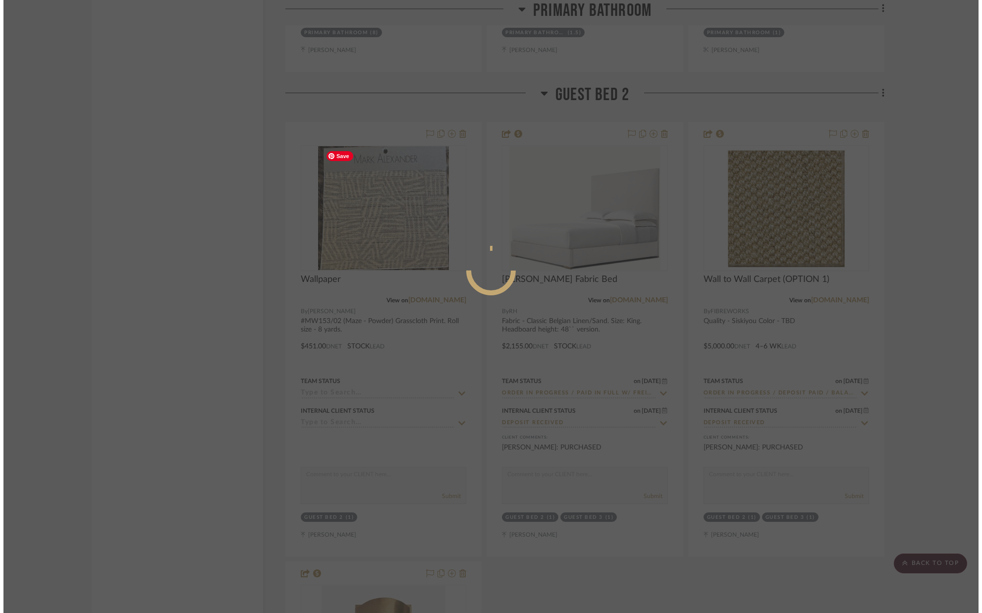
scroll to position [0, 0]
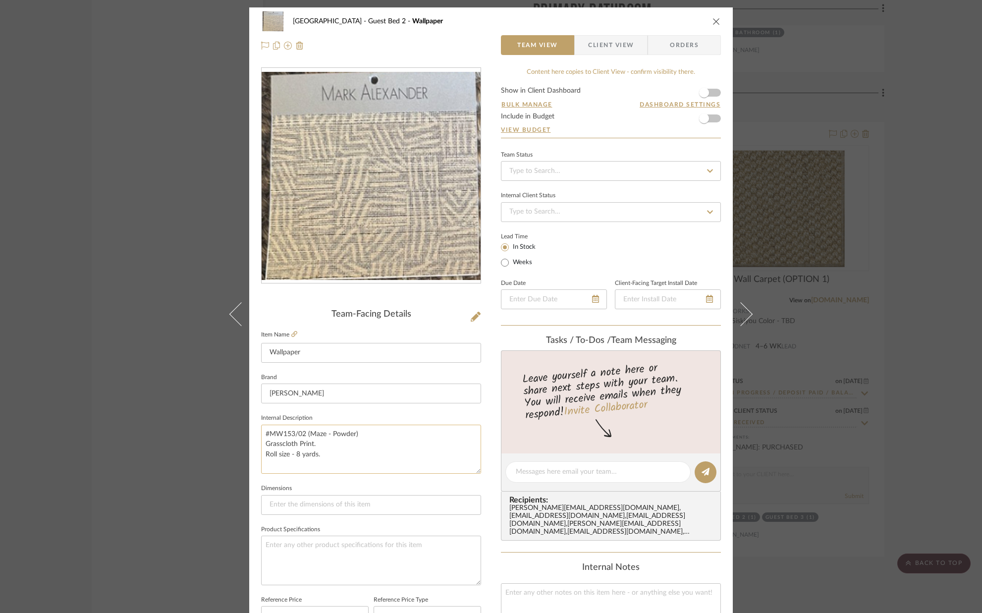
click at [328, 451] on textarea "#MW153/02 (Maze - Powder) Grasscloth Print. Roll size - 8 yards." at bounding box center [371, 449] width 220 height 49
click at [334, 471] on textarea "#MW153/02 (Maze - Powder) Grasscloth Print. Roll size - 8 yards (product is sol…" at bounding box center [371, 449] width 220 height 49
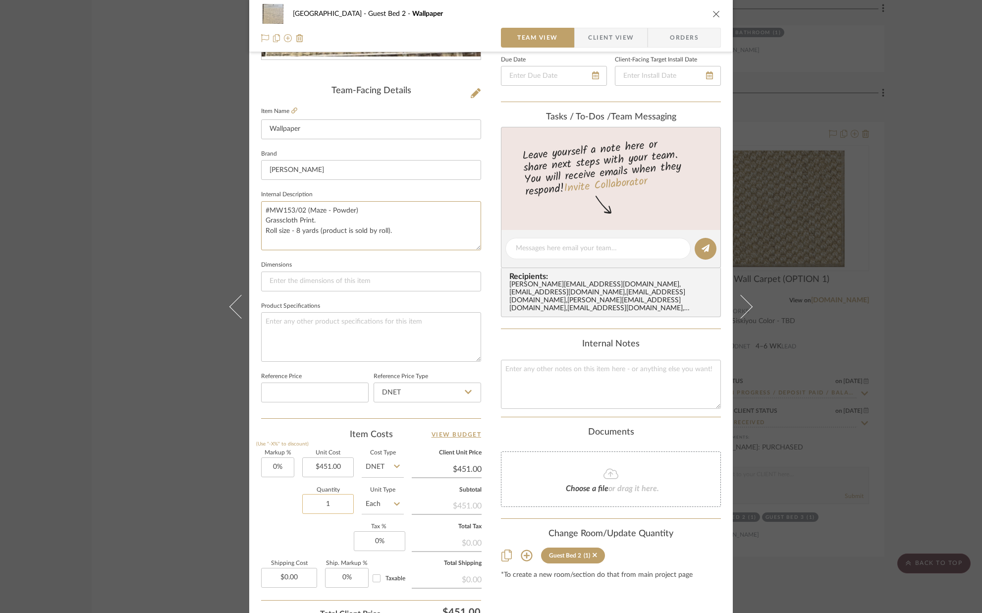
scroll to position [226, 0]
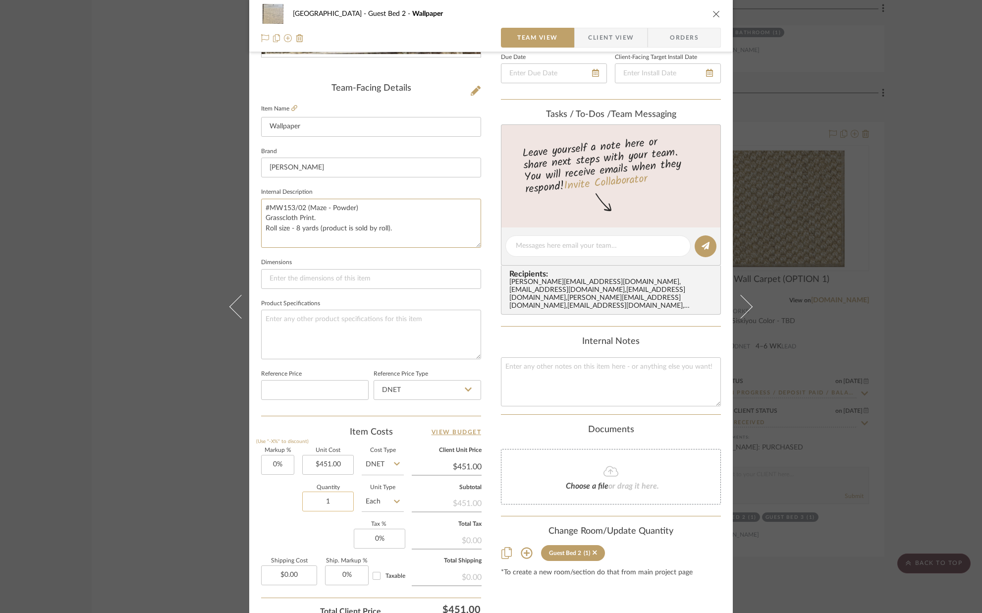
type textarea "#MW153/02 (Maze - Powder) Grasscloth Print. Roll size - 8 yards (product is sol…"
click at [338, 508] on input "1" at bounding box center [328, 501] width 52 height 20
type input "7"
click at [299, 523] on div "Markup % (Use "-X%" to discount) 0% Unit Cost $451.00 Cost Type DNET Client Uni…" at bounding box center [371, 520] width 220 height 145
click at [712, 17] on icon "close" at bounding box center [716, 14] width 8 height 8
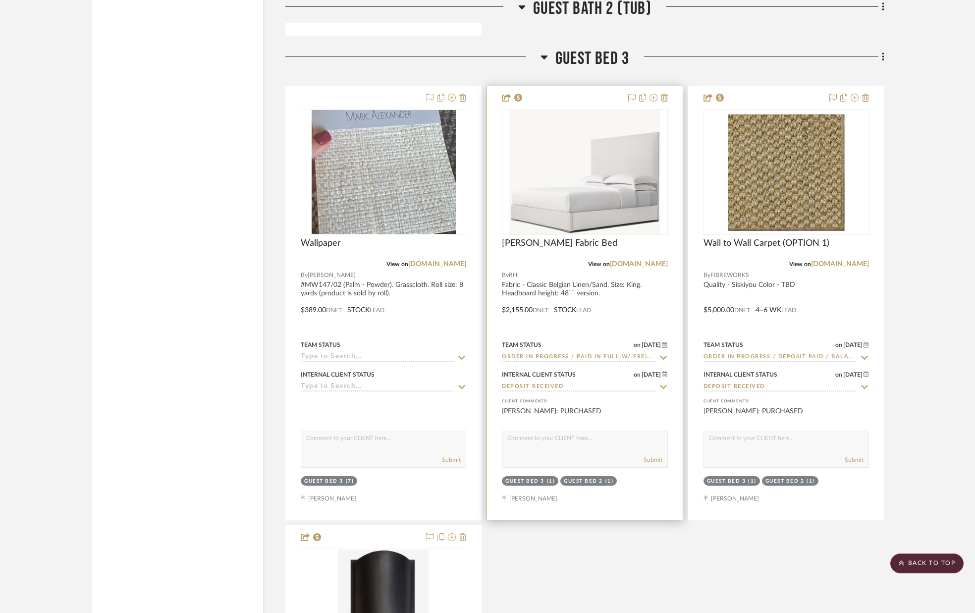
scroll to position [7791, 0]
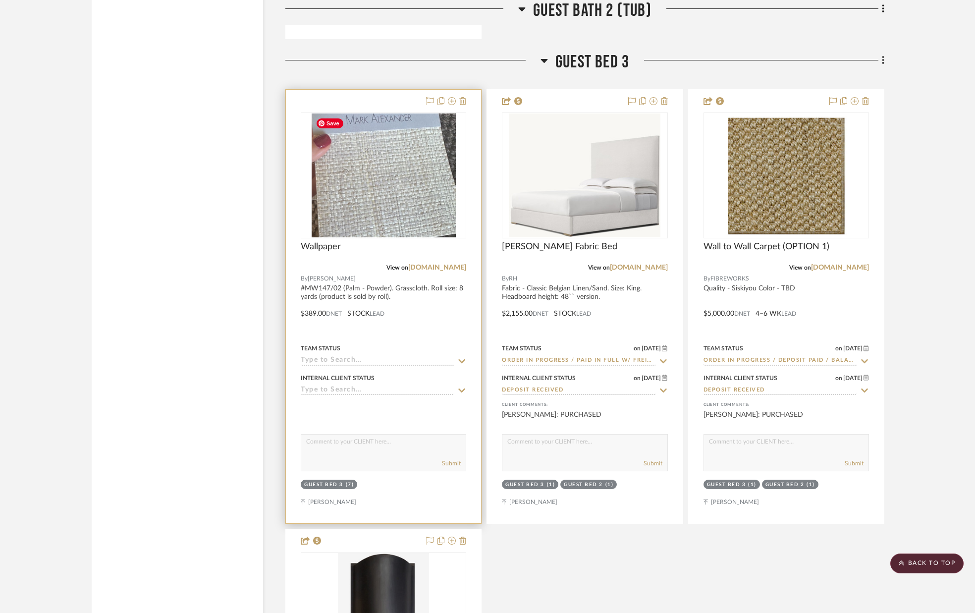
click at [381, 216] on img "0" at bounding box center [384, 175] width 144 height 124
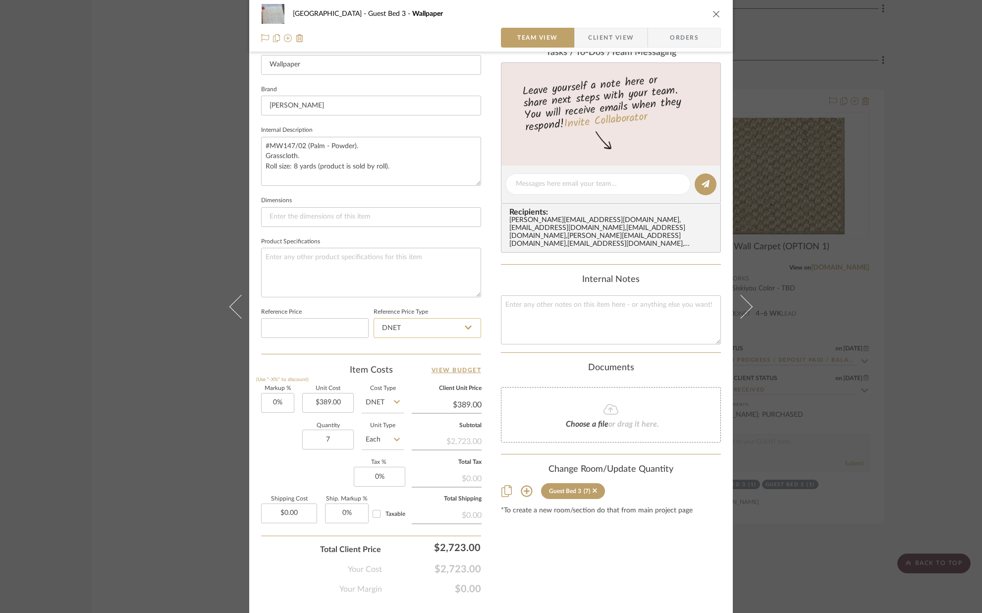
scroll to position [310, 0]
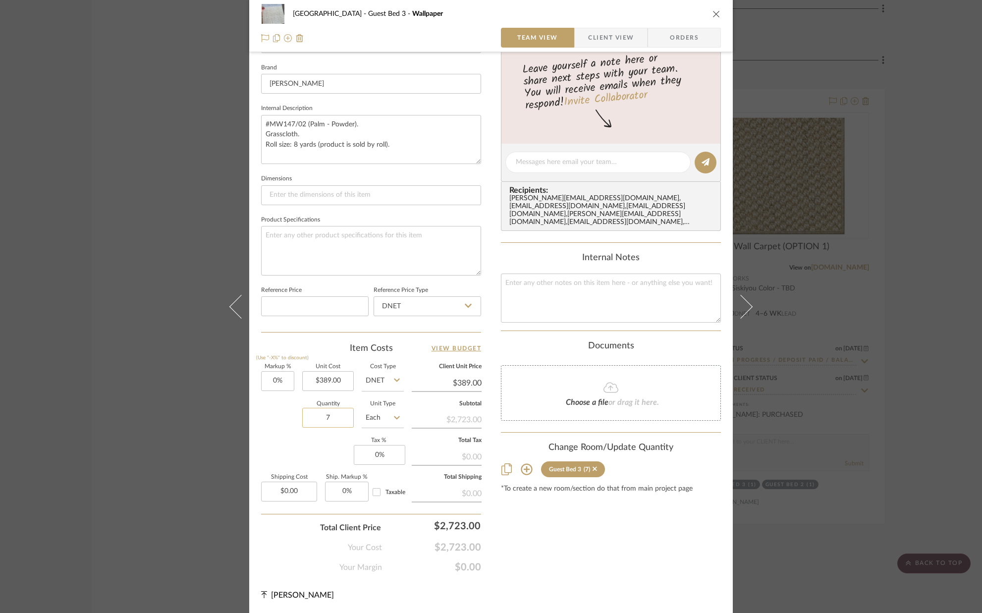
click at [342, 418] on input "7" at bounding box center [328, 418] width 52 height 20
type input "2"
click at [304, 447] on div "Markup % (Use "-X%" to discount) 0% Unit Cost $389.00 Cost Type DNET Client Uni…" at bounding box center [371, 436] width 220 height 145
click at [338, 418] on input "2" at bounding box center [328, 418] width 52 height 20
type input "7"
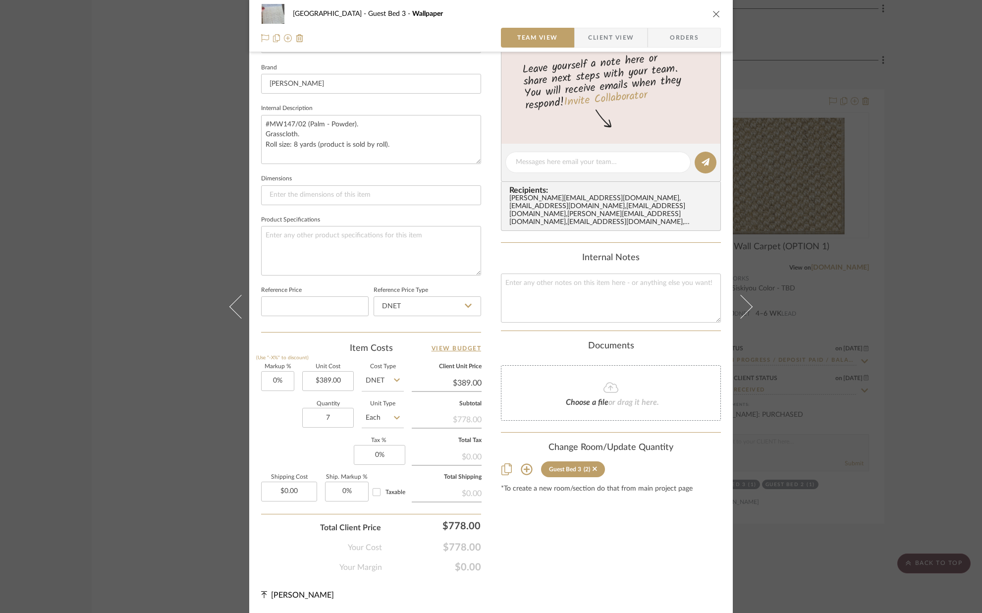
click at [302, 443] on div "Markup % (Use "-X%" to discount) 0% Unit Cost $389.00 Cost Type DNET Client Uni…" at bounding box center [371, 436] width 220 height 145
click at [715, 13] on icon "close" at bounding box center [716, 14] width 8 height 8
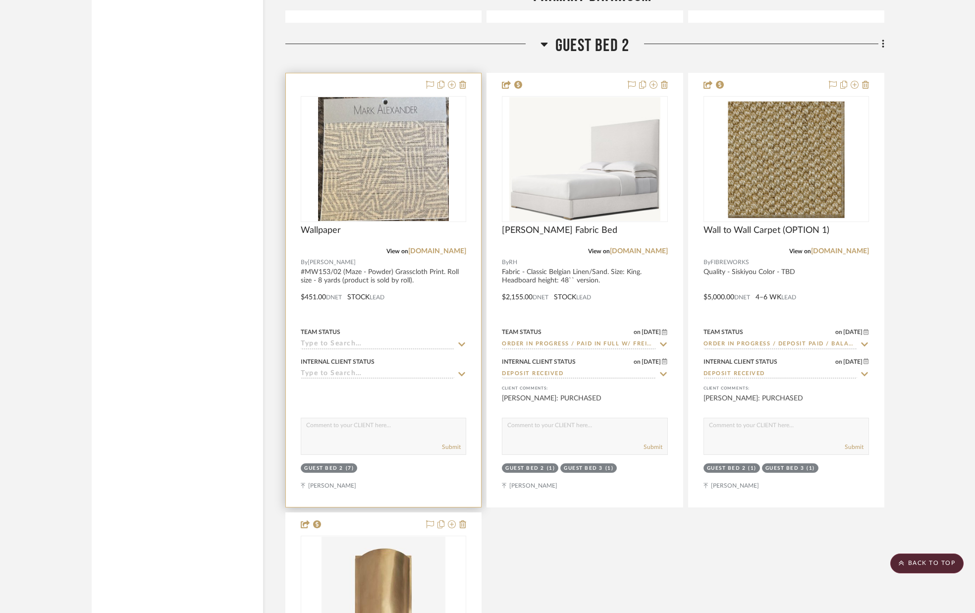
scroll to position [6398, 0]
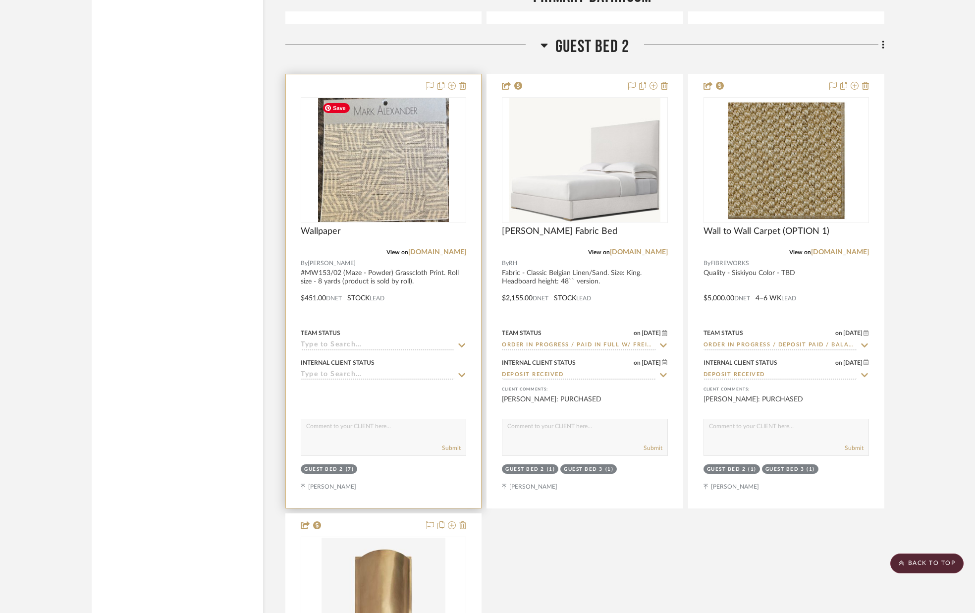
click at [385, 179] on img "0" at bounding box center [383, 160] width 131 height 124
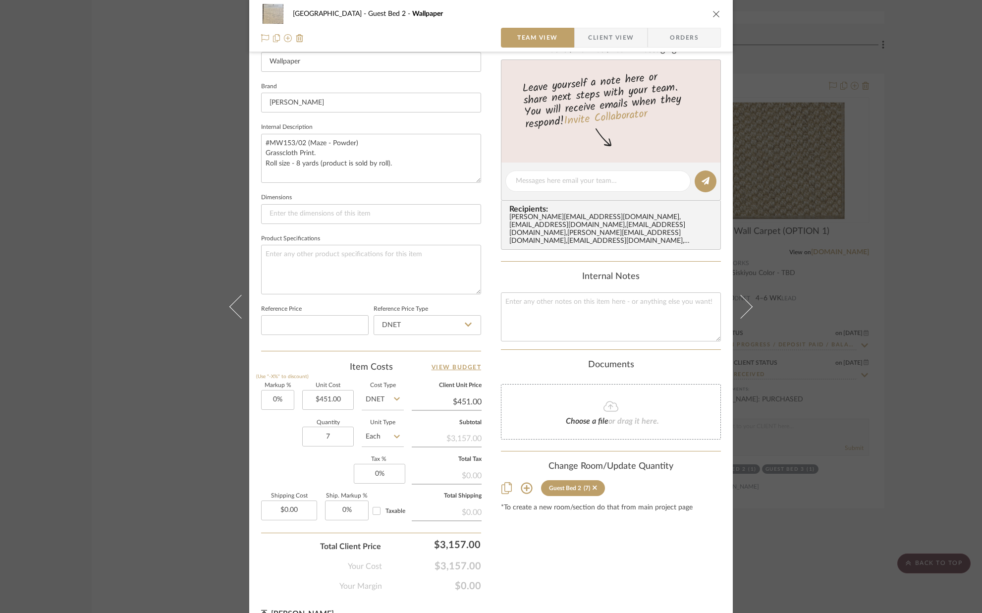
scroll to position [293, 0]
click at [346, 433] on input "7" at bounding box center [328, 434] width 52 height 20
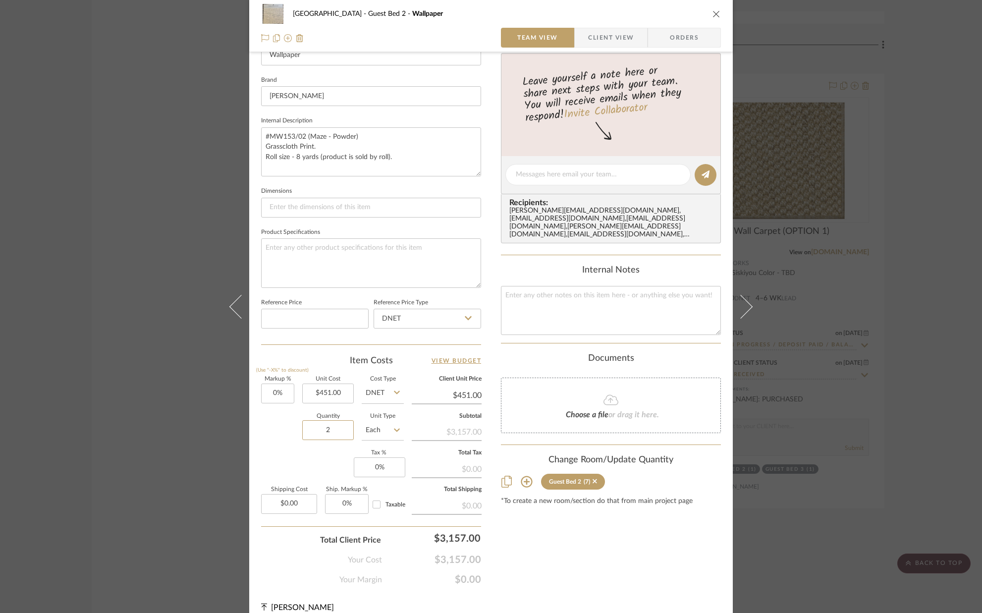
type input "2"
drag, startPoint x: 289, startPoint y: 454, endPoint x: 288, endPoint y: 449, distance: 5.0
click at [289, 454] on div "Markup % (Use "-X%" to discount) 0% Unit Cost $451.00 Cost Type DNET Client Uni…" at bounding box center [371, 449] width 220 height 145
click at [335, 428] on input "2" at bounding box center [328, 430] width 52 height 20
type input "7"
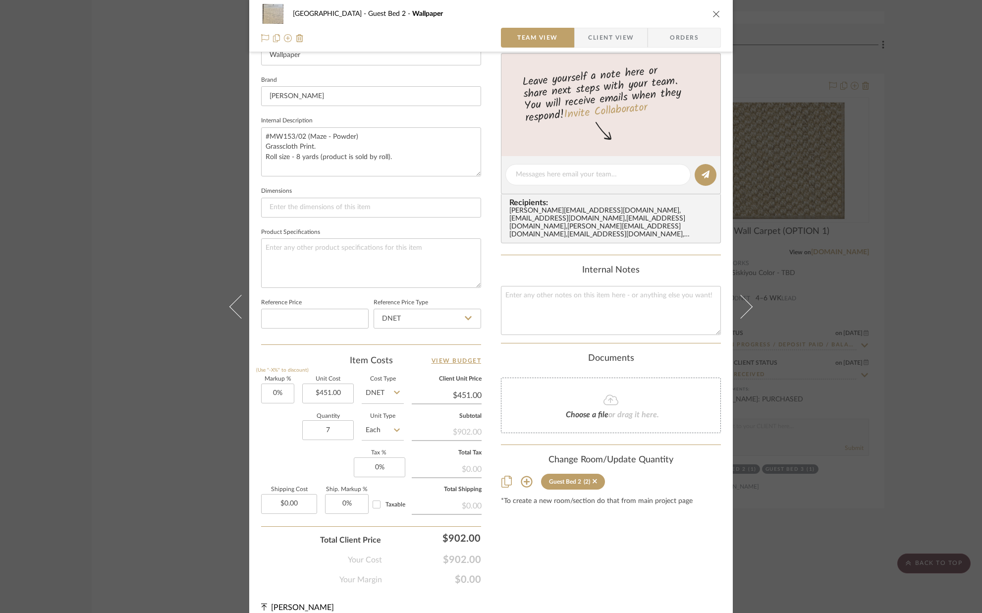
click at [310, 450] on div "Markup % (Use "-X%" to discount) 0% Unit Cost $451.00 Cost Type DNET Client Uni…" at bounding box center [371, 449] width 220 height 145
click at [334, 434] on input "7" at bounding box center [328, 430] width 52 height 20
type input "2"
click at [302, 458] on div "Markup % (Use "-X%" to discount) 0% Unit Cost $451.00 Cost Type DNET Client Uni…" at bounding box center [371, 449] width 220 height 145
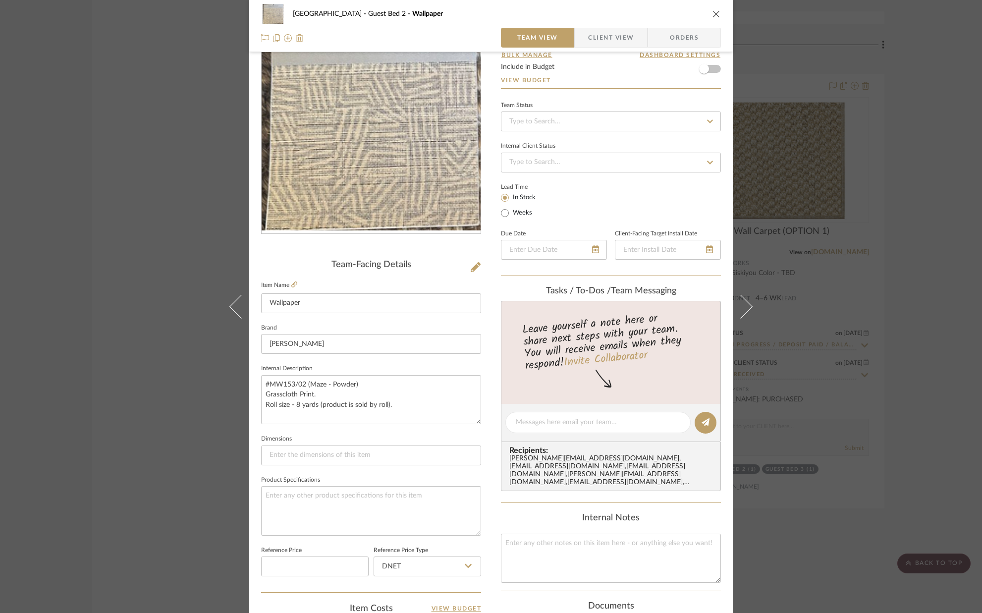
scroll to position [0, 0]
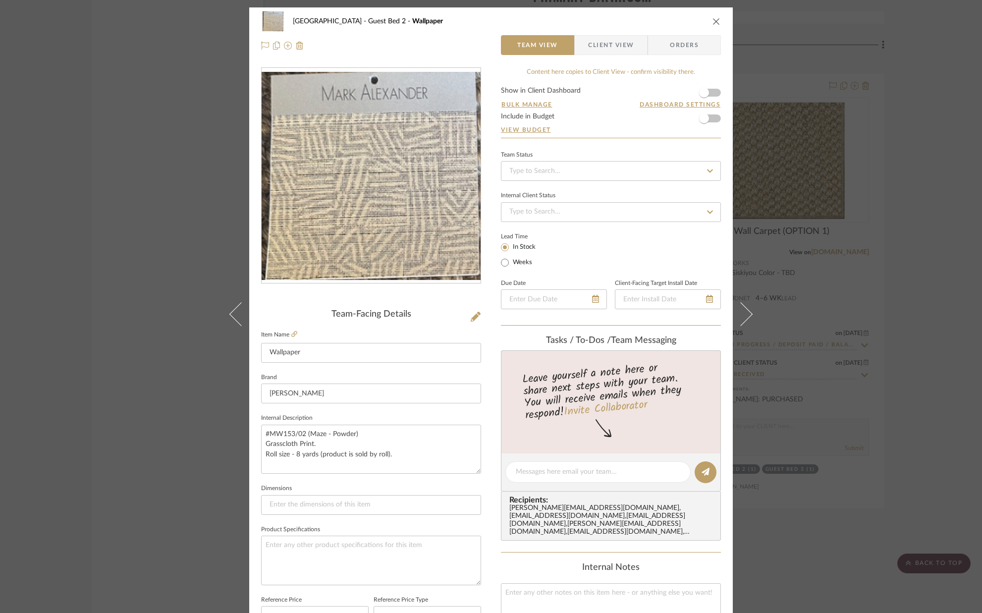
click at [712, 24] on icon "close" at bounding box center [716, 21] width 8 height 8
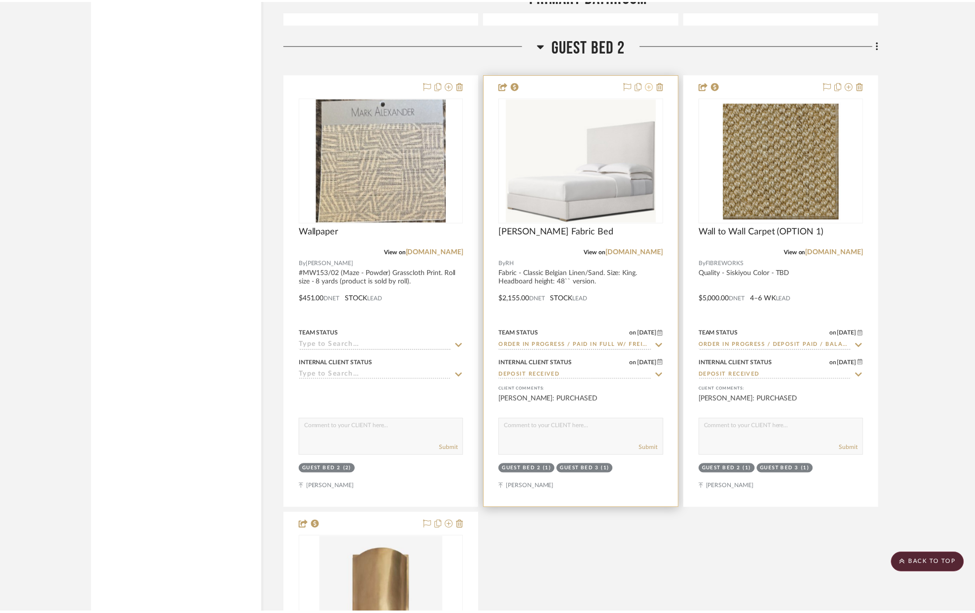
scroll to position [6398, 0]
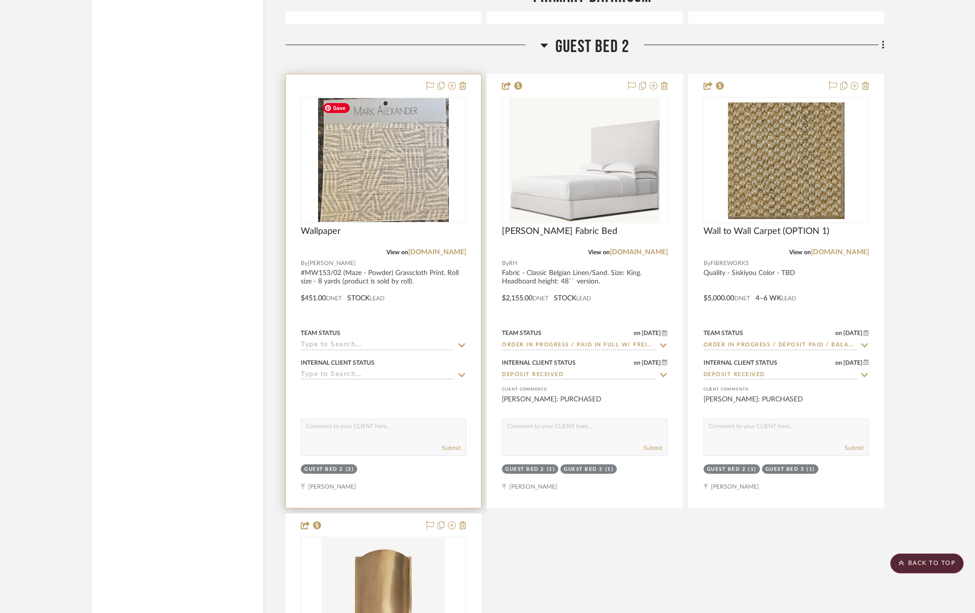
click at [401, 177] on img "0" at bounding box center [383, 160] width 131 height 124
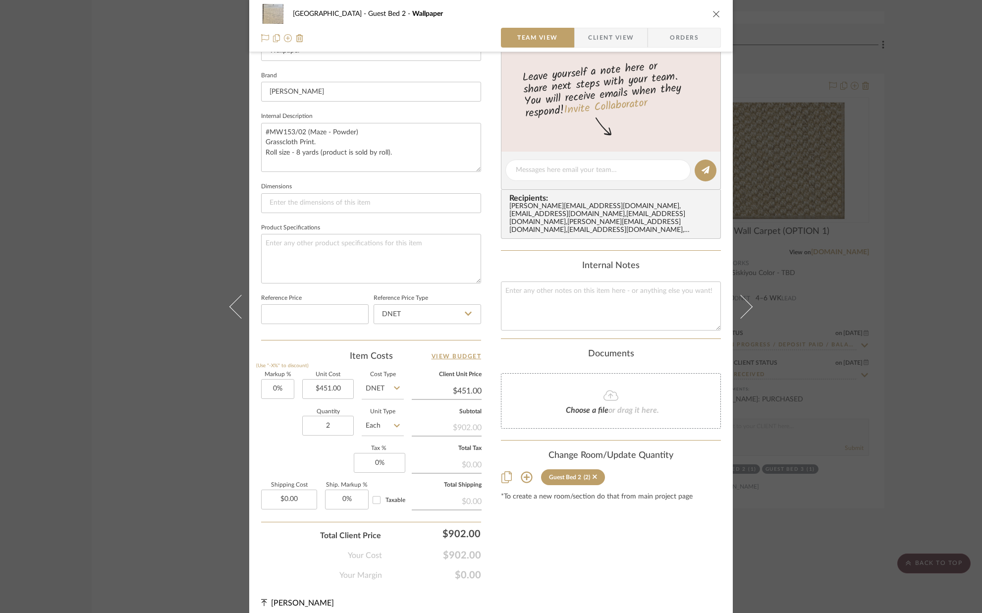
scroll to position [310, 0]
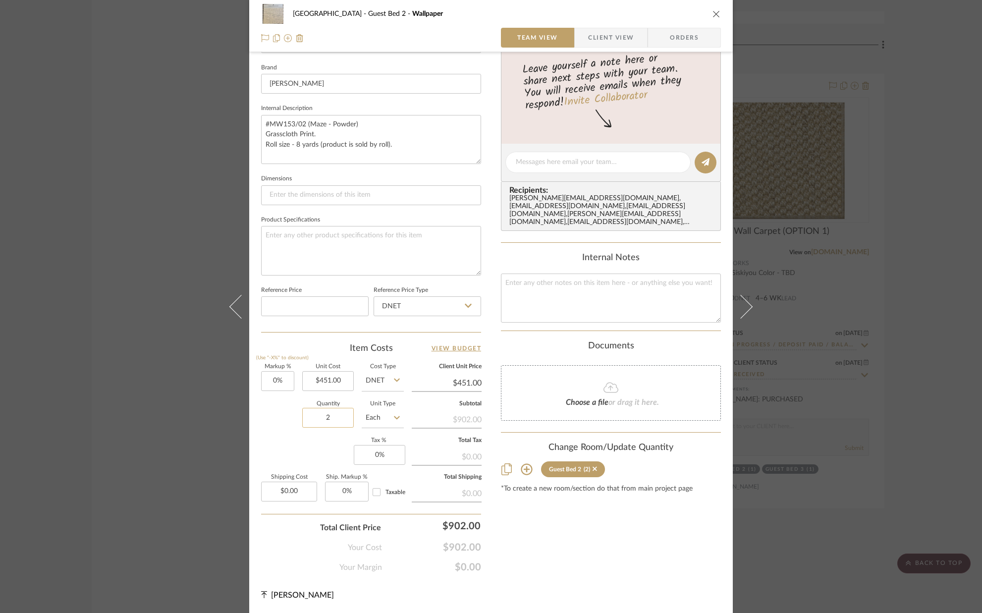
click at [338, 418] on input "2" at bounding box center [328, 418] width 52 height 20
type input "7"
click at [310, 446] on div "Markup % (Use "-X%" to discount) 0% Unit Cost $451.00 Cost Type DNET Client Uni…" at bounding box center [371, 436] width 220 height 145
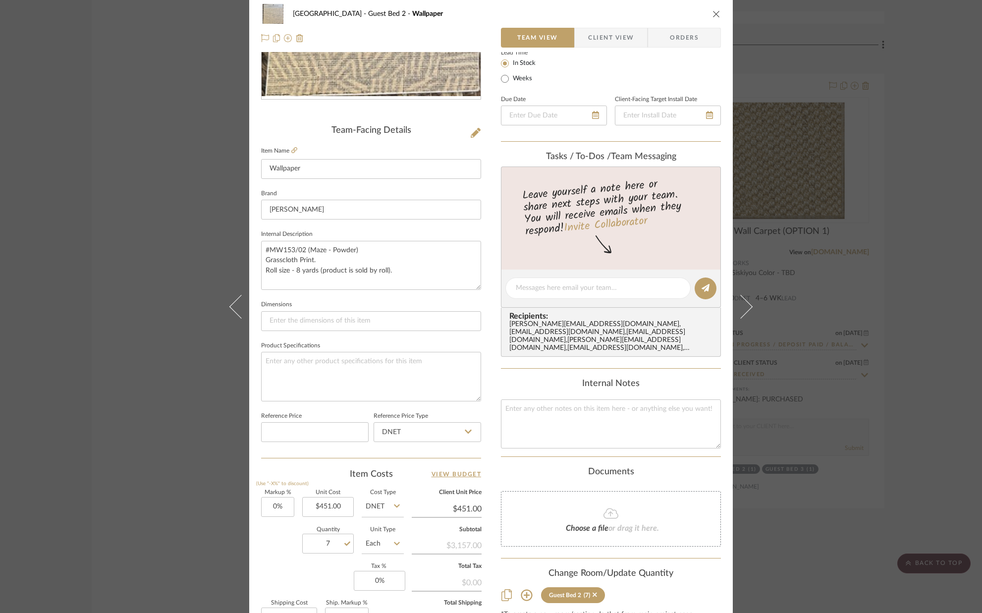
scroll to position [0, 0]
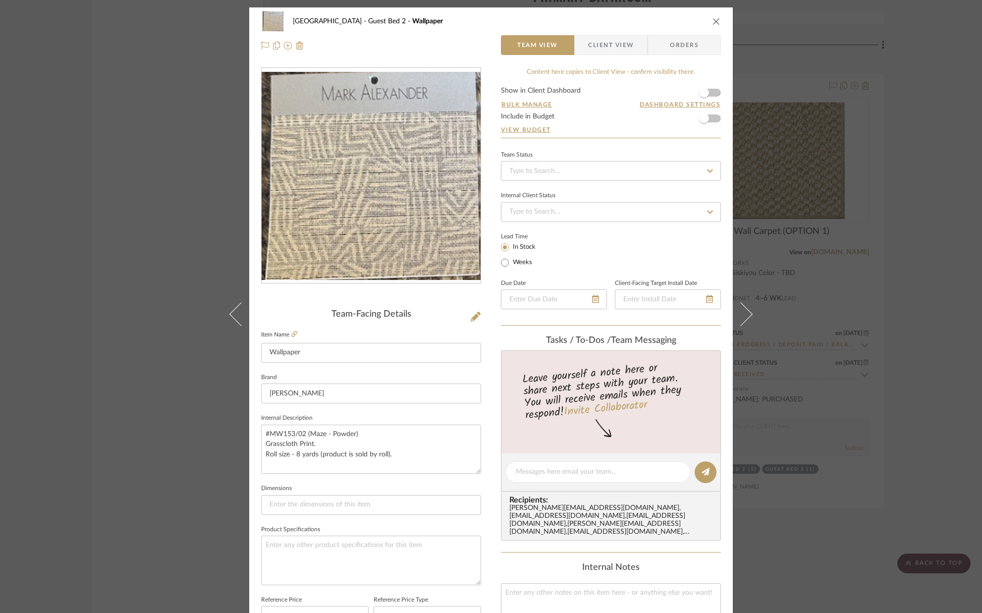
click at [712, 22] on icon "close" at bounding box center [716, 21] width 8 height 8
